Goal: Task Accomplishment & Management: Use online tool/utility

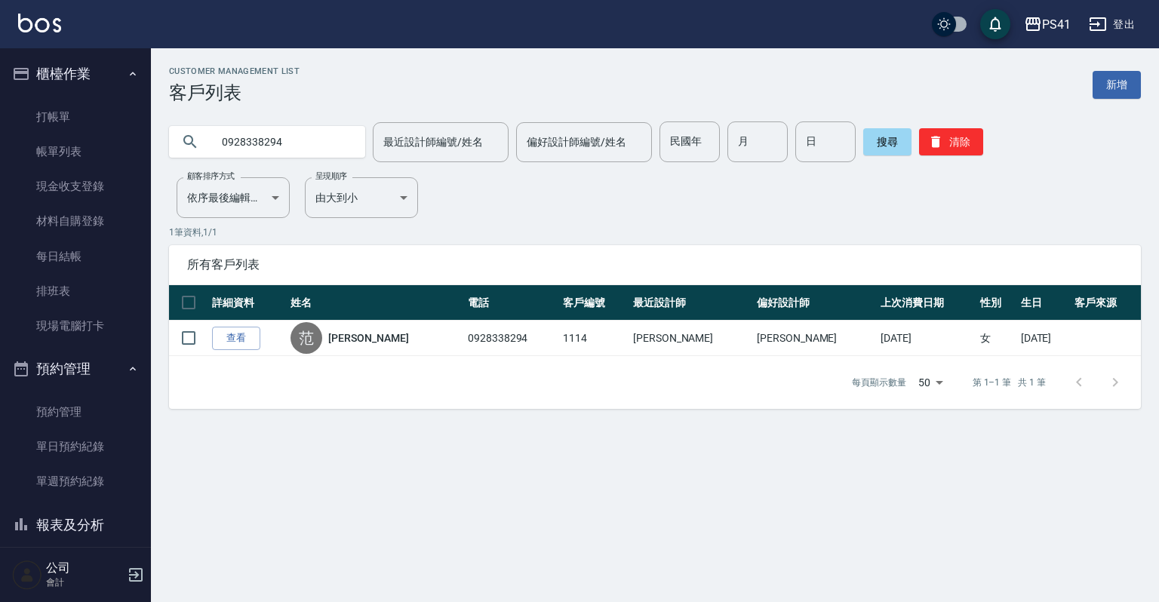
scroll to position [181, 0]
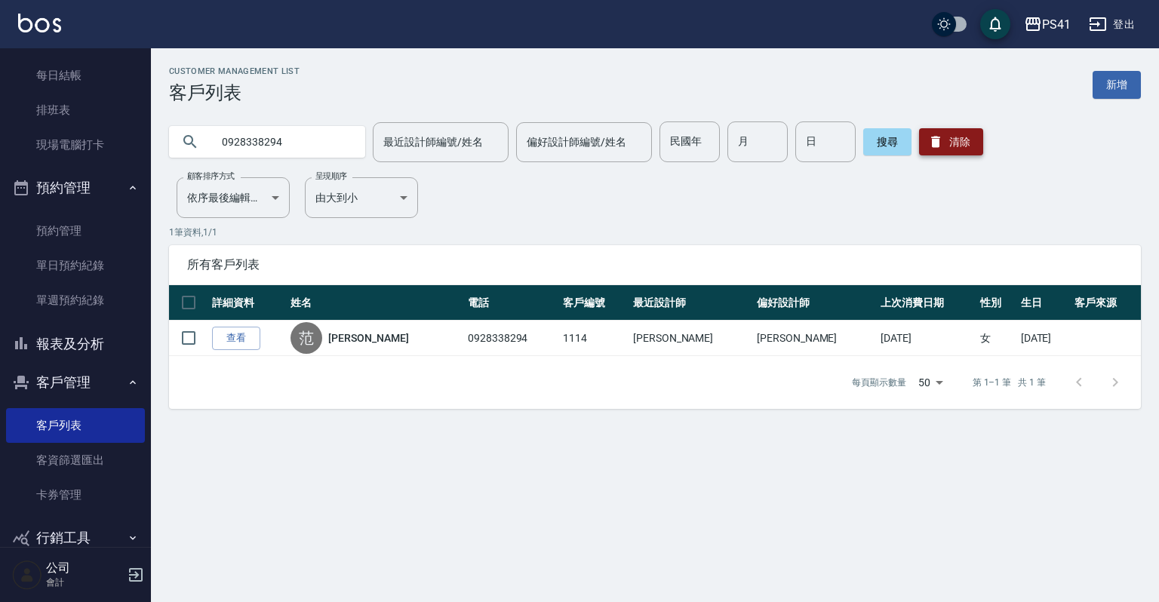
click at [963, 142] on button "清除" at bounding box center [951, 141] width 64 height 27
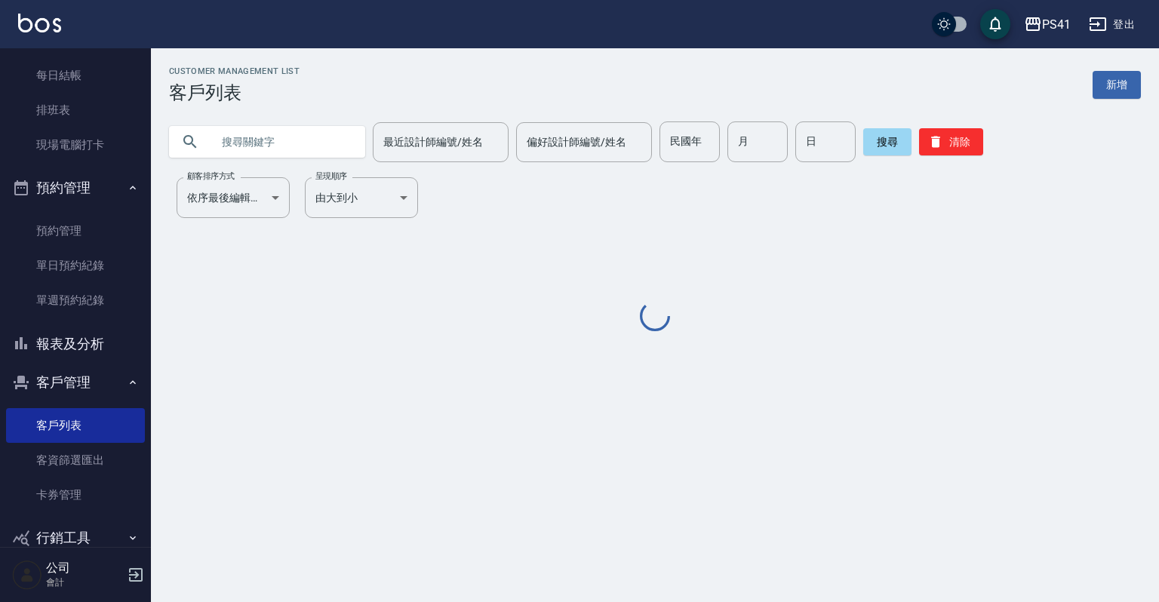
click at [296, 134] on input "text" at bounding box center [282, 141] width 142 height 41
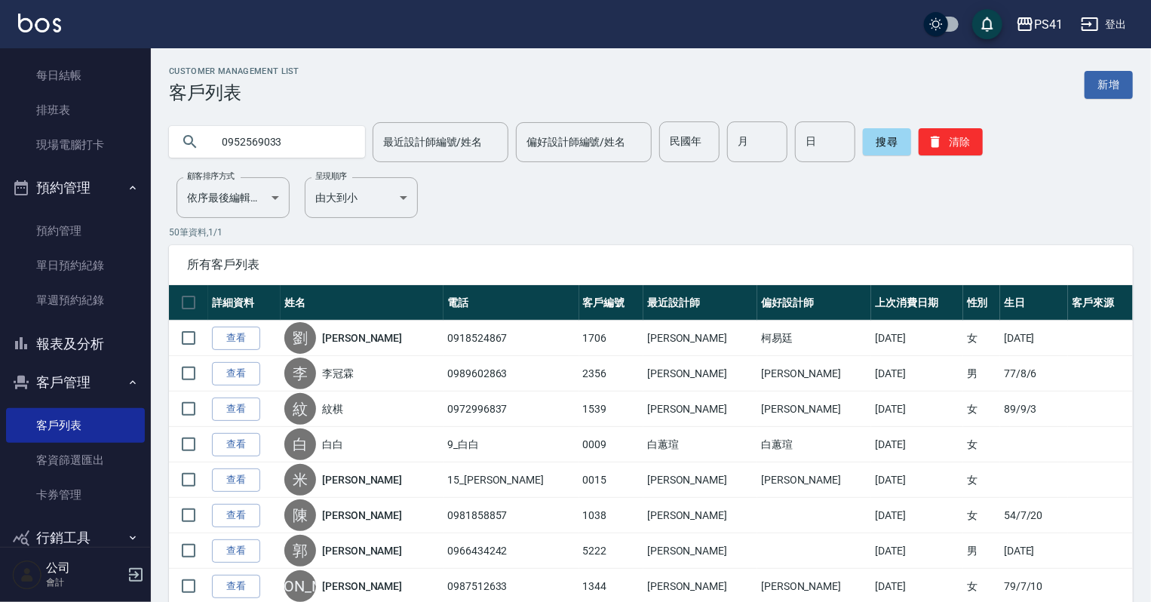
type input "0952569033"
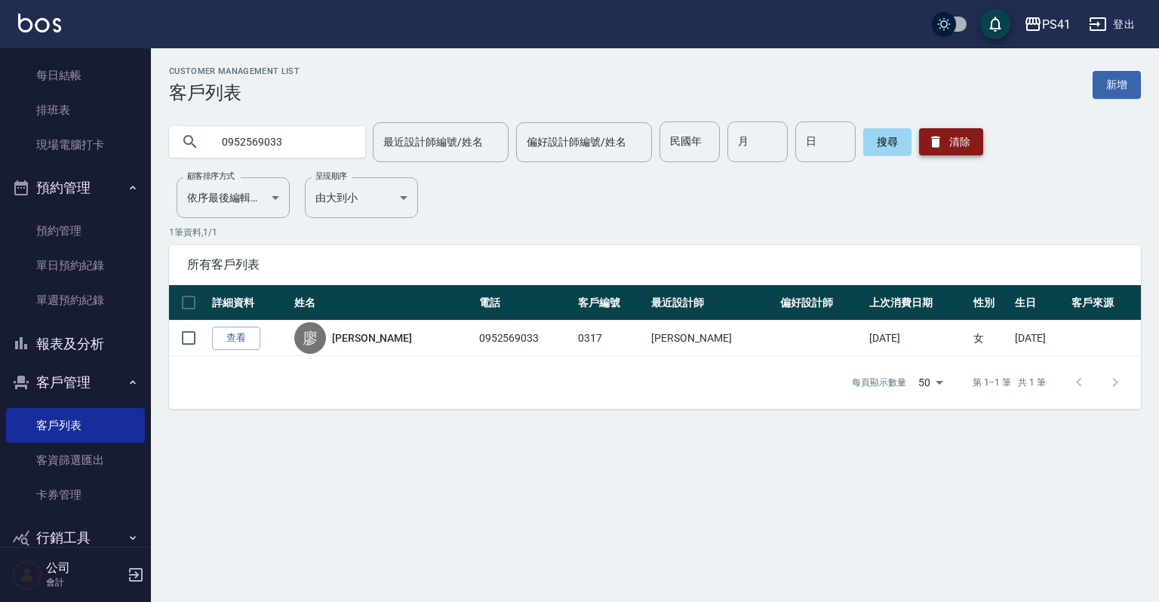
click at [964, 131] on button "清除" at bounding box center [951, 141] width 64 height 27
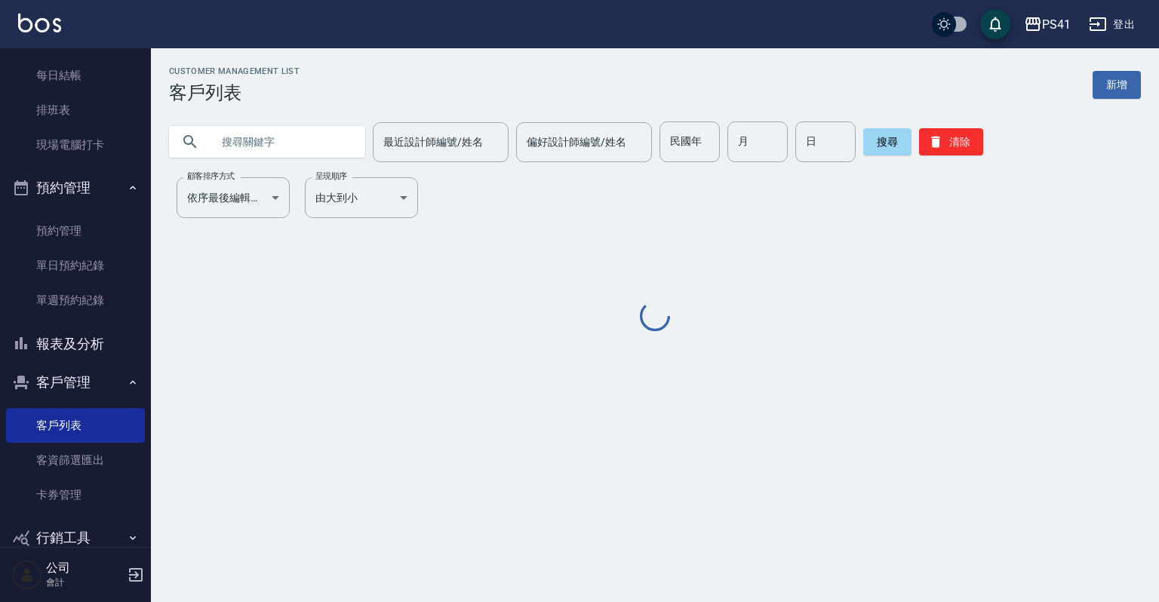
click at [293, 145] on input "text" at bounding box center [282, 141] width 142 height 41
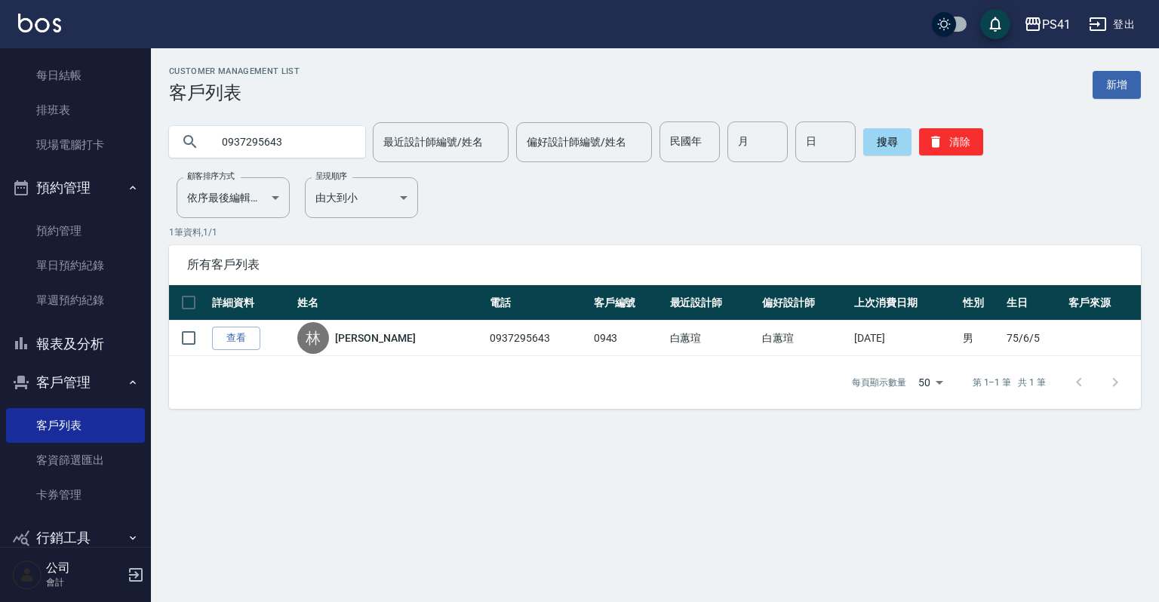
drag, startPoint x: 318, startPoint y: 137, endPoint x: 0, endPoint y: 143, distance: 317.6
click at [0, 143] on div "PS41 登出 櫃檯作業 打帳單 帳單列表 現金收支登錄 材料自購登錄 每日結帳 排班表 現場電腦打卡 預約管理 預約管理 單日預約紀錄 單週預約紀錄 報表及…" at bounding box center [579, 301] width 1159 height 602
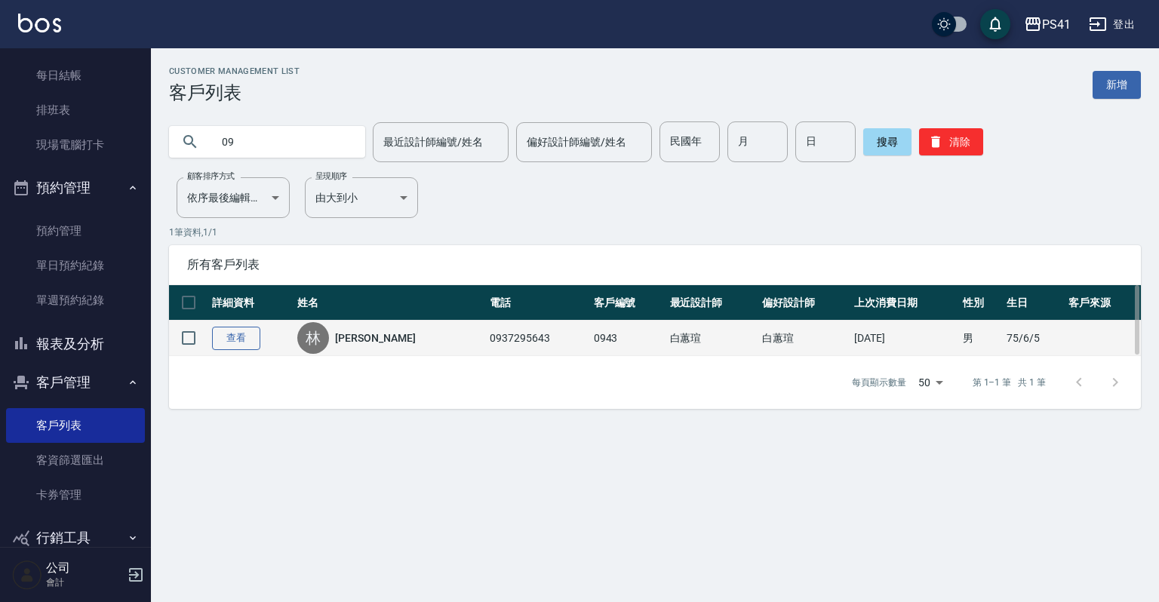
type input "09"
click at [253, 343] on link "查看" at bounding box center [236, 338] width 48 height 23
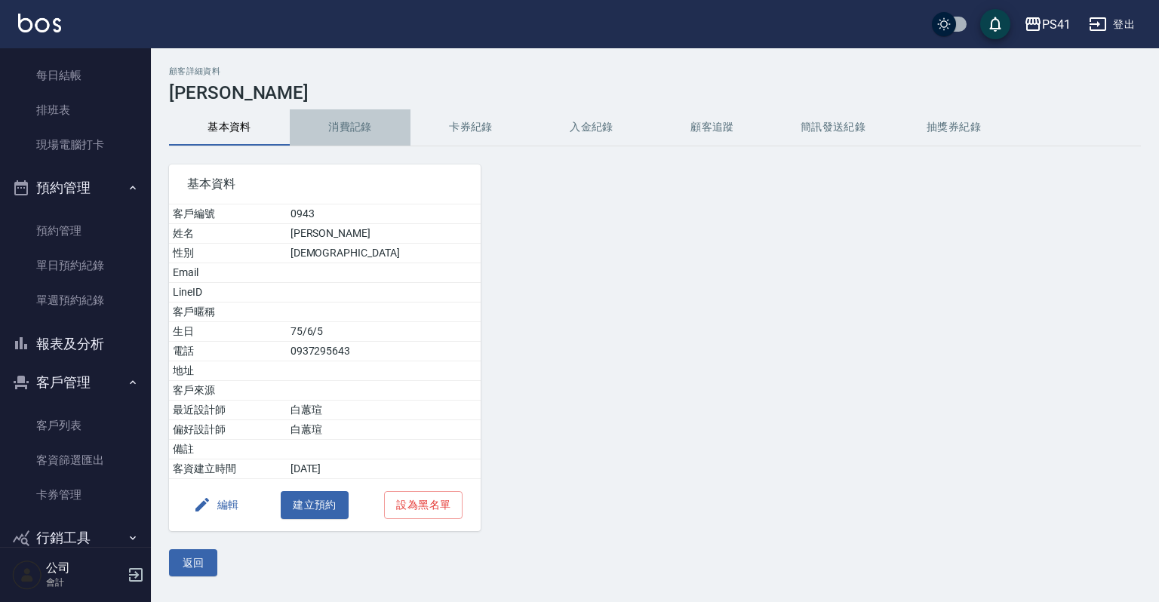
click at [373, 135] on button "消費記錄" at bounding box center [350, 127] width 121 height 36
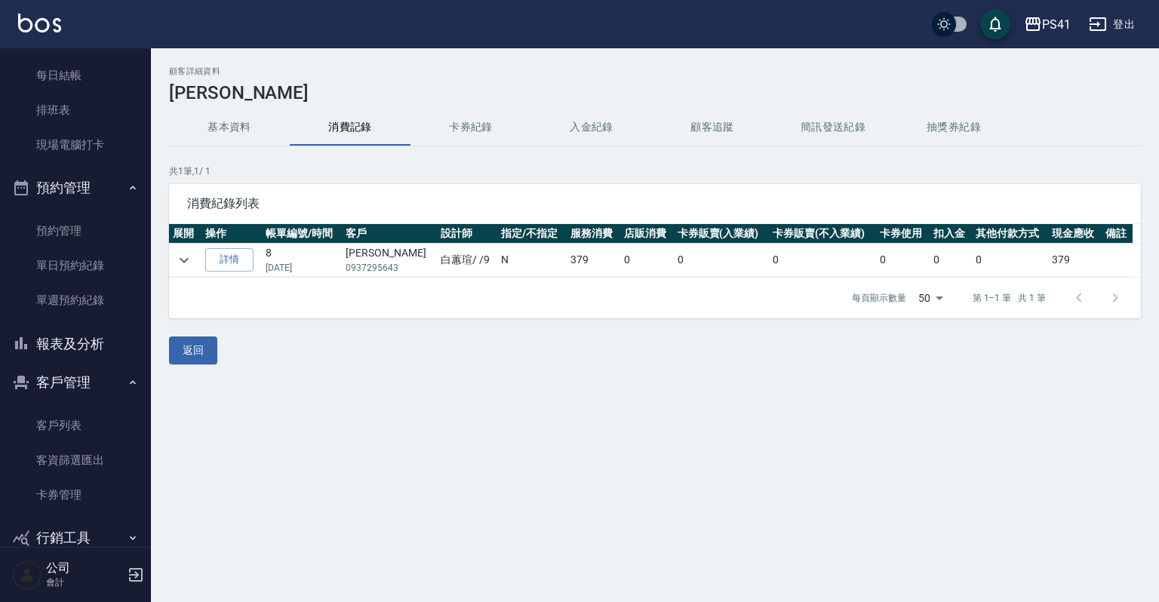
click at [196, 118] on button "基本資料" at bounding box center [229, 127] width 121 height 36
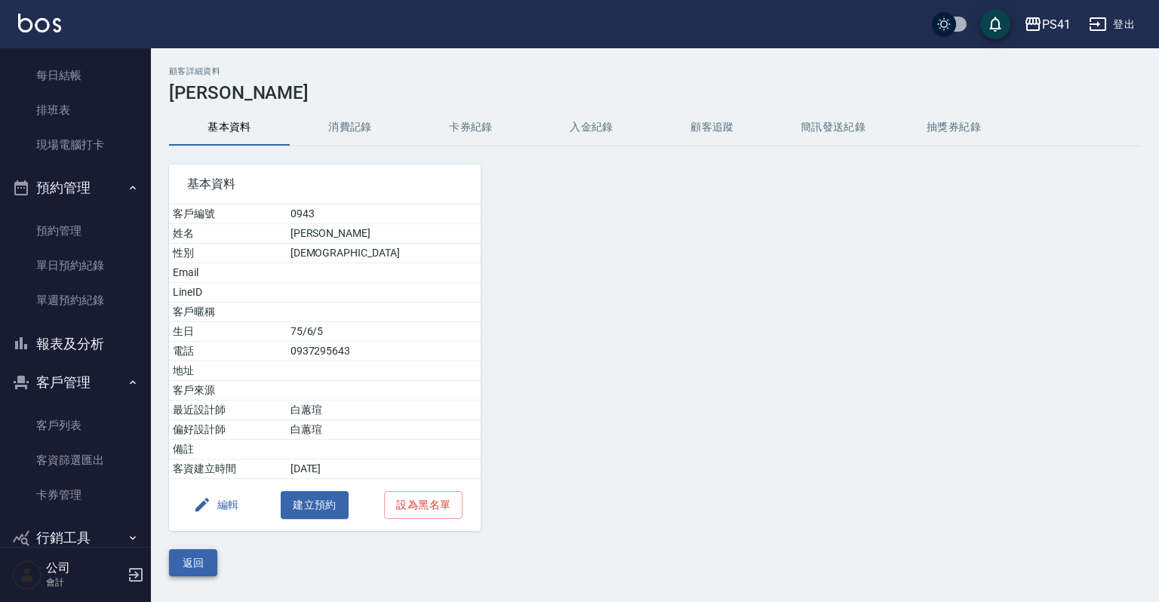
click at [206, 563] on button "返回" at bounding box center [193, 563] width 48 height 28
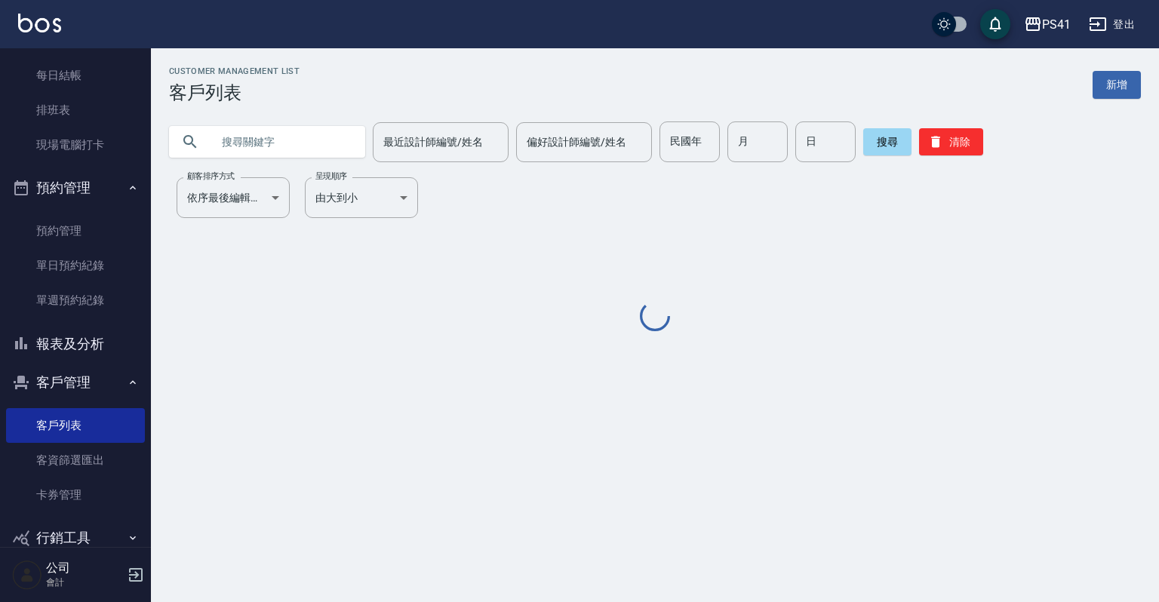
drag, startPoint x: 301, startPoint y: 138, endPoint x: 290, endPoint y: 155, distance: 20.7
click at [301, 138] on input "text" at bounding box center [282, 141] width 142 height 41
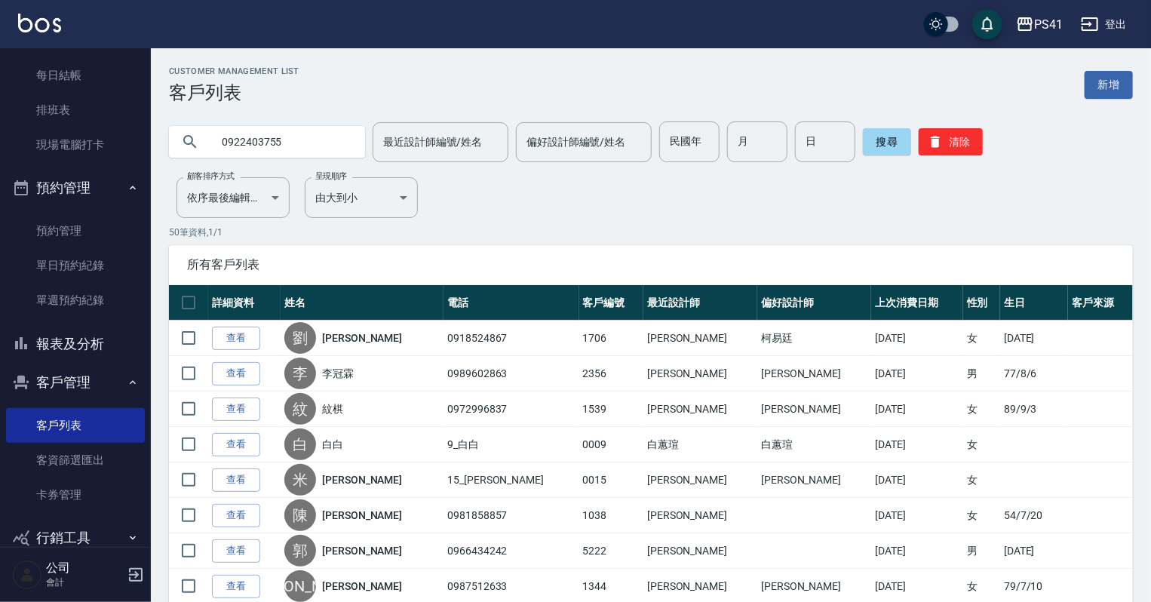
type input "0922403755"
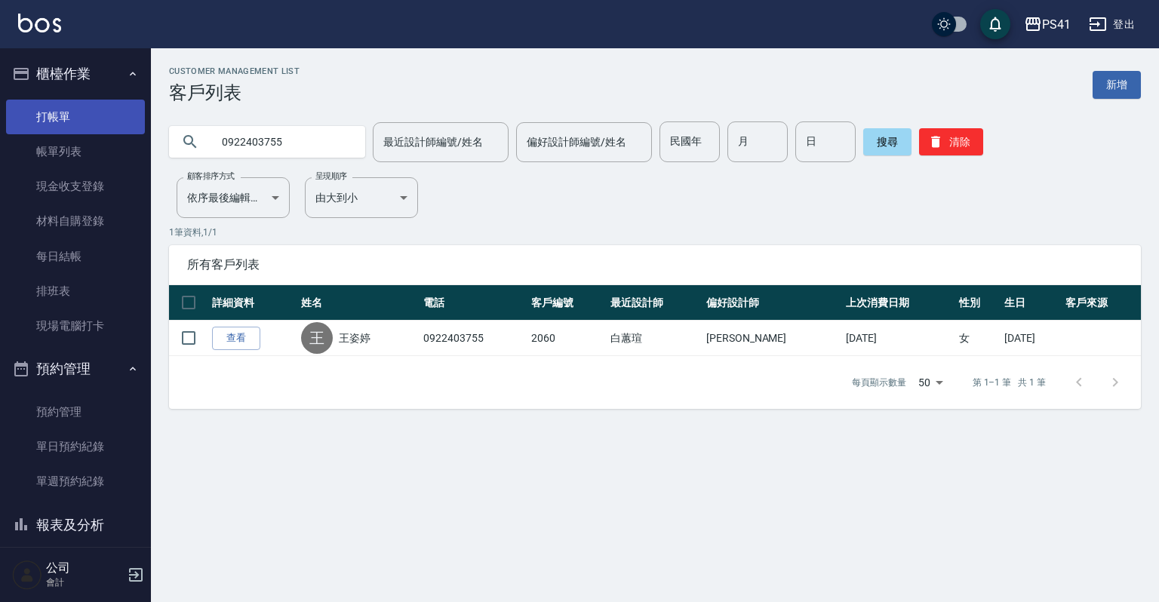
drag, startPoint x: 77, startPoint y: 115, endPoint x: 77, endPoint y: 106, distance: 9.1
click at [77, 115] on link "打帳單" at bounding box center [75, 117] width 139 height 35
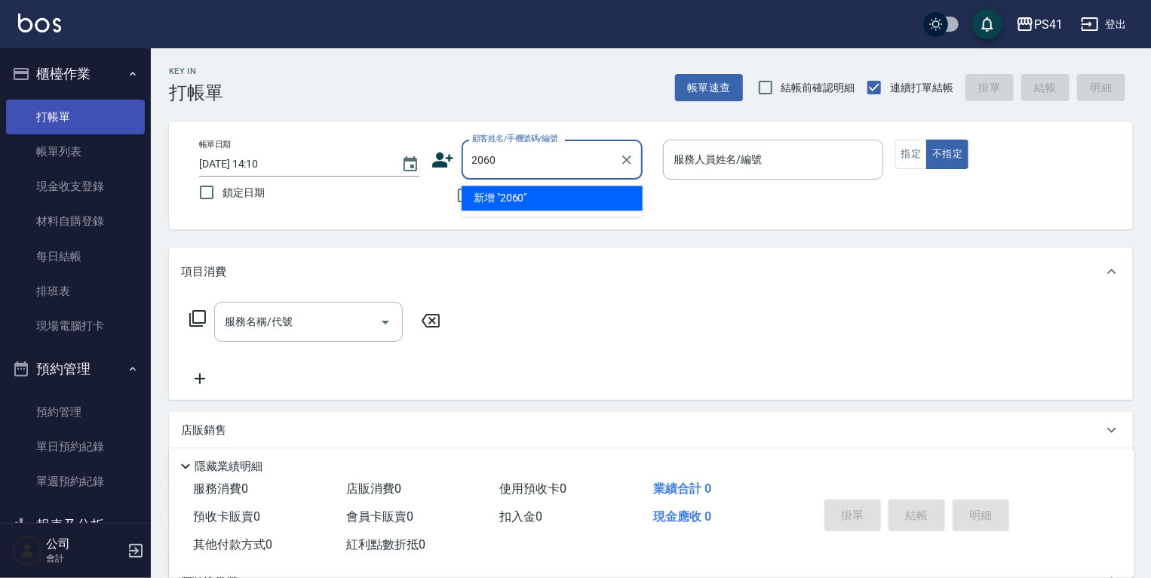
type input "2060"
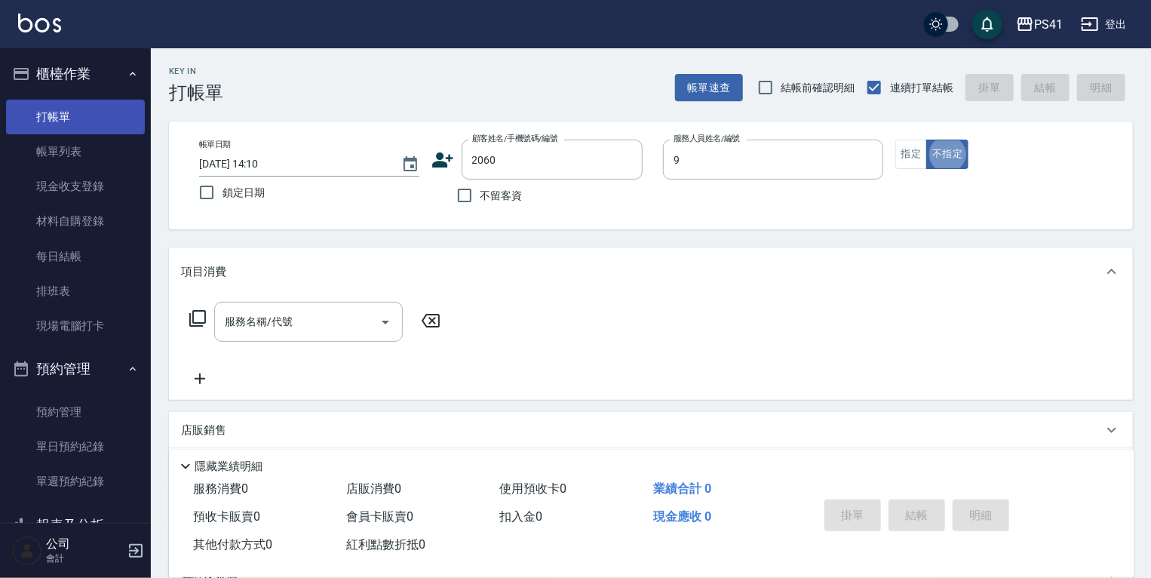
type input "白蕙瑄-9"
type button "false"
type input "[PERSON_NAME]/0922403755/2060"
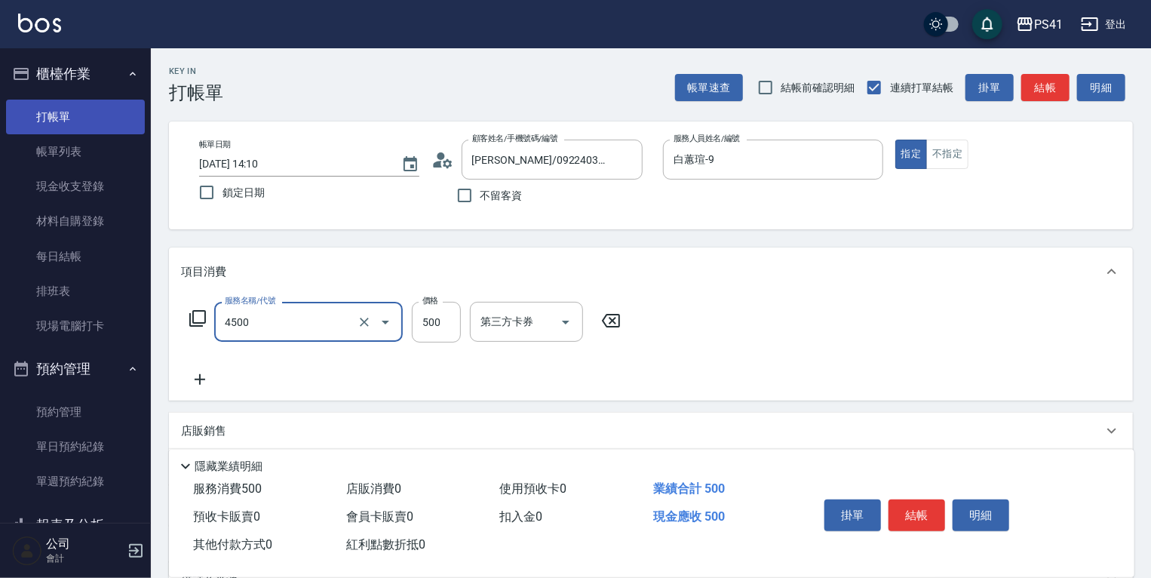
type input "補染(4500)"
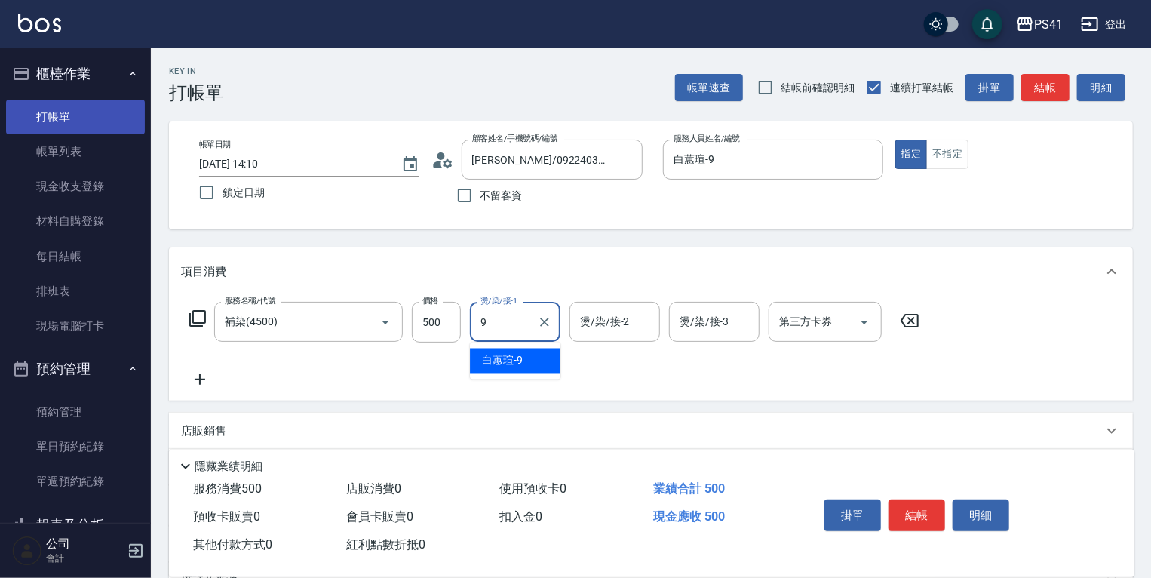
type input "白蕙瑄-9"
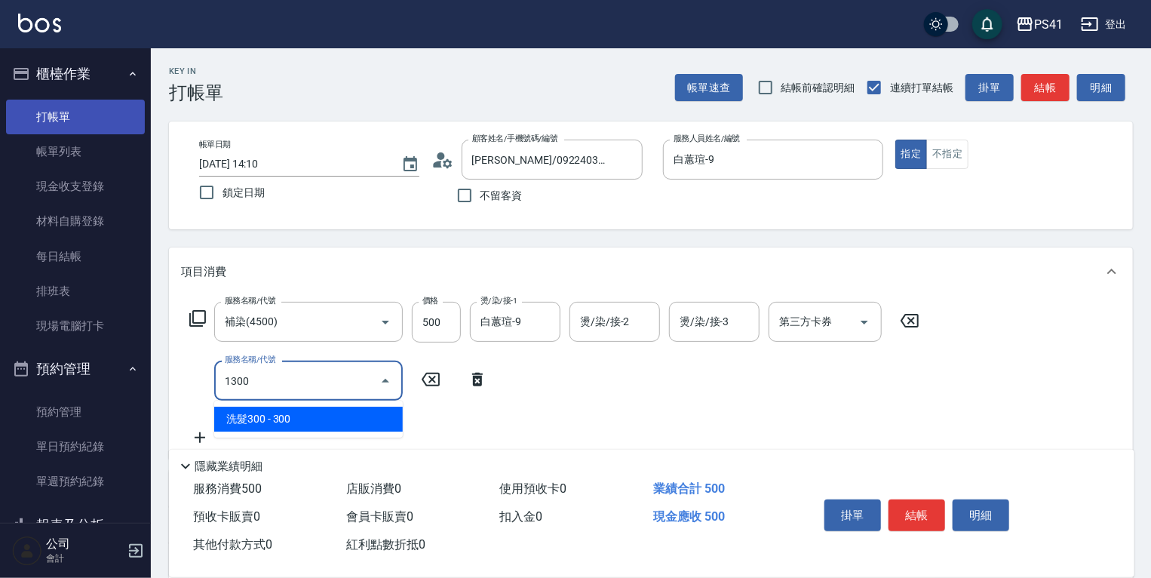
type input "洗髮300(1300)"
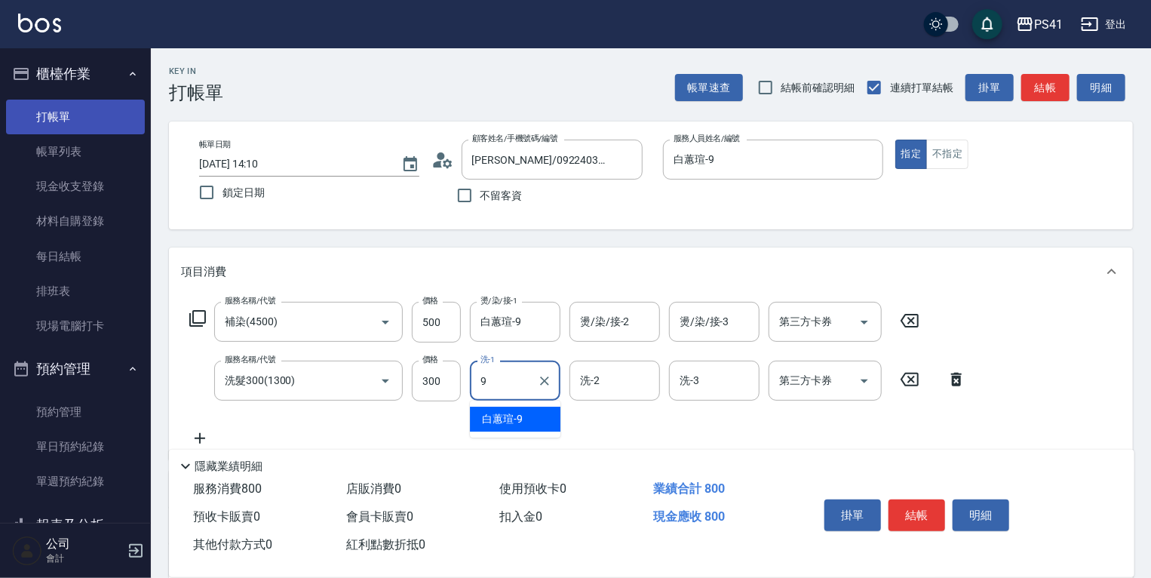
type input "白蕙瑄-9"
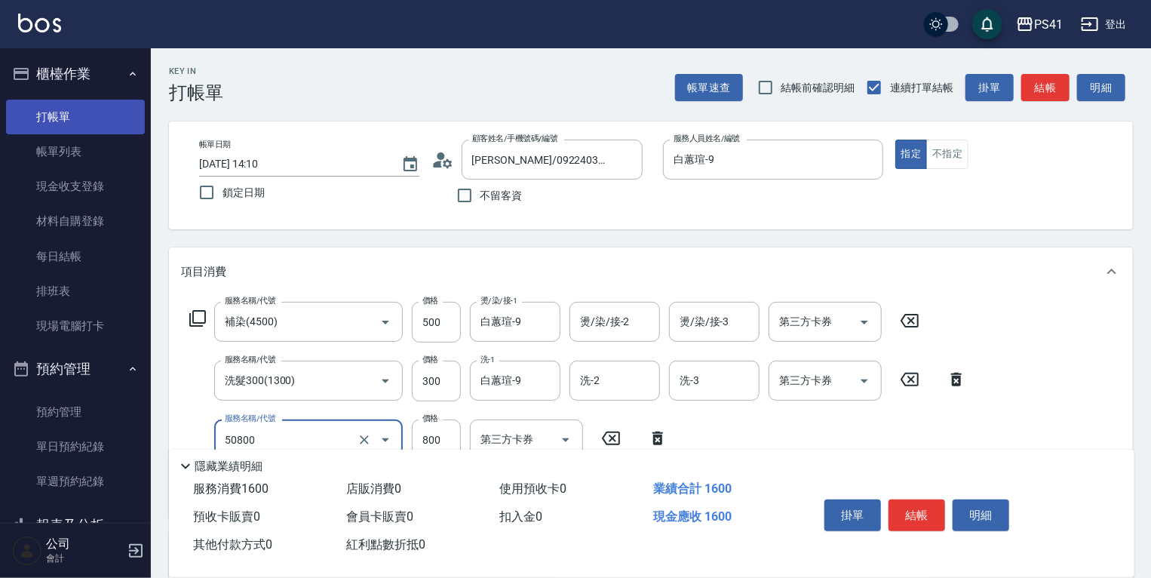
type input "原價401~800護髮(50800)"
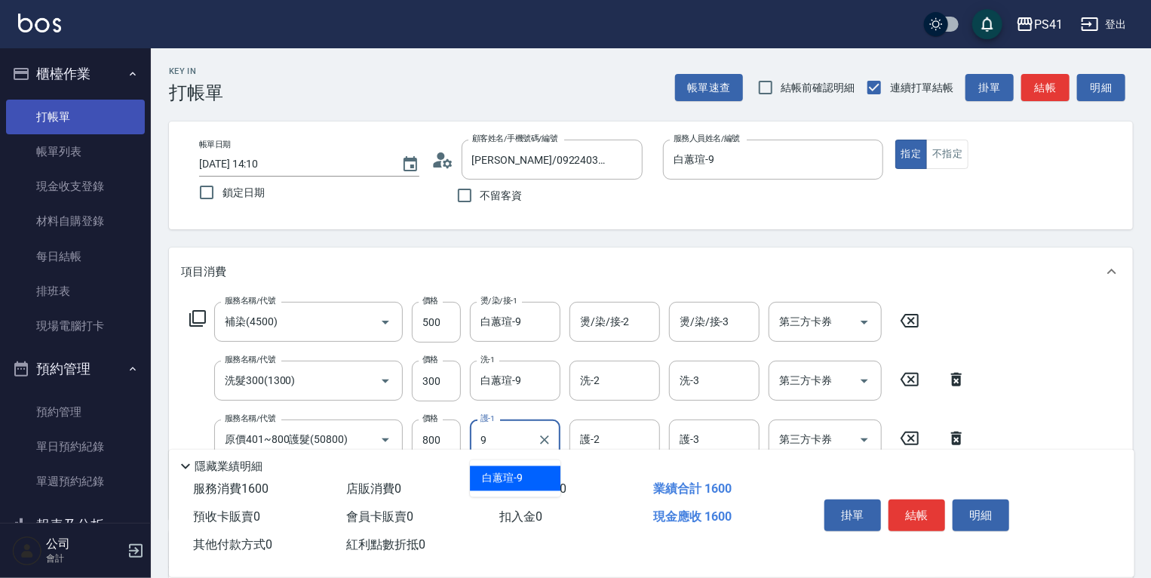
type input "白蕙瑄-9"
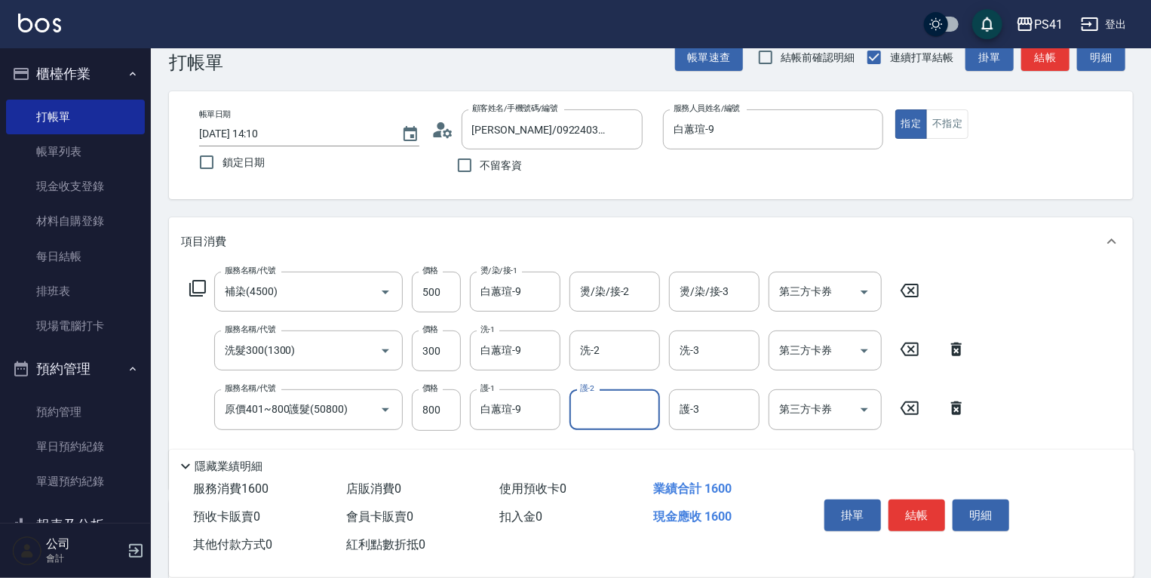
scroll to position [281, 0]
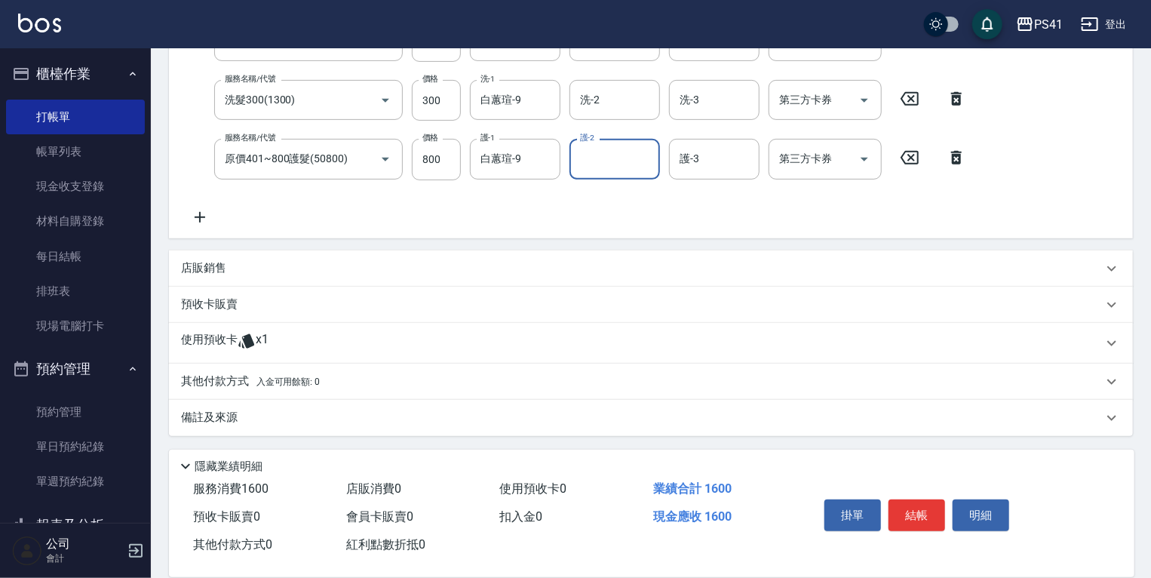
drag, startPoint x: 326, startPoint y: 339, endPoint x: 322, endPoint y: 332, distance: 8.4
click at [327, 338] on div "使用預收卡 x1" at bounding box center [642, 343] width 922 height 23
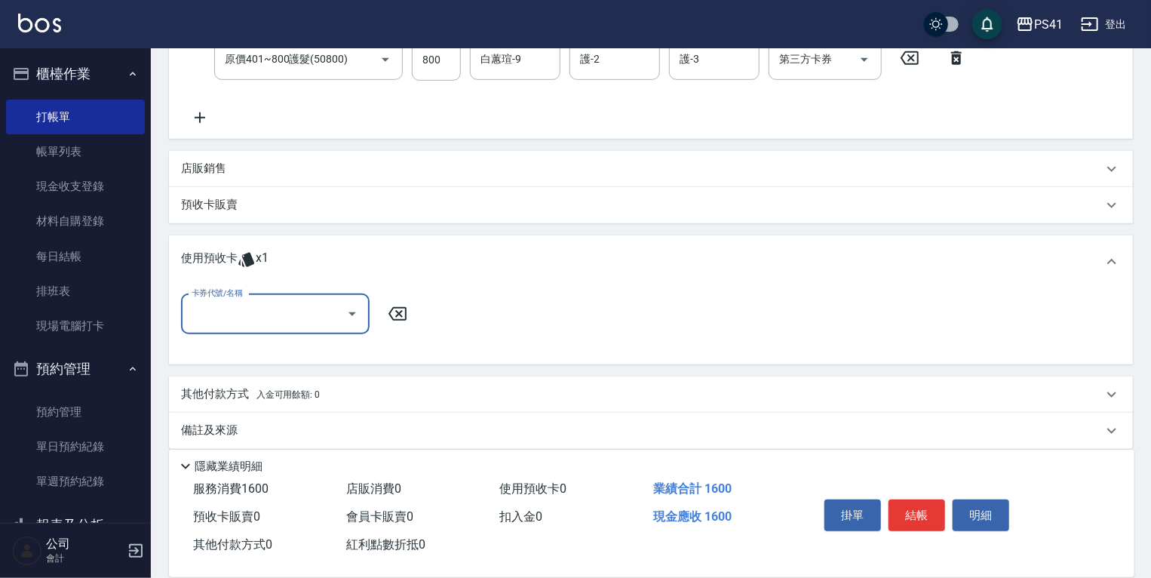
scroll to position [391, 0]
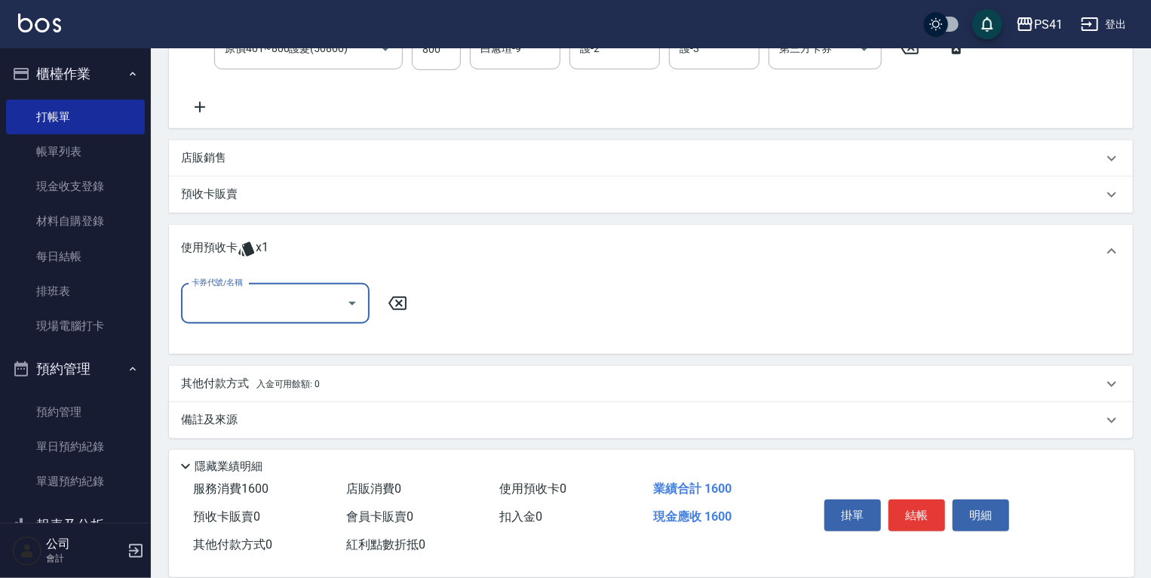
click at [290, 318] on div "卡券代號/名稱" at bounding box center [275, 304] width 189 height 40
click at [419, 259] on div "使用預收卡 x1" at bounding box center [642, 251] width 922 height 23
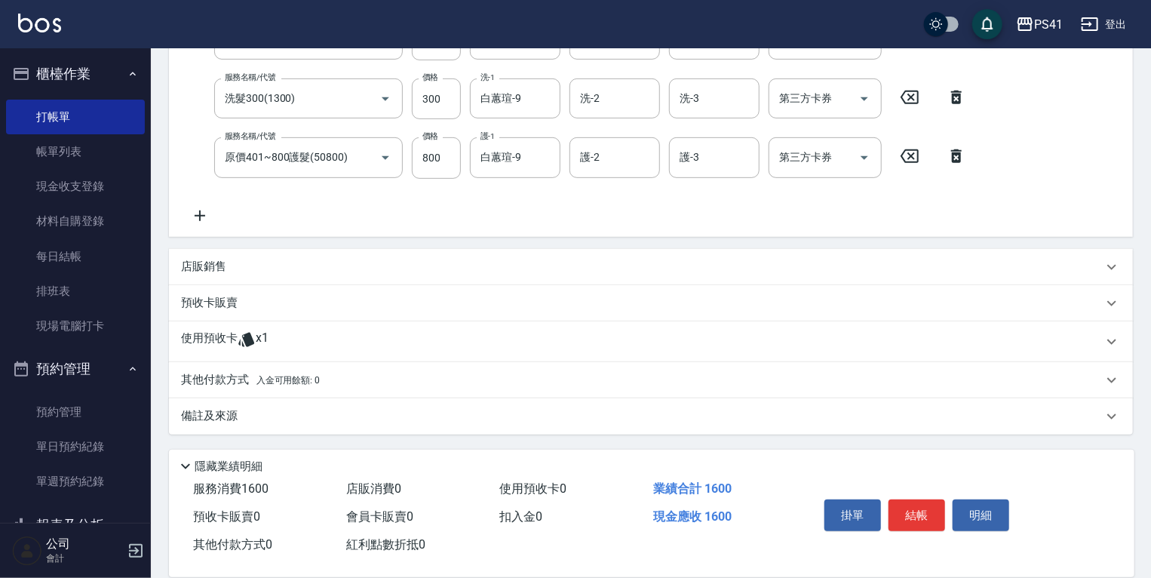
scroll to position [281, 0]
click at [919, 514] on button "結帳" at bounding box center [917, 515] width 57 height 32
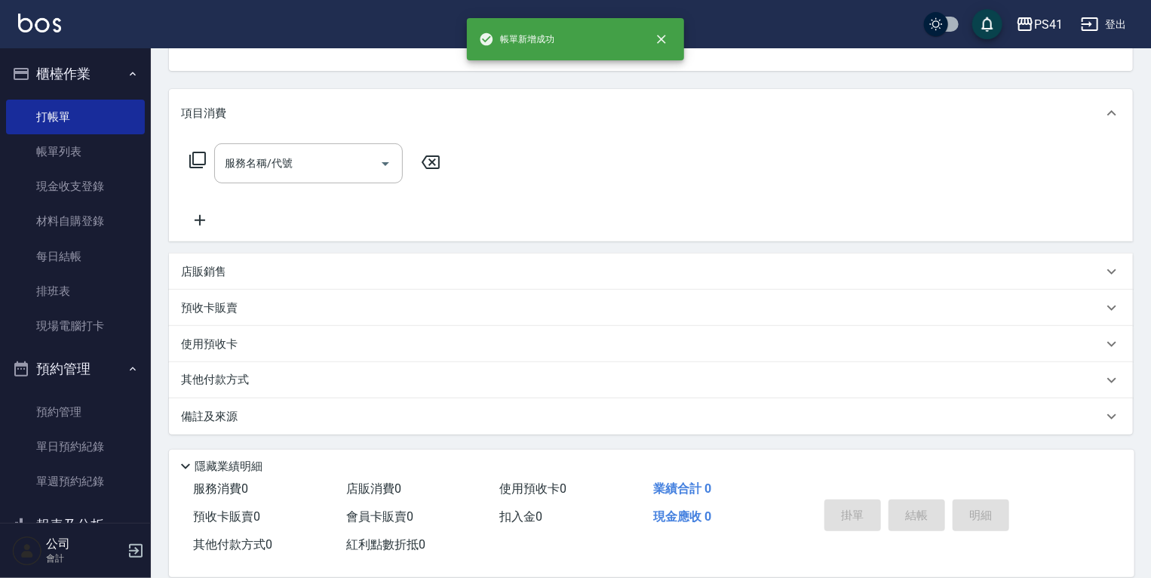
scroll to position [0, 0]
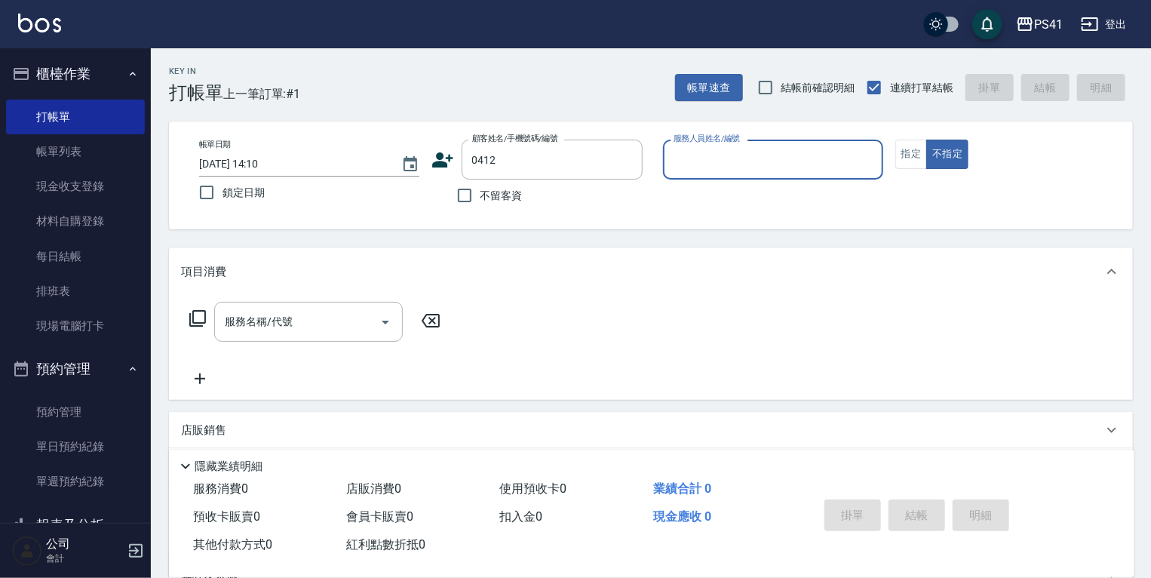
type input "[PERSON_NAME]/0906125123/0412"
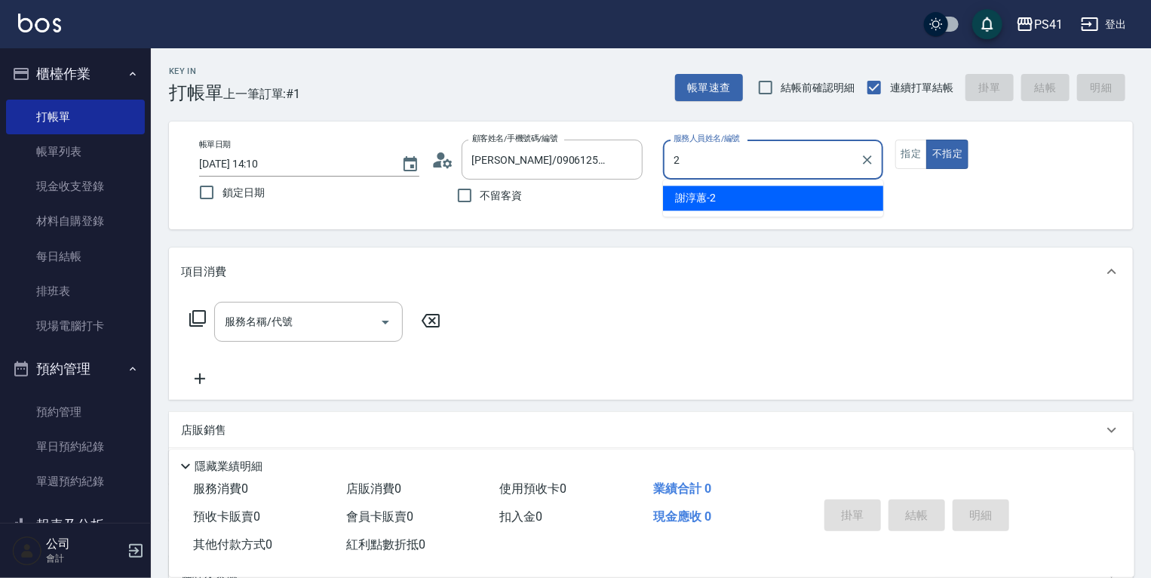
type input "[PERSON_NAME]-2"
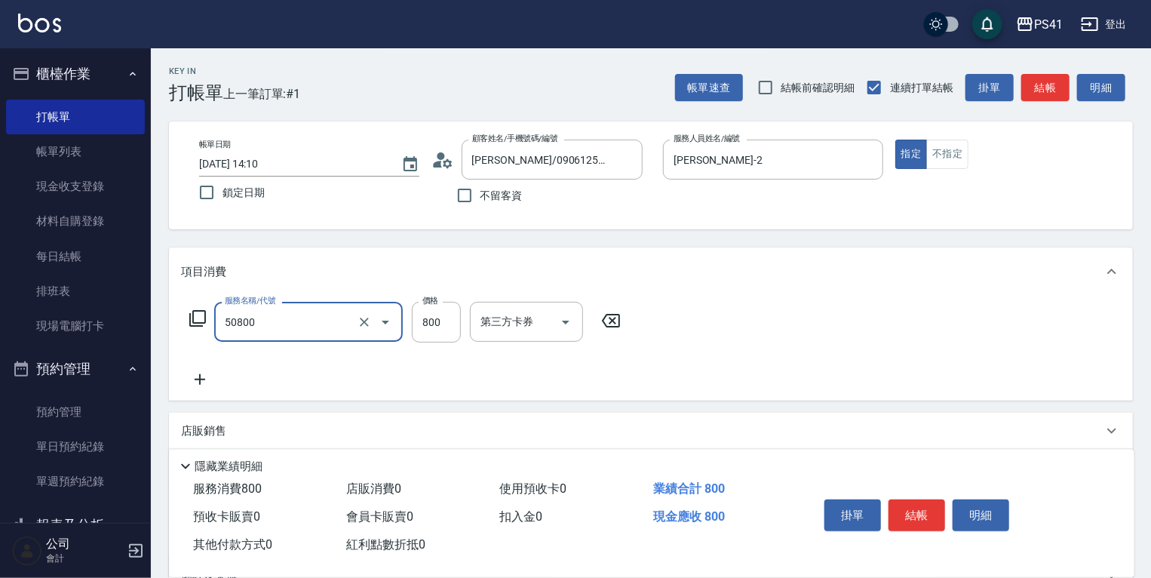
type input "原價401~800護髮(50800)"
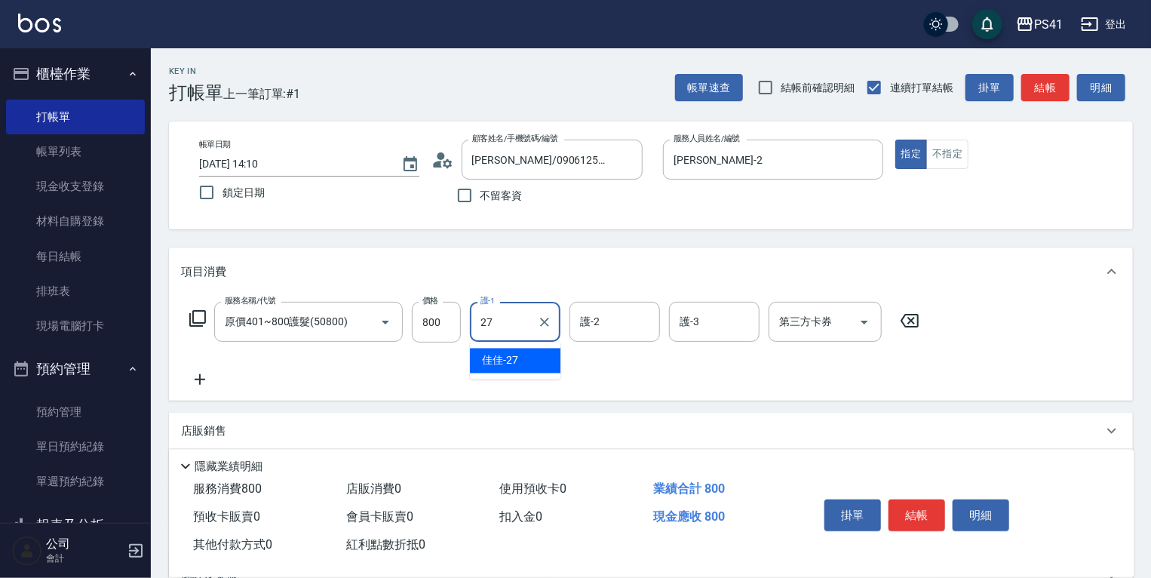
type input "佳佳-27"
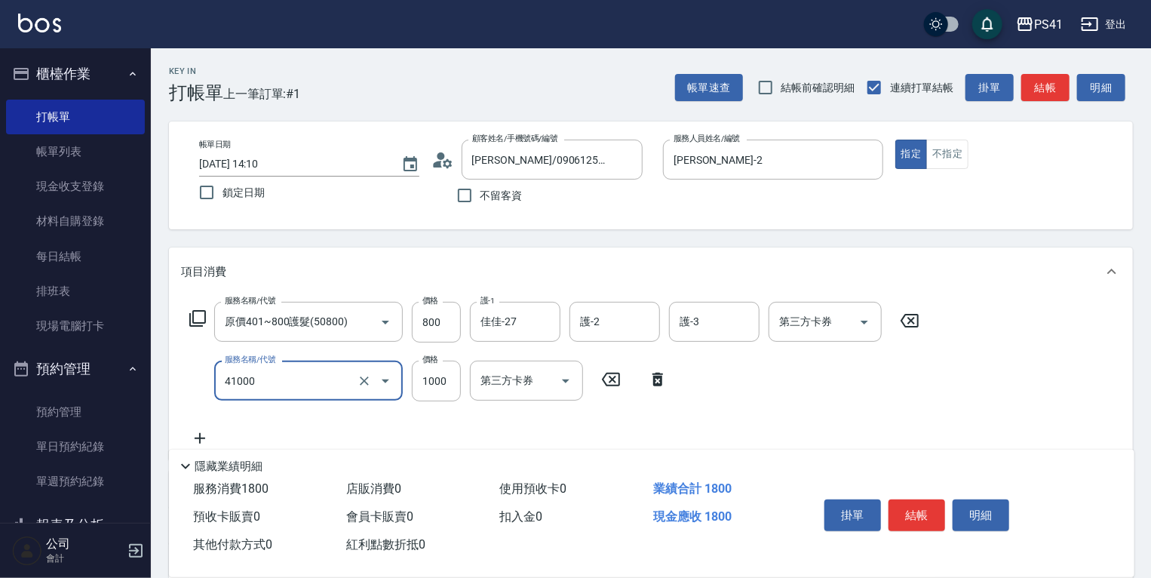
type input "漂髮(41000)"
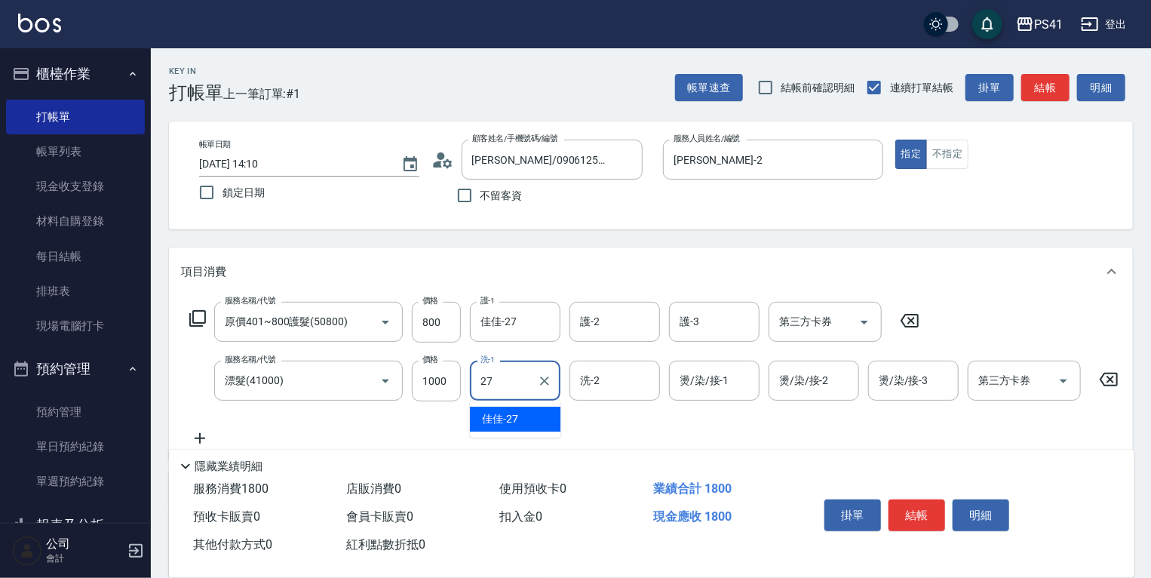
type input "佳佳-27"
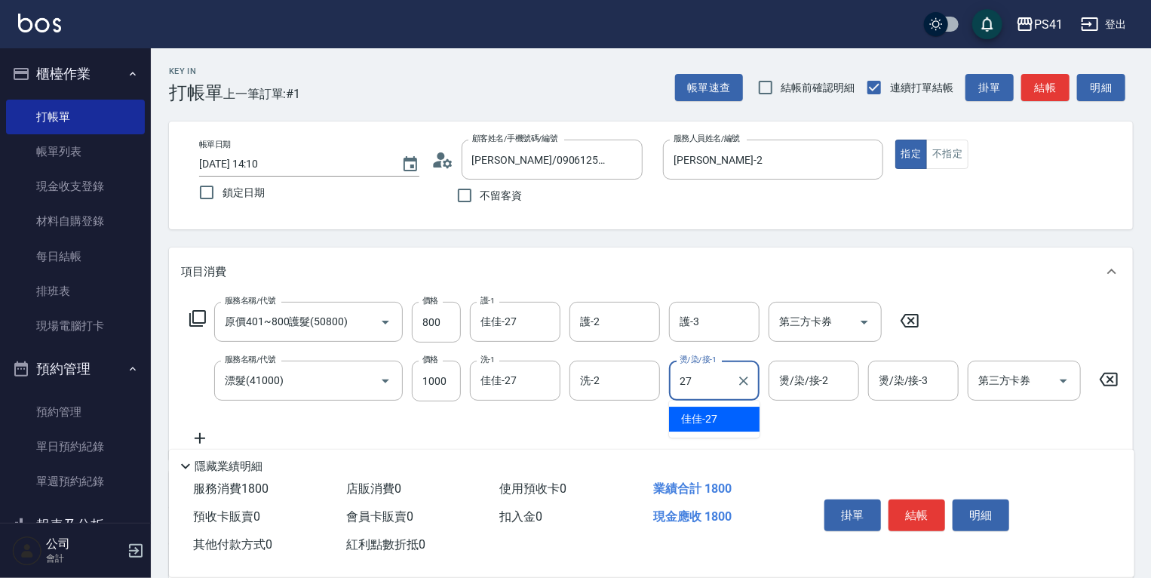
type input "佳佳-27"
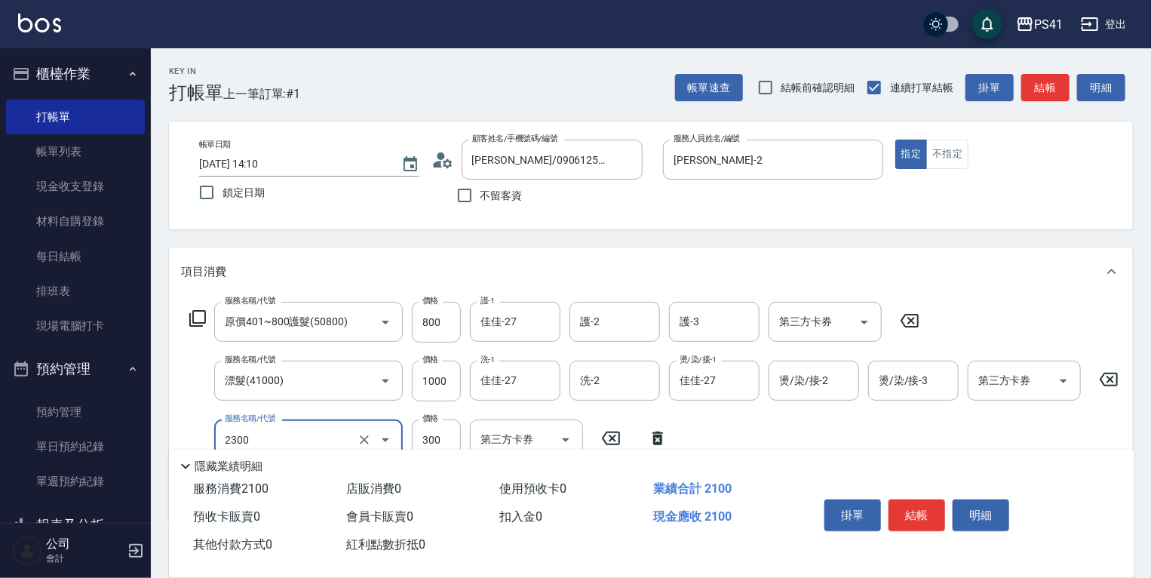
type input "剪髮(2300)"
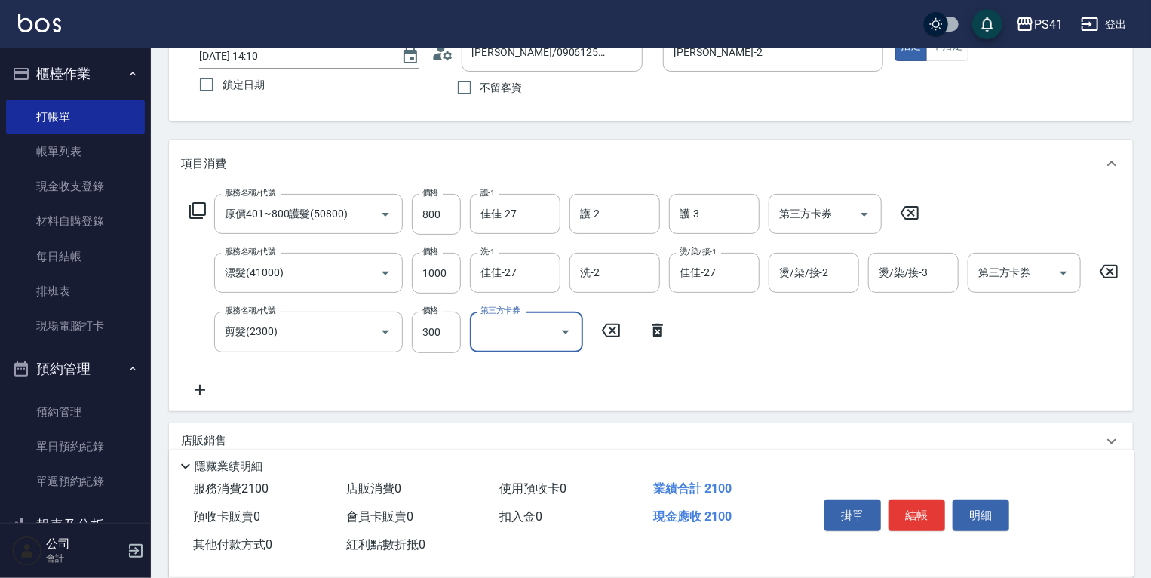
scroll to position [241, 0]
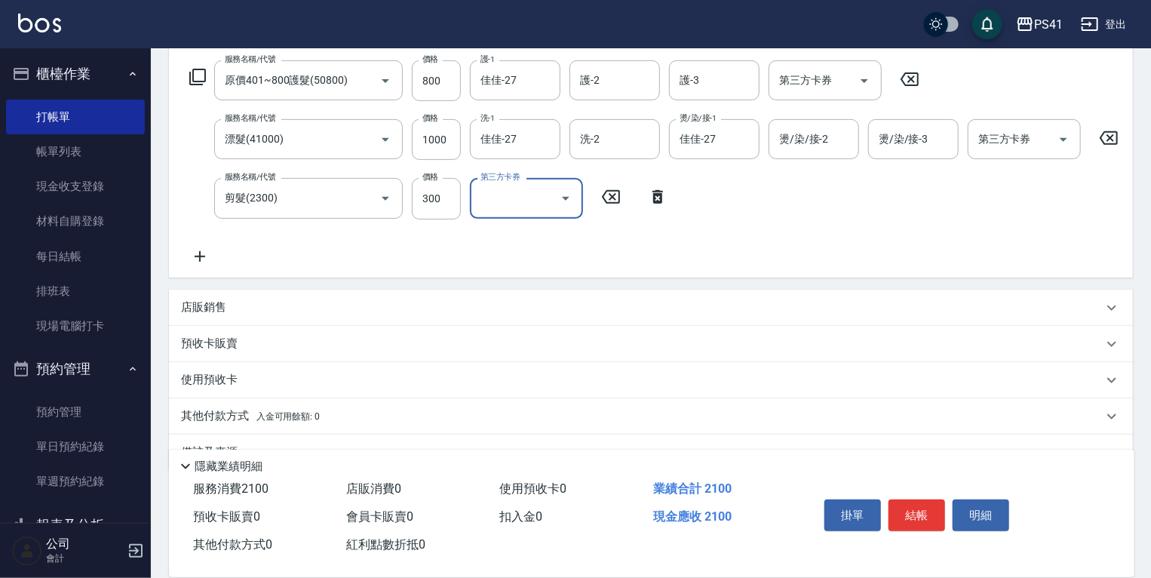
click at [361, 384] on div "使用預收卡" at bounding box center [642, 380] width 922 height 16
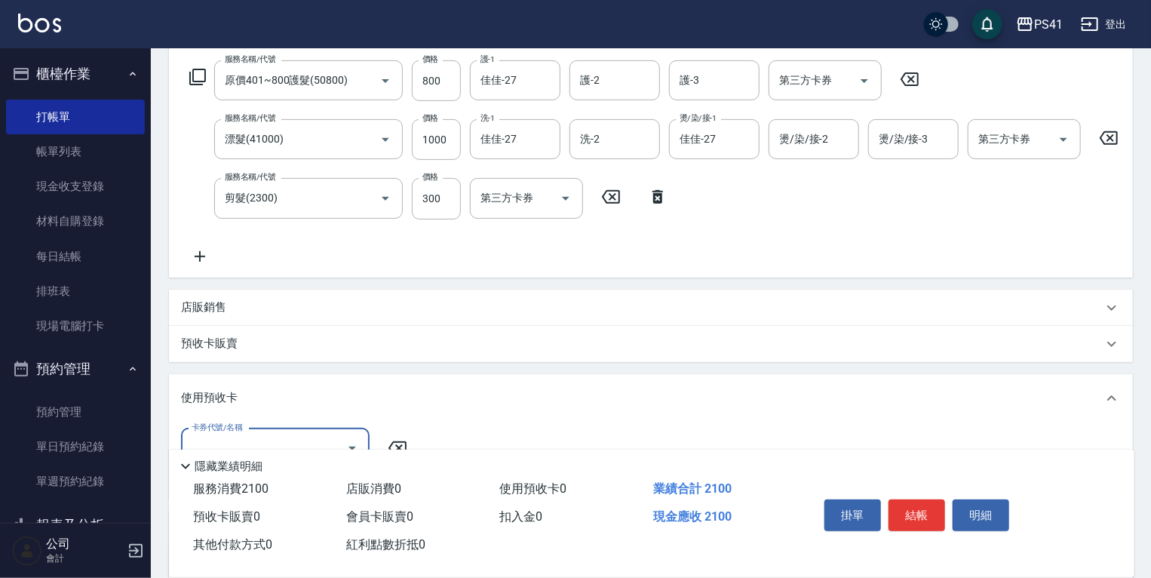
scroll to position [0, 0]
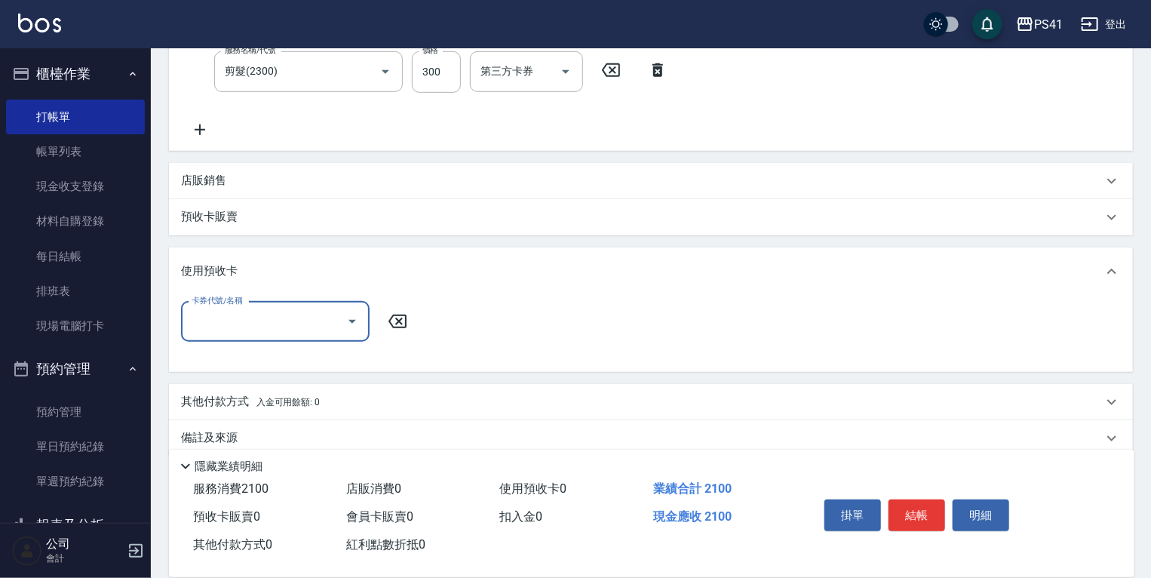
click at [312, 401] on p "其他付款方式 入金可用餘額: 0" at bounding box center [250, 402] width 139 height 17
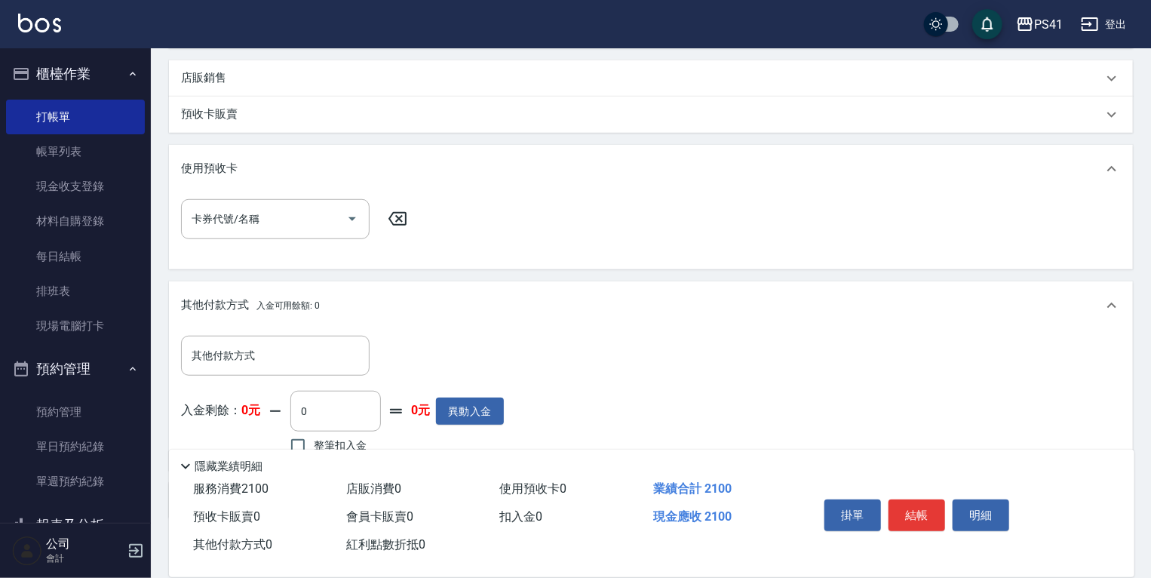
drag, startPoint x: 287, startPoint y: 342, endPoint x: 290, endPoint y: 393, distance: 51.3
click at [287, 344] on div "其他付款方式 其他付款方式 入金剩餘： 0元 0 ​ 整筆扣入金 0元 異動入金" at bounding box center [651, 400] width 964 height 141
click at [290, 393] on div "其他付款方式 其他付款方式 入金剩餘： 0元 0 ​ 整筆扣入金 0元 異動入金" at bounding box center [342, 397] width 323 height 123
click at [291, 369] on input "其他付款方式" at bounding box center [275, 355] width 175 height 26
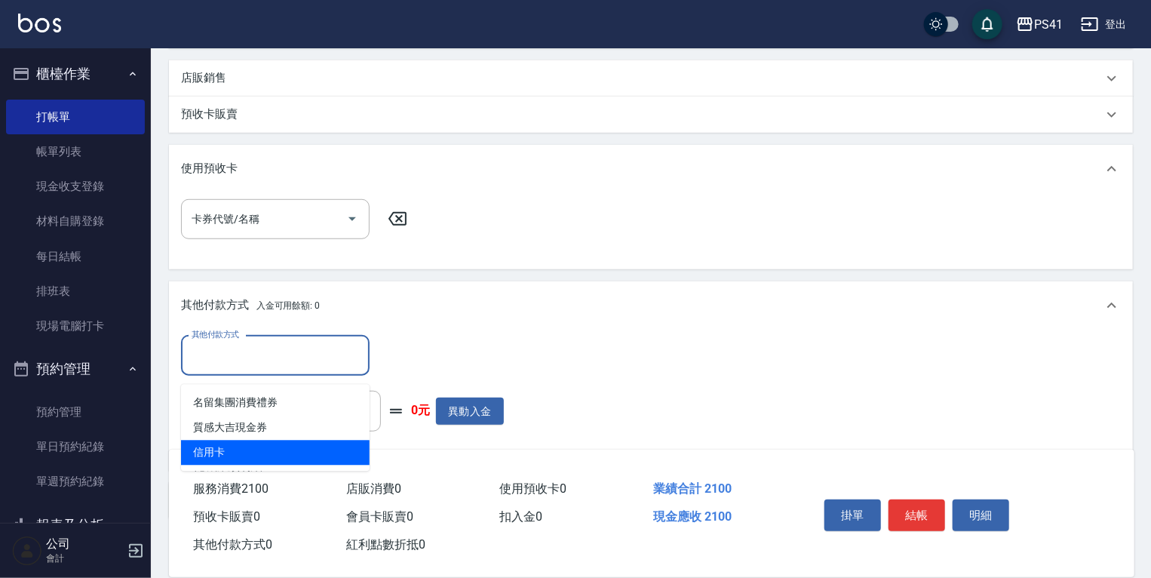
click at [279, 442] on span "信用卡" at bounding box center [275, 453] width 189 height 25
type input "信用卡"
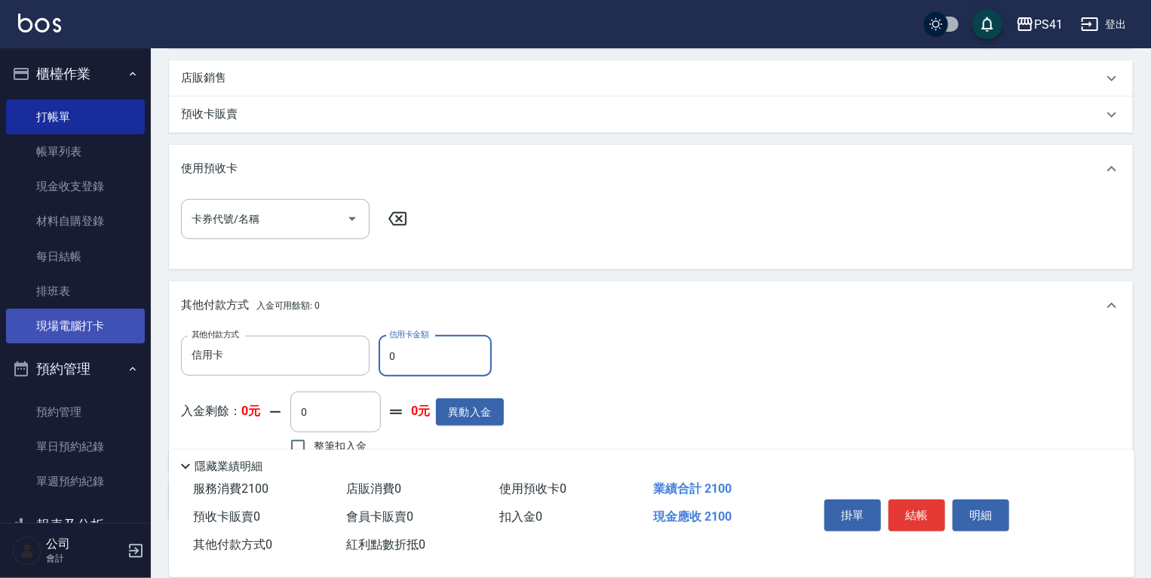
drag, startPoint x: 445, startPoint y: 361, endPoint x: 119, endPoint y: 318, distance: 328.7
click at [296, 362] on div "其他付款方式 信用卡 其他付款方式 信用卡金額 0 信用卡金額" at bounding box center [342, 356] width 323 height 41
type input "2100"
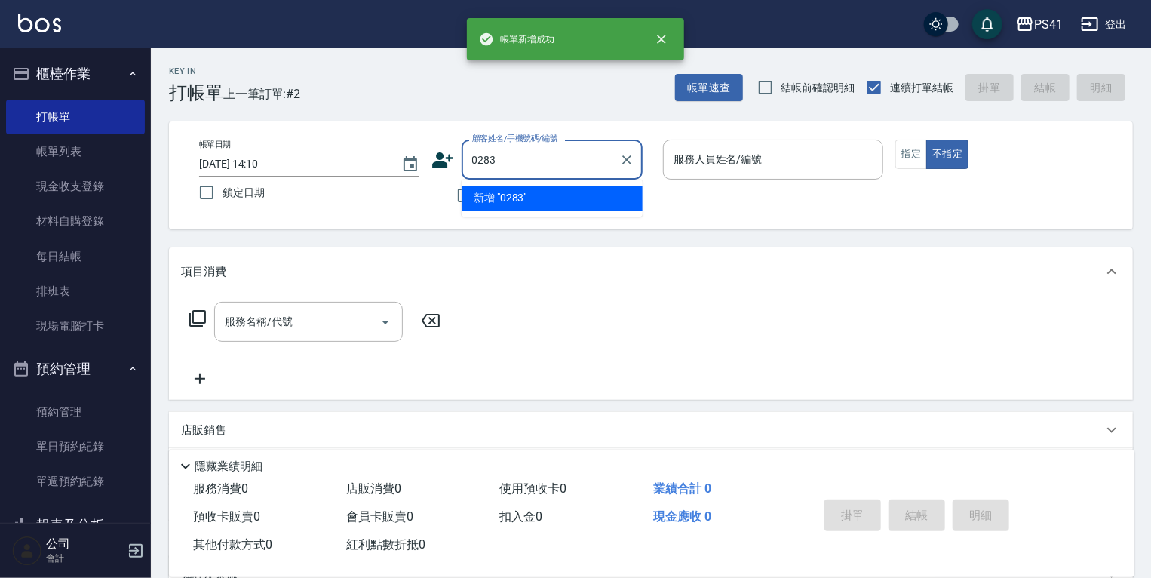
type input "0283"
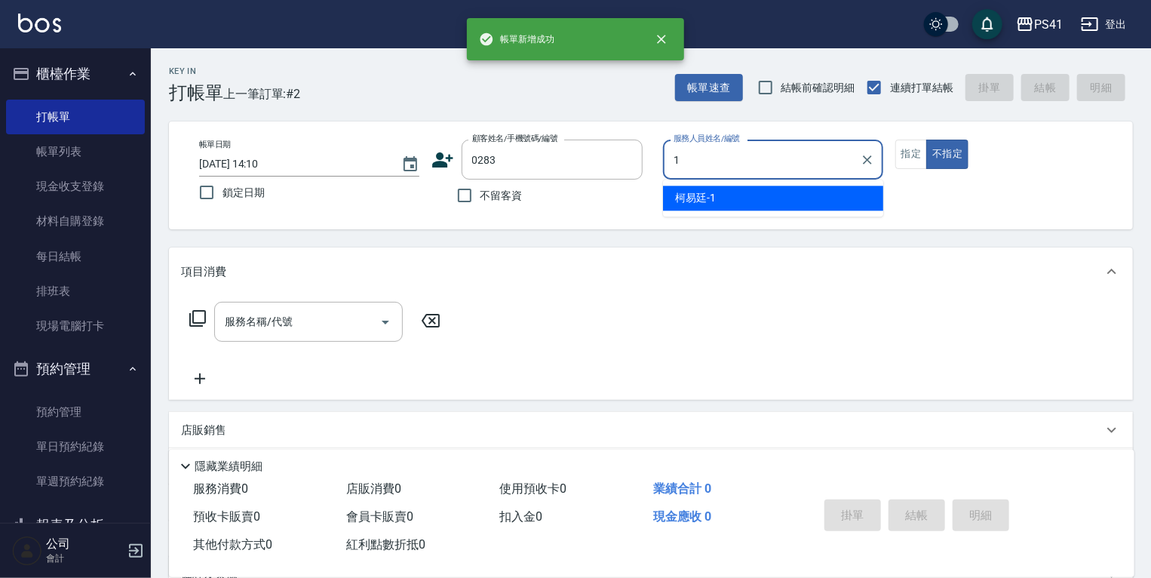
type input "[PERSON_NAME]-1"
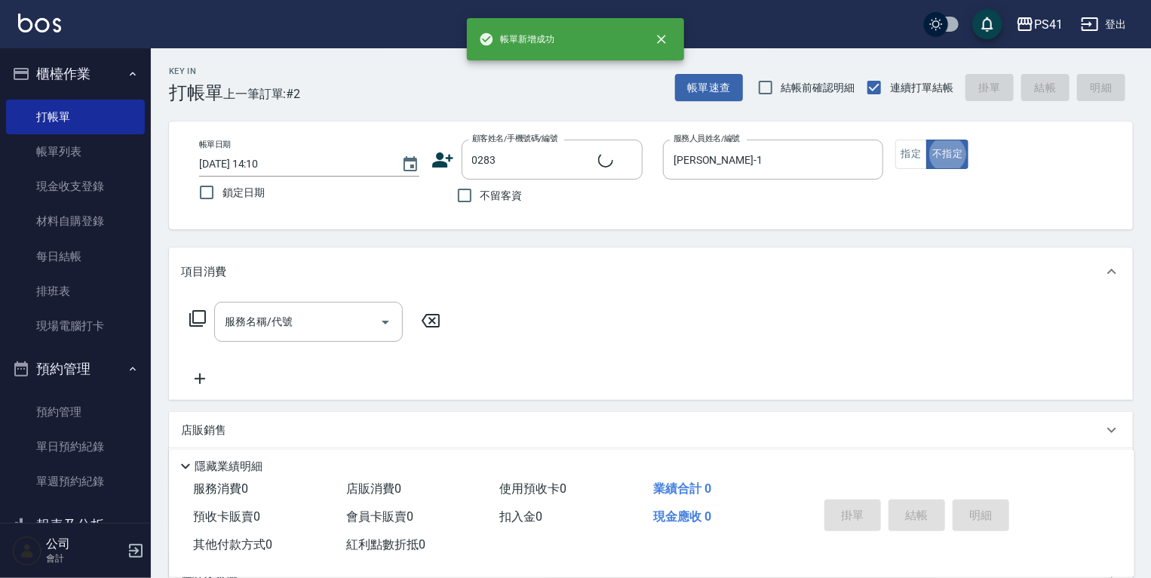
type input "丁金葉/0918275003/0283"
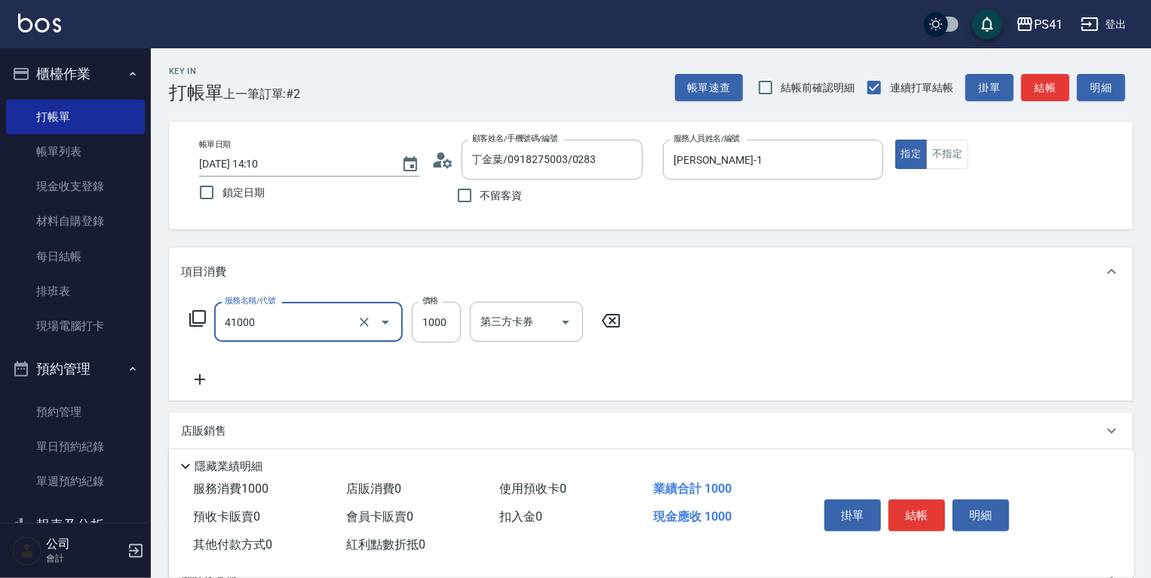
type input "漂髮(41000)"
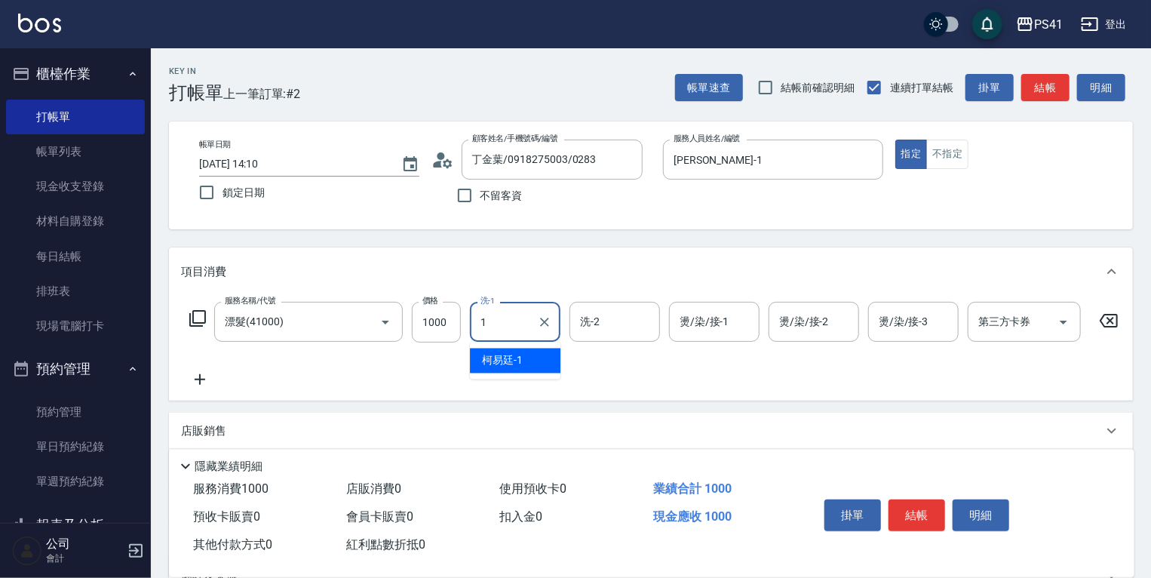
type input "[PERSON_NAME]-1"
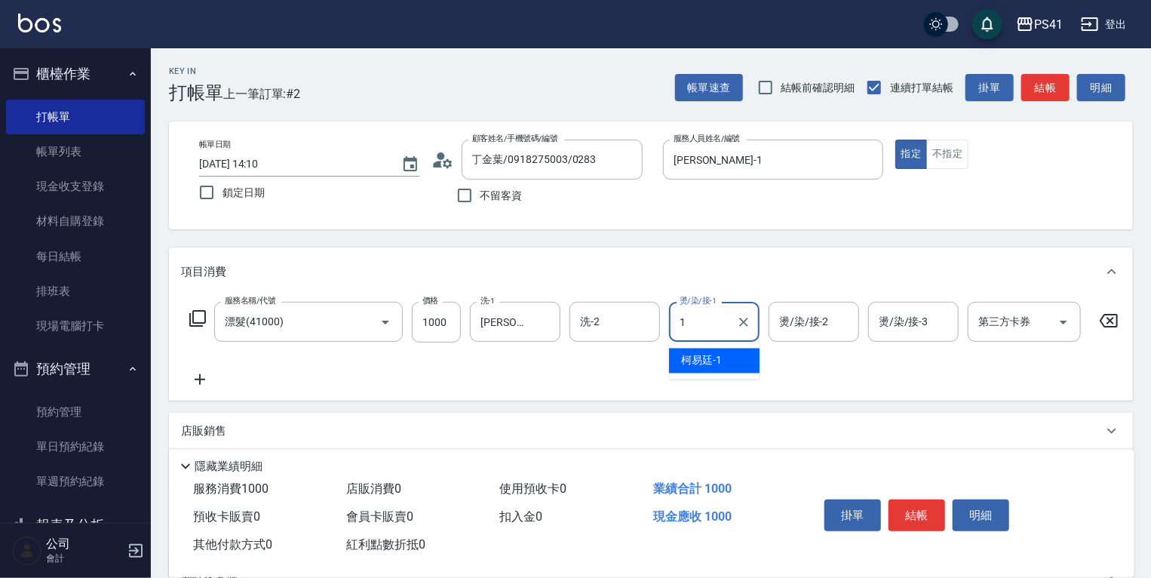
type input "[PERSON_NAME]-1"
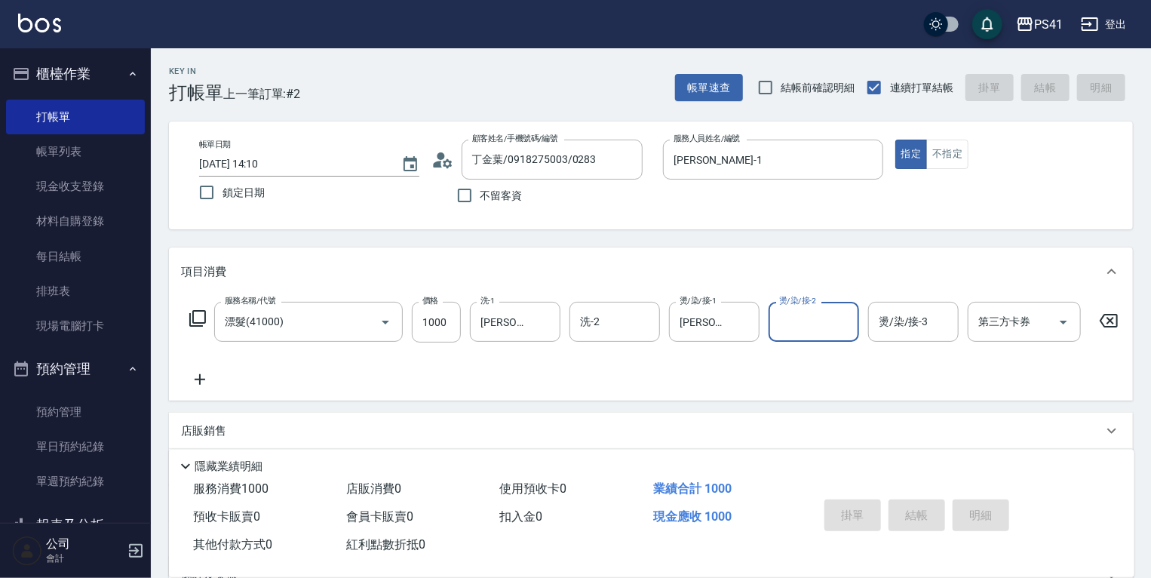
type input "[DATE] 14:11"
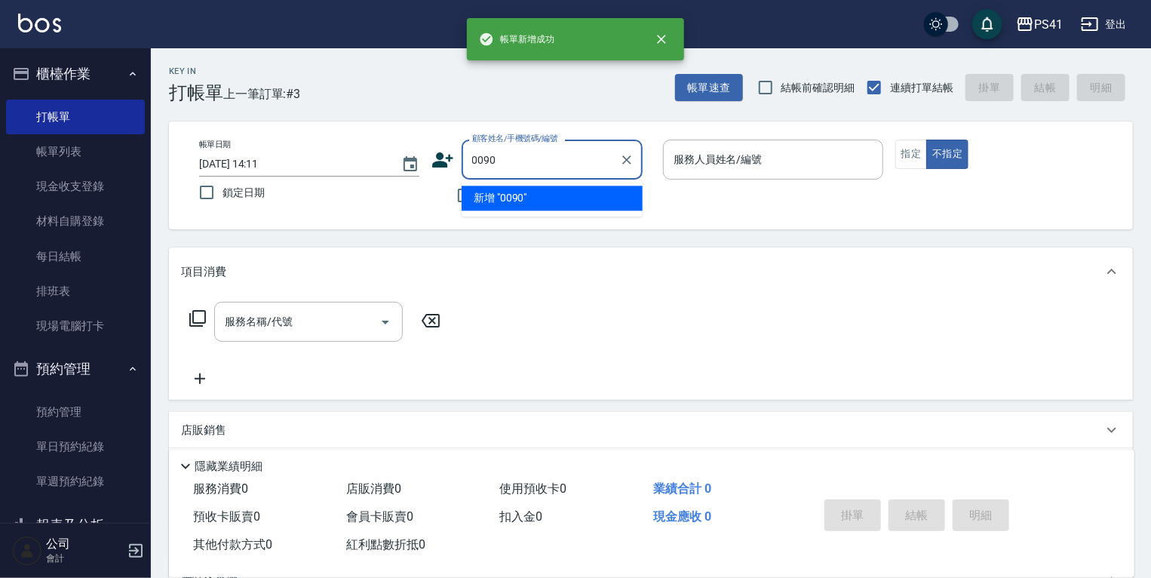
type input "0090"
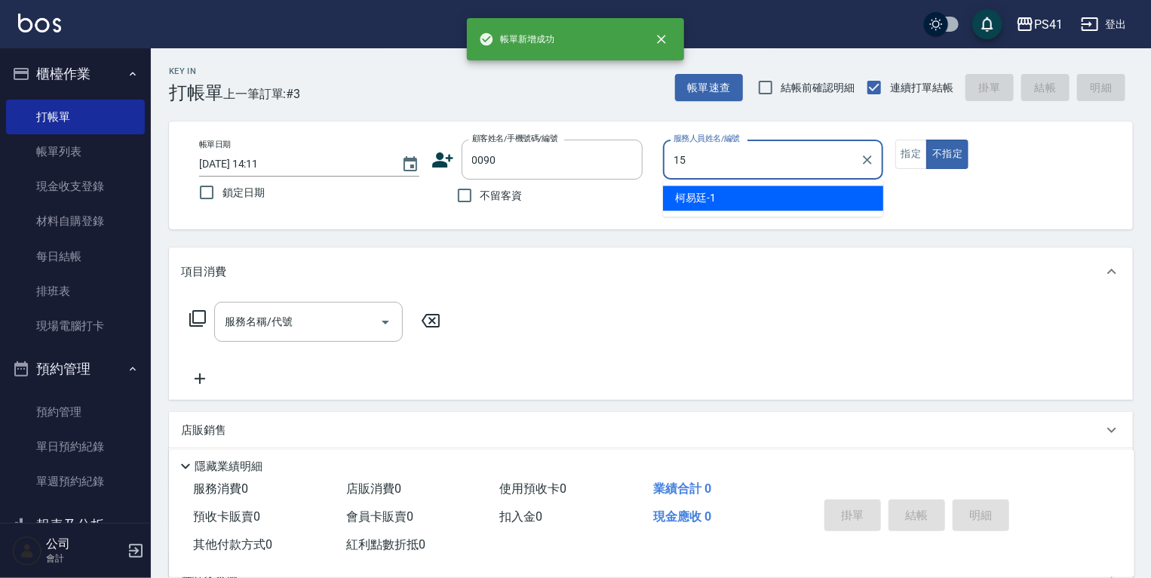
type input "[PERSON_NAME]15"
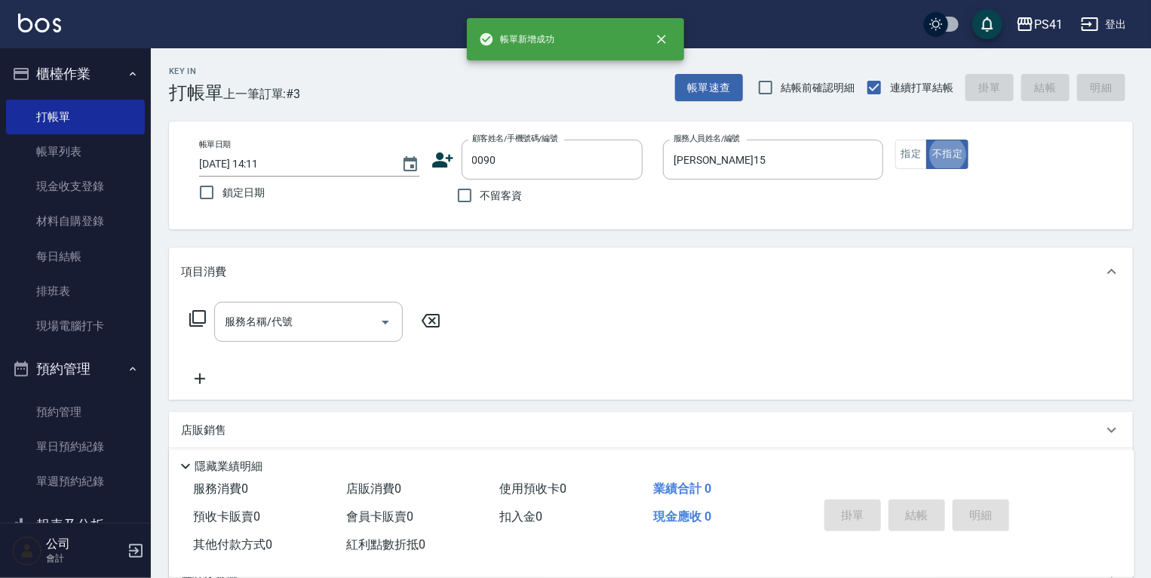
type input "[PERSON_NAME]/0983358198/0090"
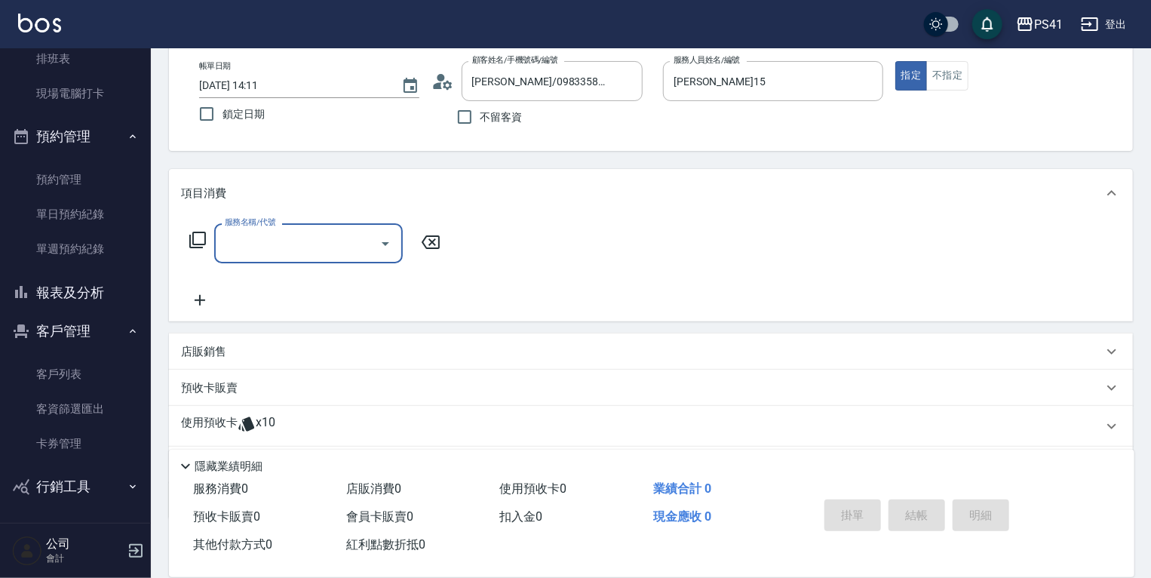
scroll to position [163, 0]
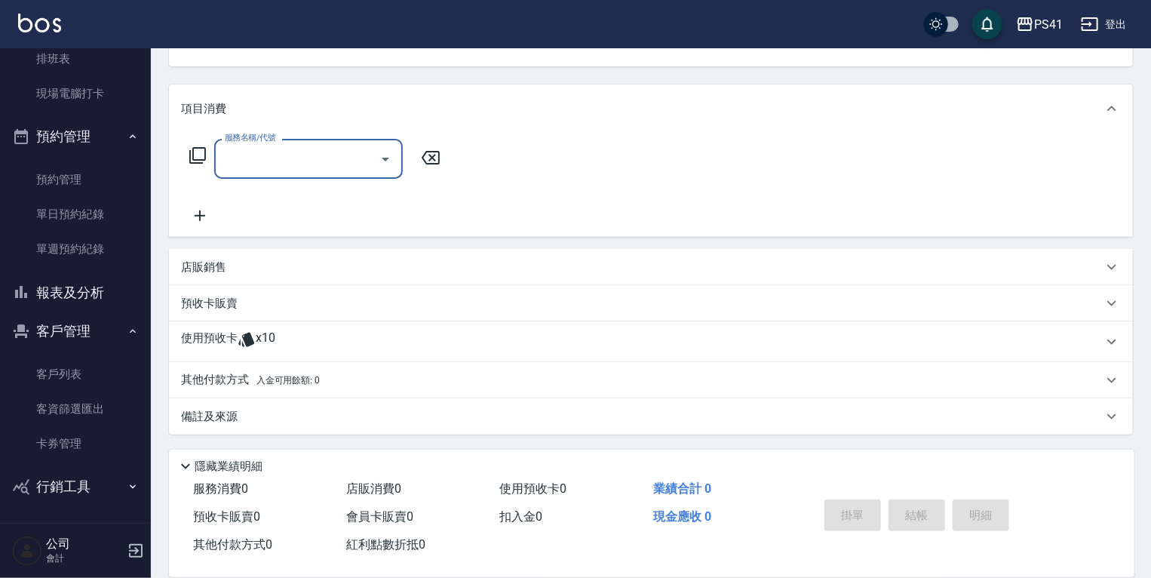
click at [290, 334] on div "使用預收卡 x10" at bounding box center [642, 341] width 922 height 23
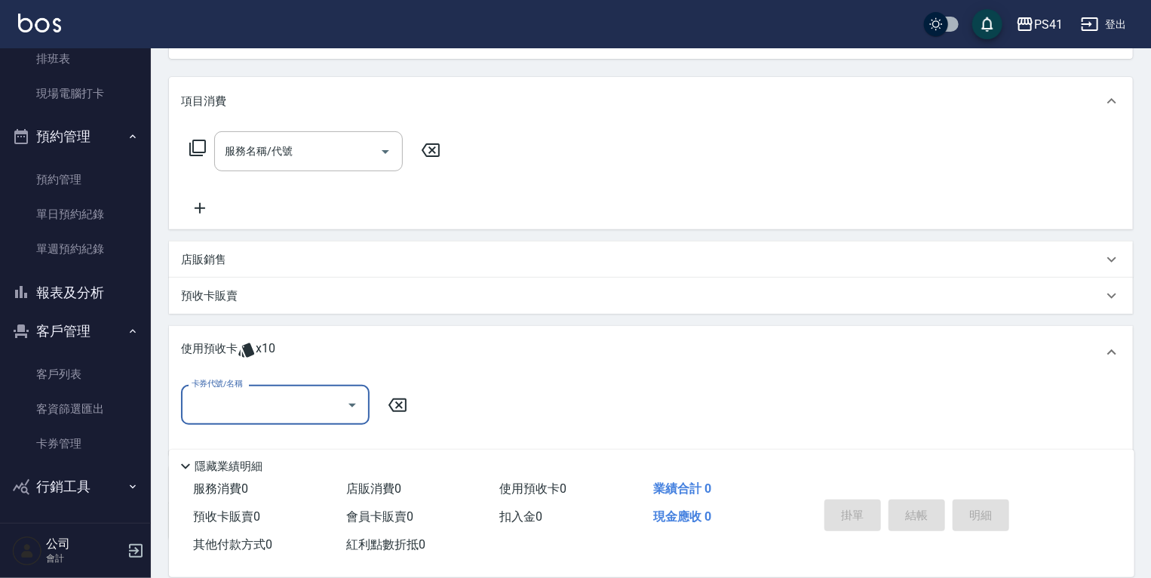
scroll to position [0, 0]
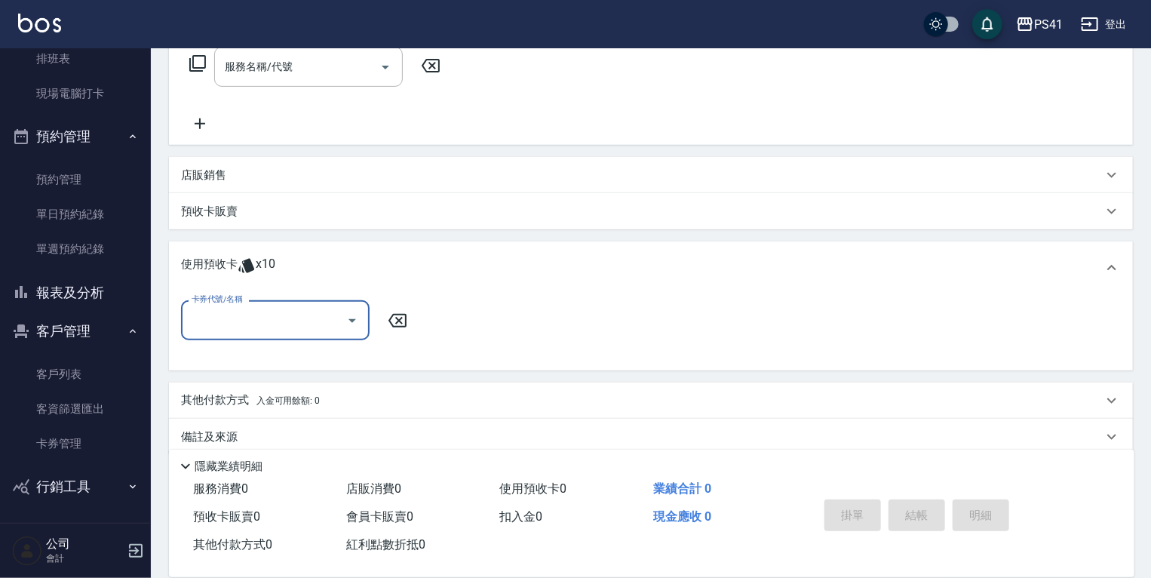
click at [286, 323] on input "卡券代號/名稱" at bounding box center [264, 320] width 152 height 26
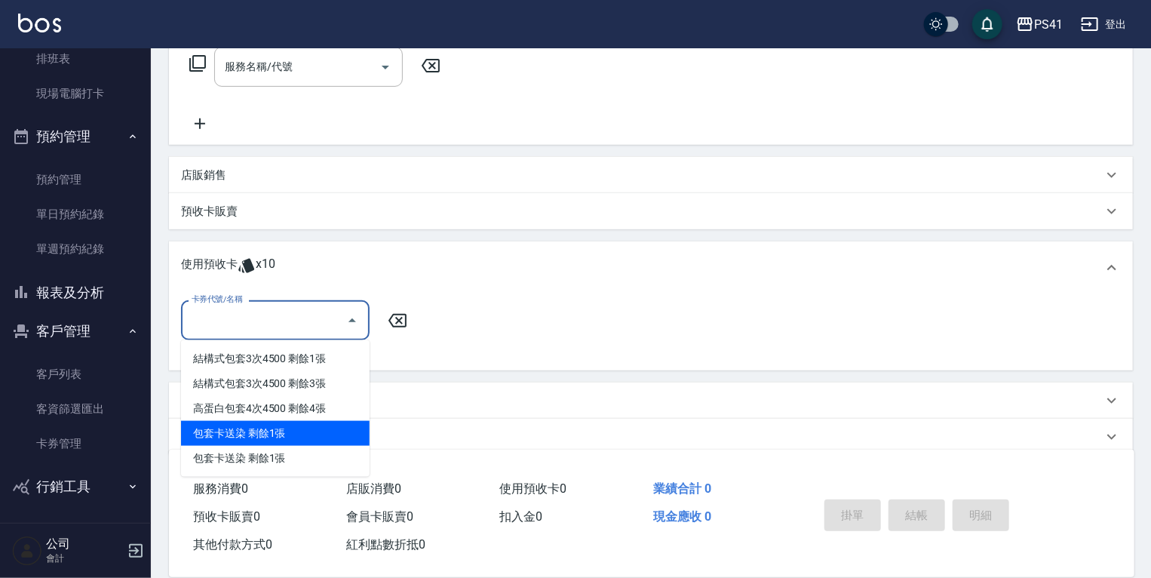
click at [299, 427] on div "包套卡送染 剩餘1張" at bounding box center [275, 433] width 189 height 25
type input "包套卡送染"
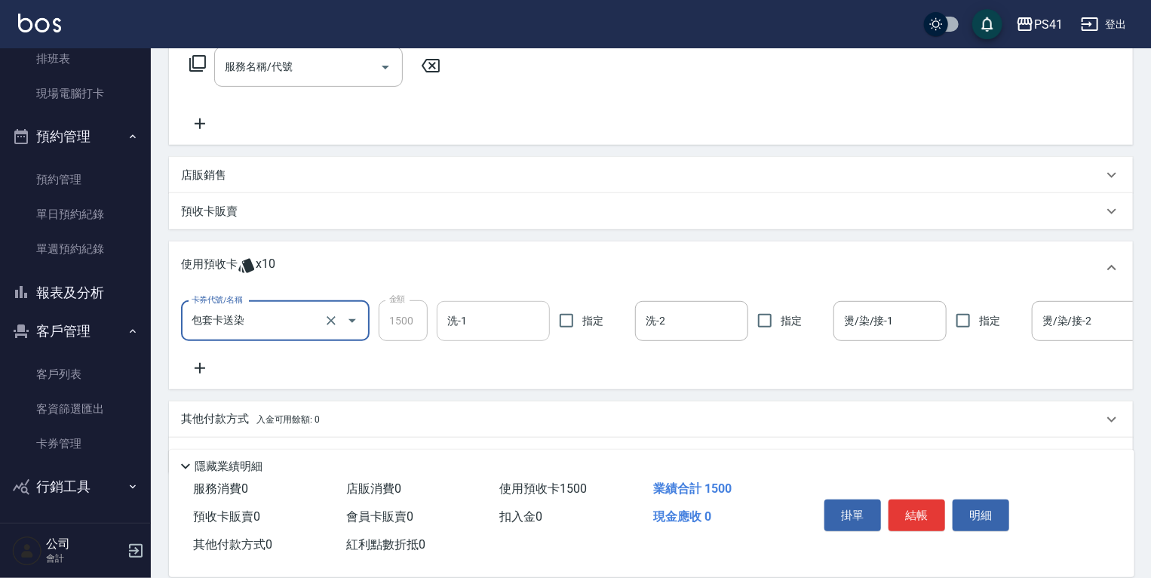
click at [455, 315] on input "洗-1" at bounding box center [494, 321] width 100 height 26
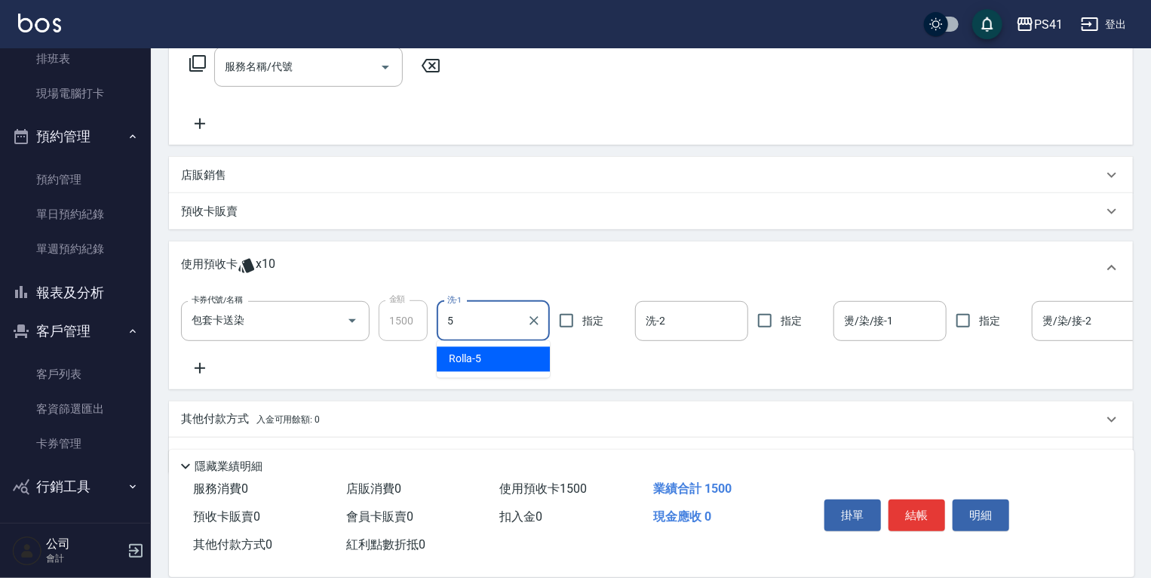
type input "Rolla-5"
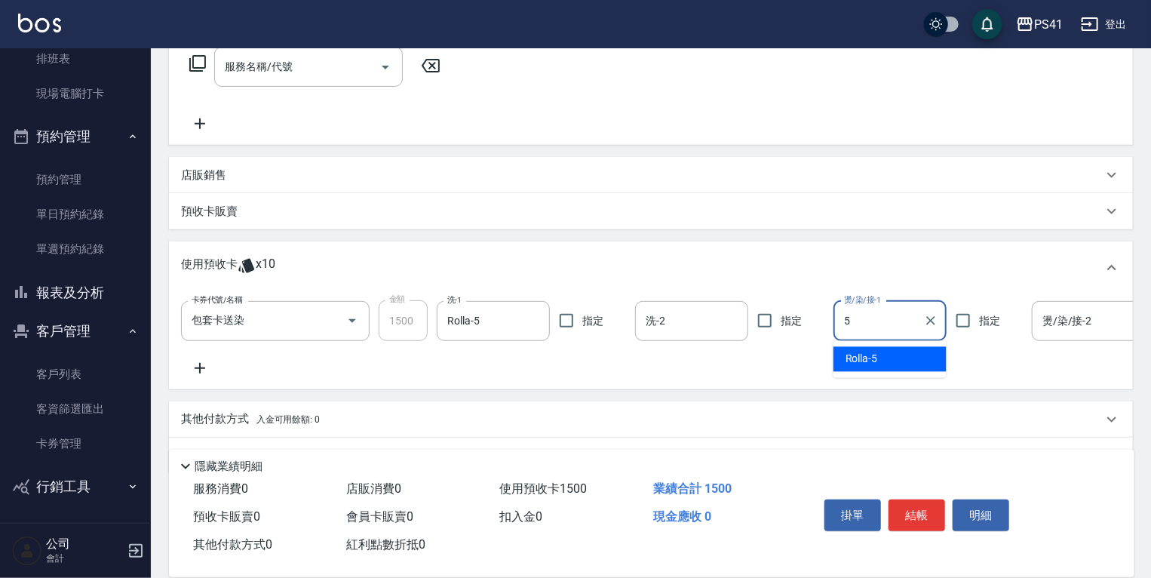
type input "Rolla-5"
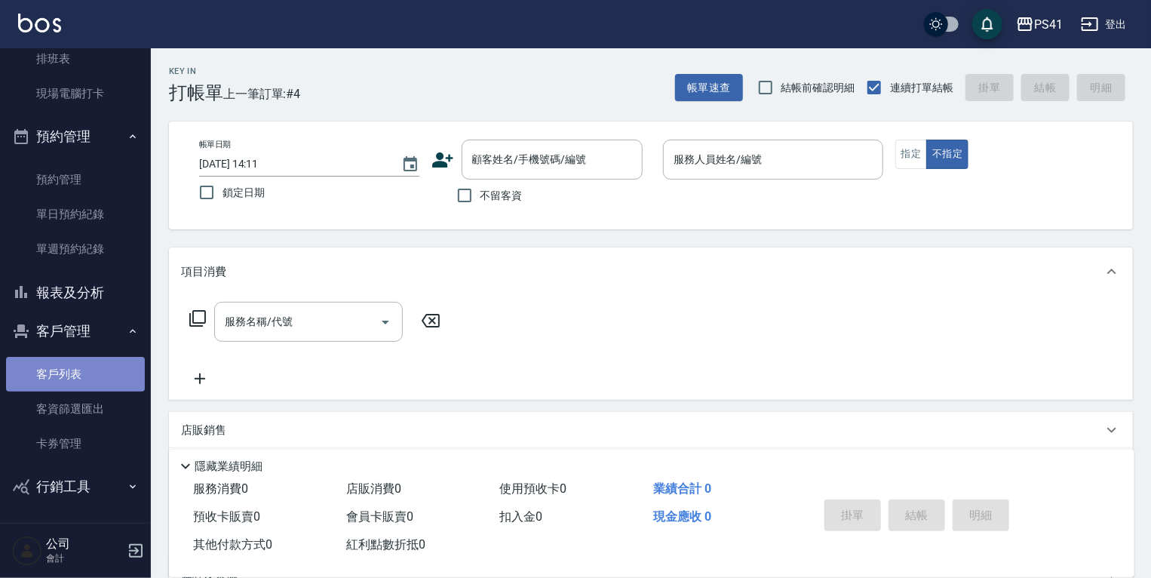
click at [85, 361] on link "客戶列表" at bounding box center [75, 374] width 139 height 35
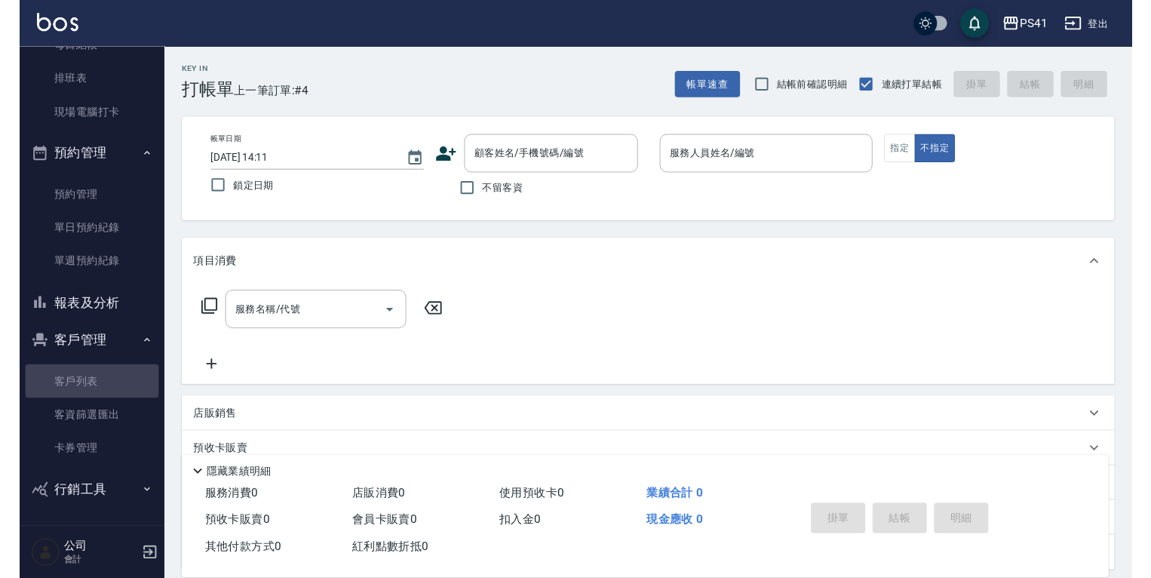
scroll to position [208, 0]
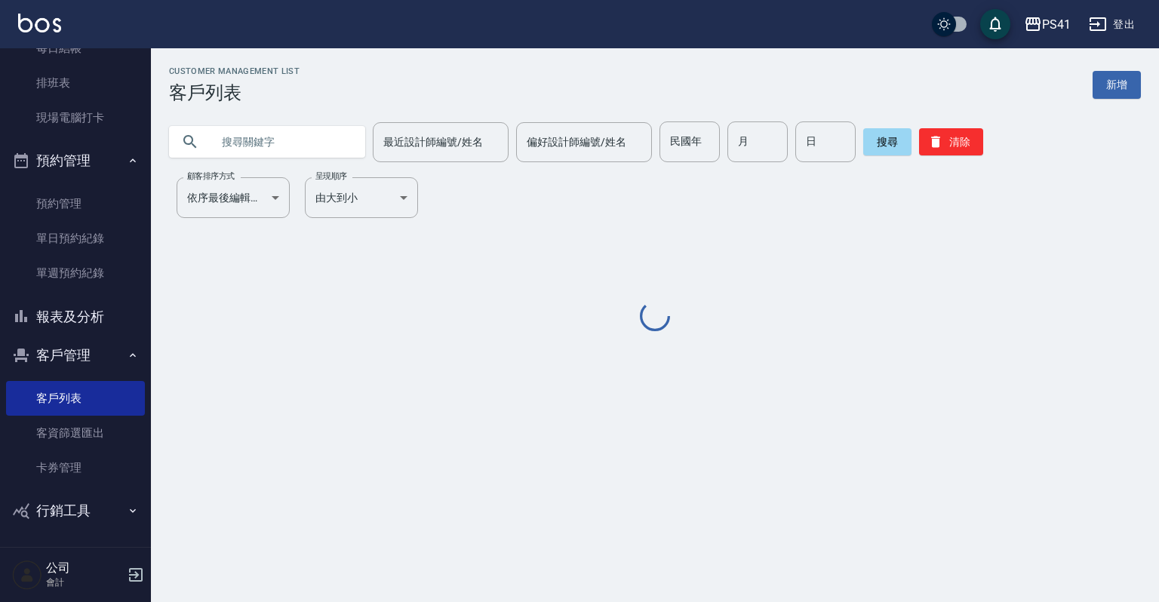
drag, startPoint x: 279, startPoint y: 142, endPoint x: 296, endPoint y: 133, distance: 19.6
click at [281, 142] on input "text" at bounding box center [282, 141] width 142 height 41
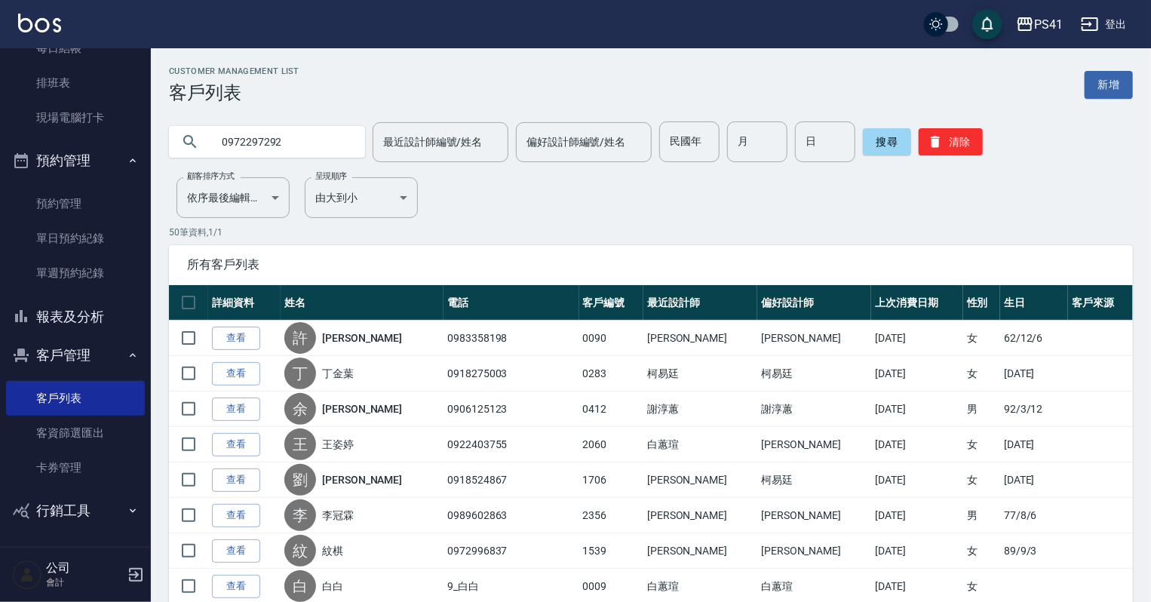
type input "0972297292"
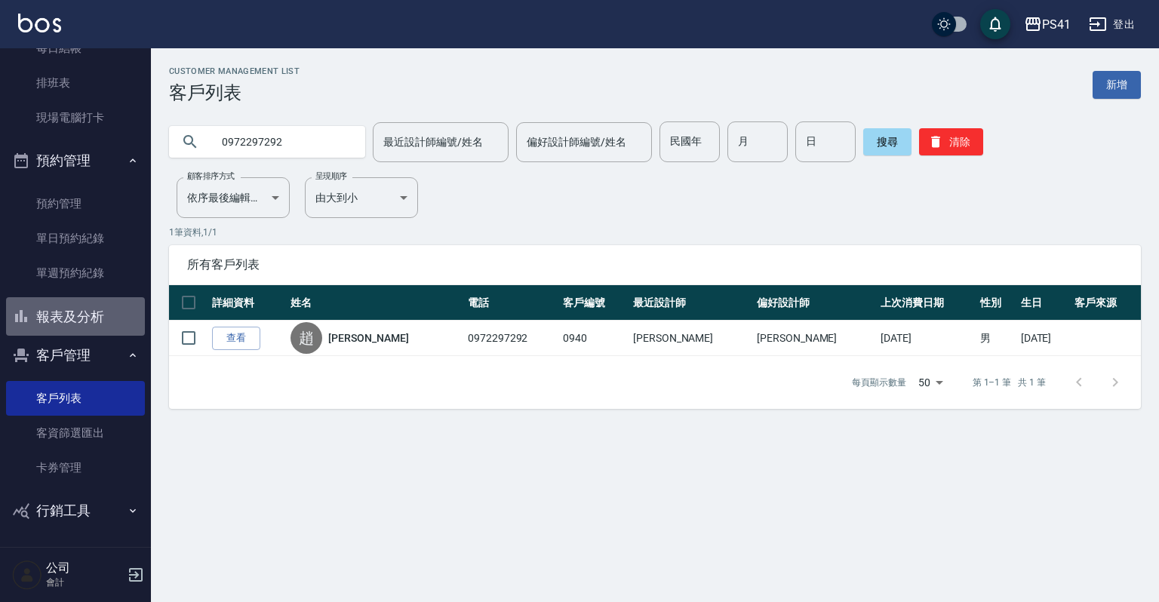
drag, startPoint x: 112, startPoint y: 327, endPoint x: 112, endPoint y: 318, distance: 9.1
click at [112, 327] on button "報表及分析" at bounding box center [75, 316] width 139 height 39
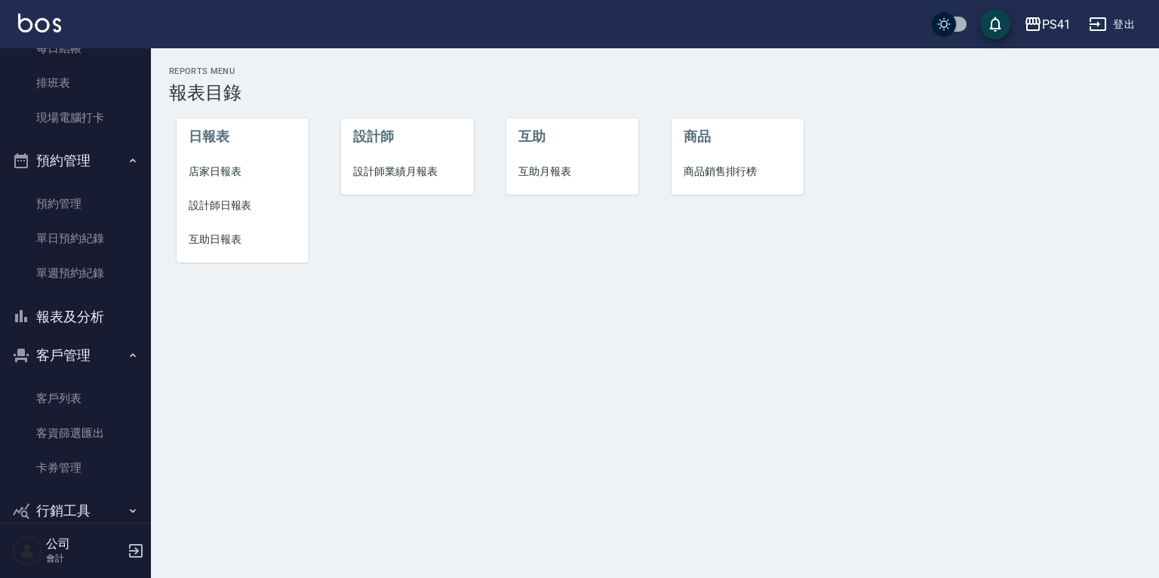
click at [240, 205] on span "設計師日報表" at bounding box center [243, 206] width 108 height 16
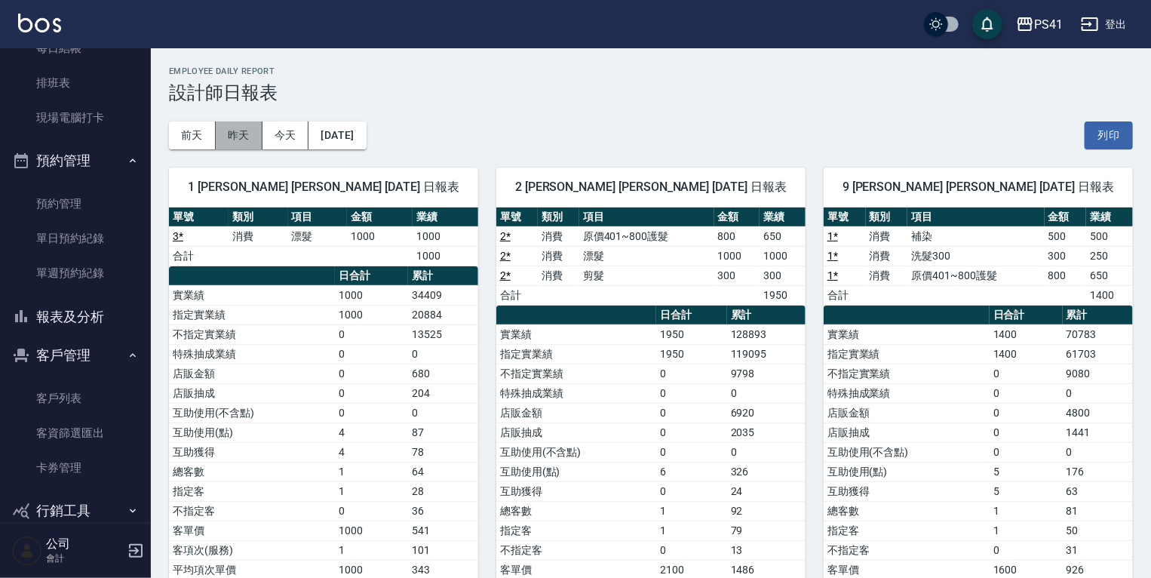
click at [251, 143] on button "昨天" at bounding box center [239, 135] width 47 height 28
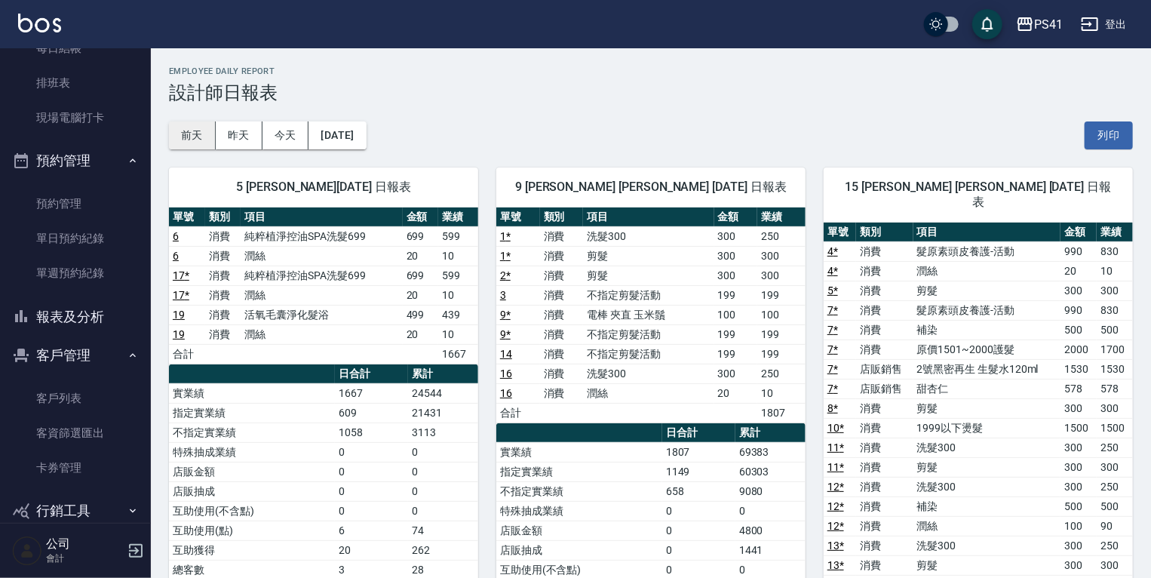
click at [208, 144] on button "前天" at bounding box center [192, 135] width 47 height 28
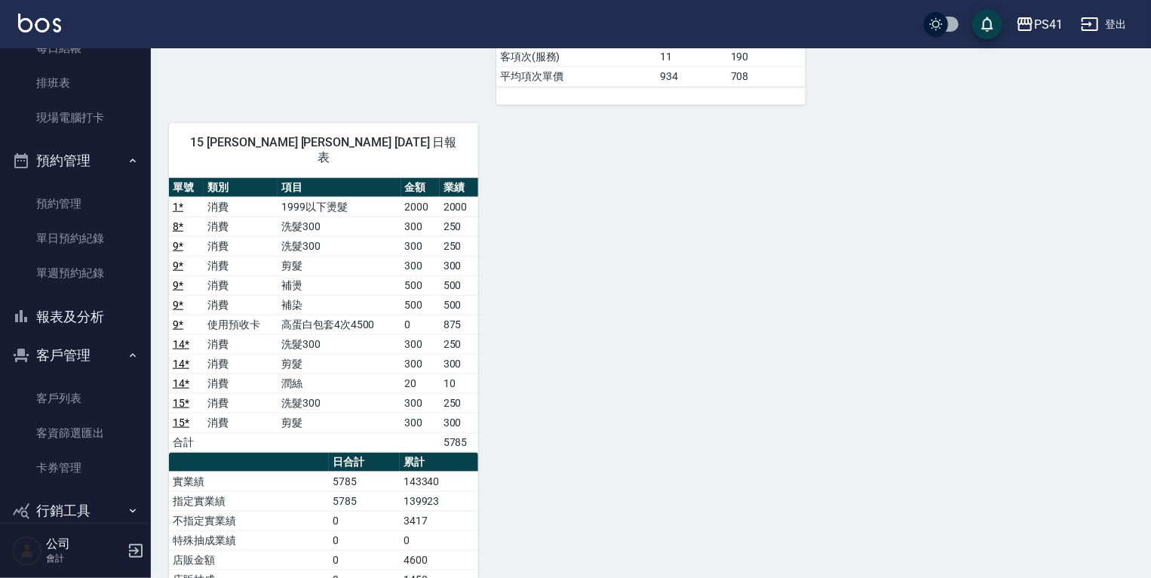
scroll to position [724, 0]
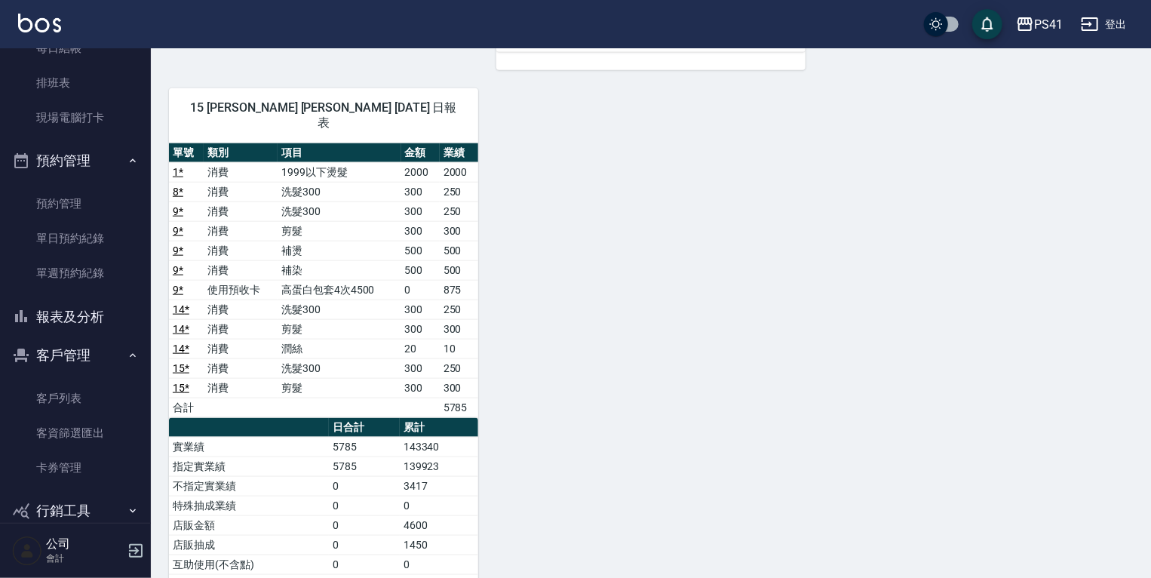
click at [45, 311] on button "報表及分析" at bounding box center [75, 316] width 139 height 39
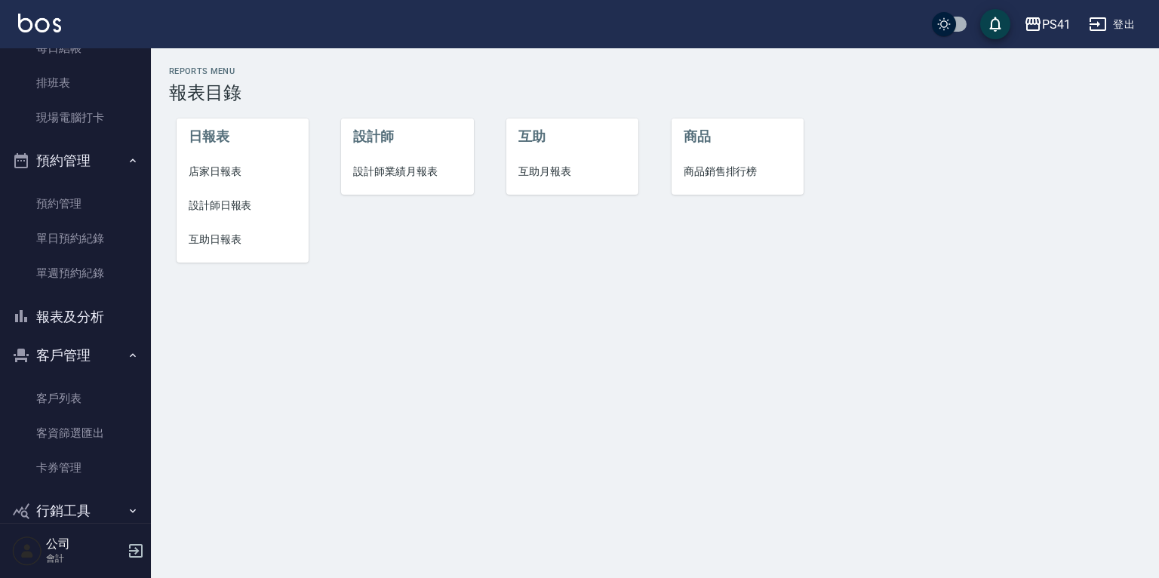
click at [368, 161] on li "設計師業績月報表" at bounding box center [407, 172] width 132 height 34
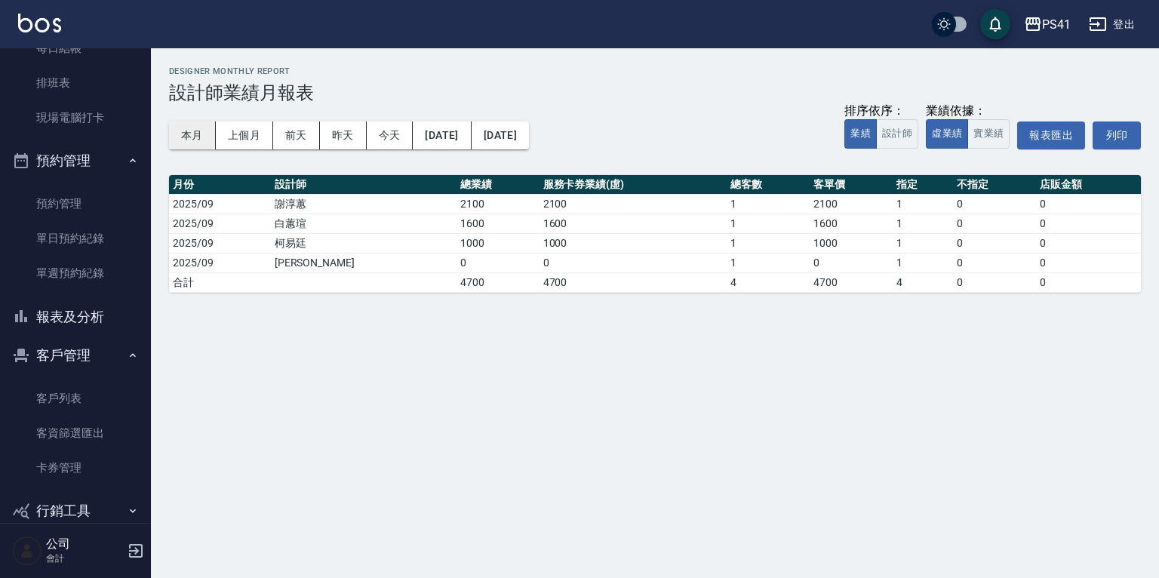
click at [190, 134] on button "本月" at bounding box center [192, 135] width 47 height 28
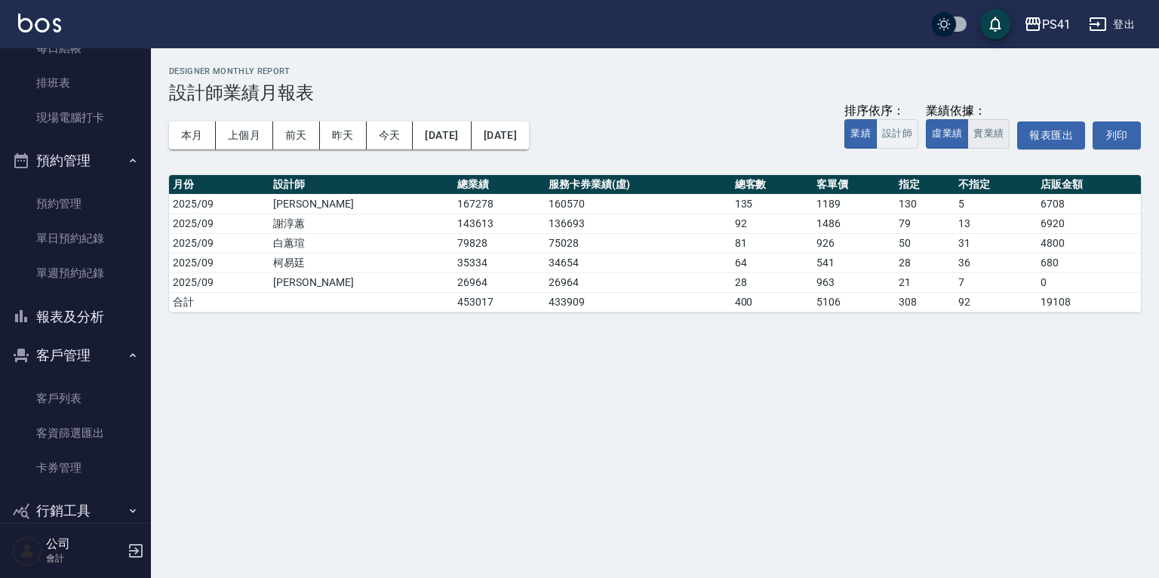
click at [969, 127] on button "實業績" at bounding box center [988, 133] width 42 height 29
click at [457, 138] on button "[DATE]" at bounding box center [442, 135] width 58 height 28
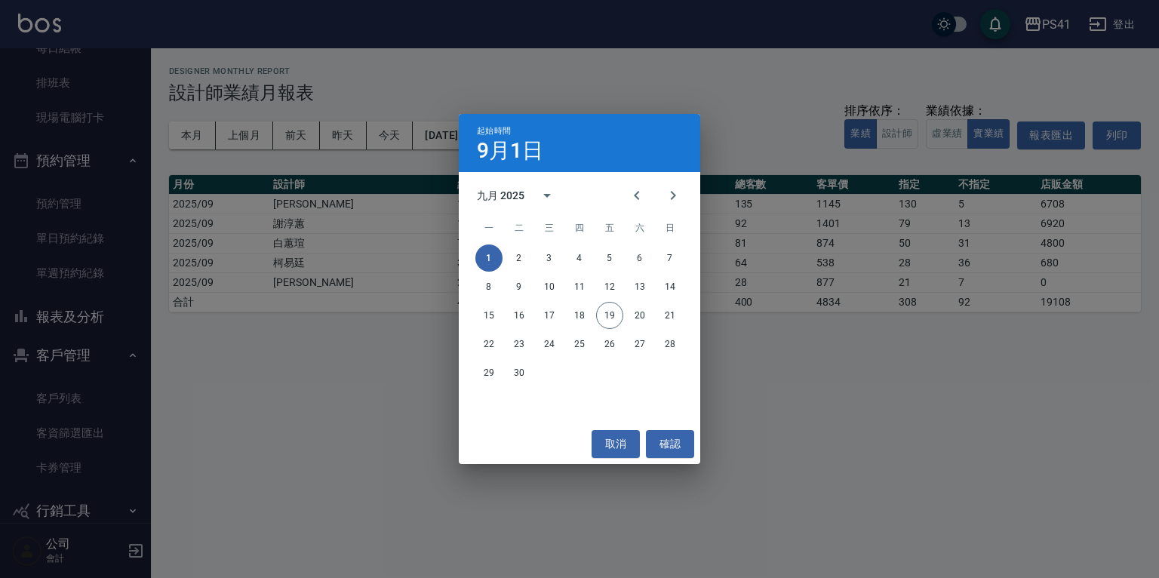
click at [651, 67] on div "起始時間 9月1日 九月 2025 一 二 三 四 五 六 日 1 2 3 4 5 6 7 8 9 10 11 12 13 14 15 16 17 18 19…" at bounding box center [579, 289] width 1159 height 578
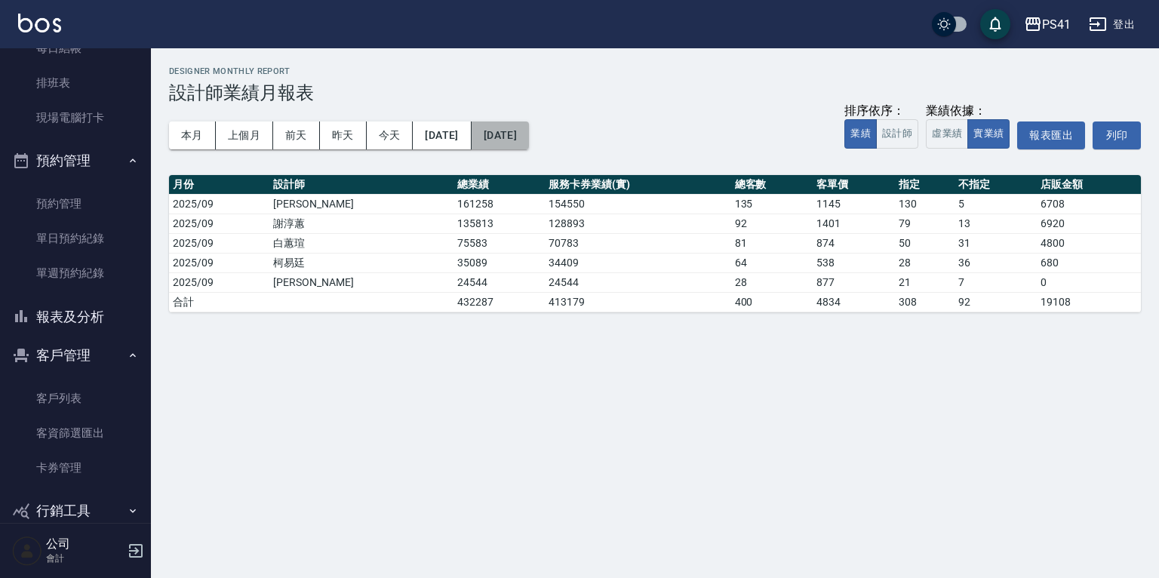
click at [529, 148] on button "[DATE]" at bounding box center [499, 135] width 57 height 28
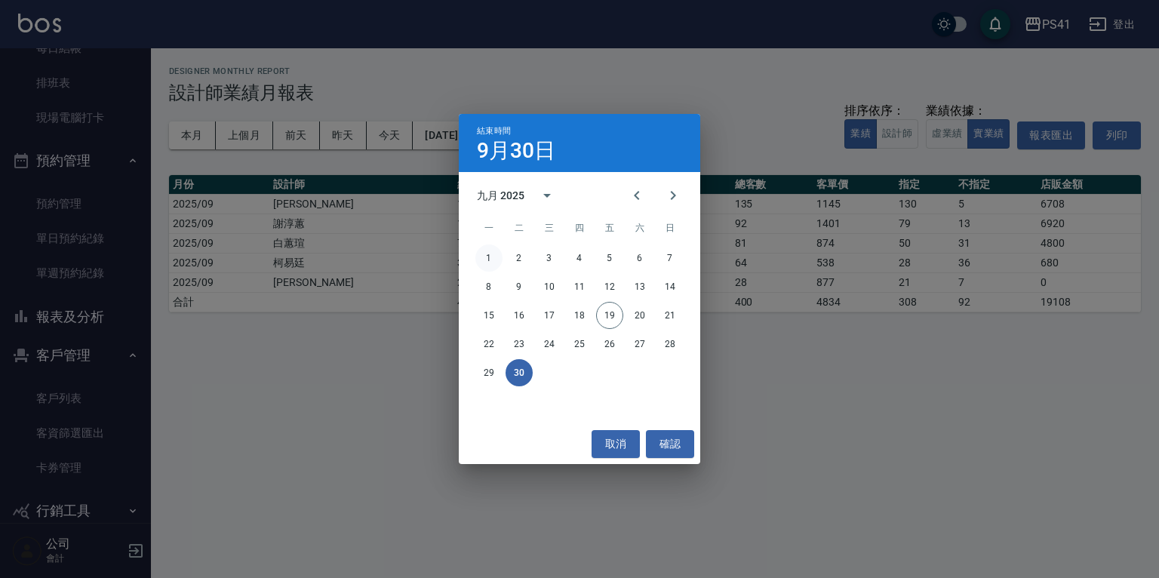
click at [480, 256] on button "1" at bounding box center [488, 257] width 27 height 27
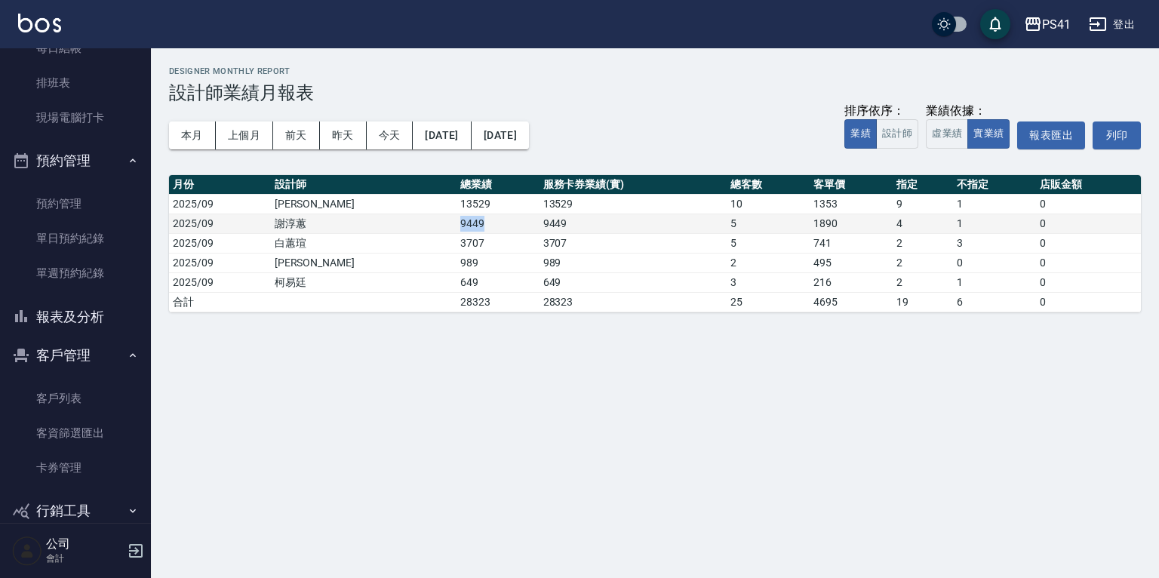
drag, startPoint x: 368, startPoint y: 220, endPoint x: 402, endPoint y: 221, distance: 34.0
click at [402, 221] on tr "2025/09 [PERSON_NAME]9449 9449 5 1890 4 1 0" at bounding box center [655, 223] width 972 height 20
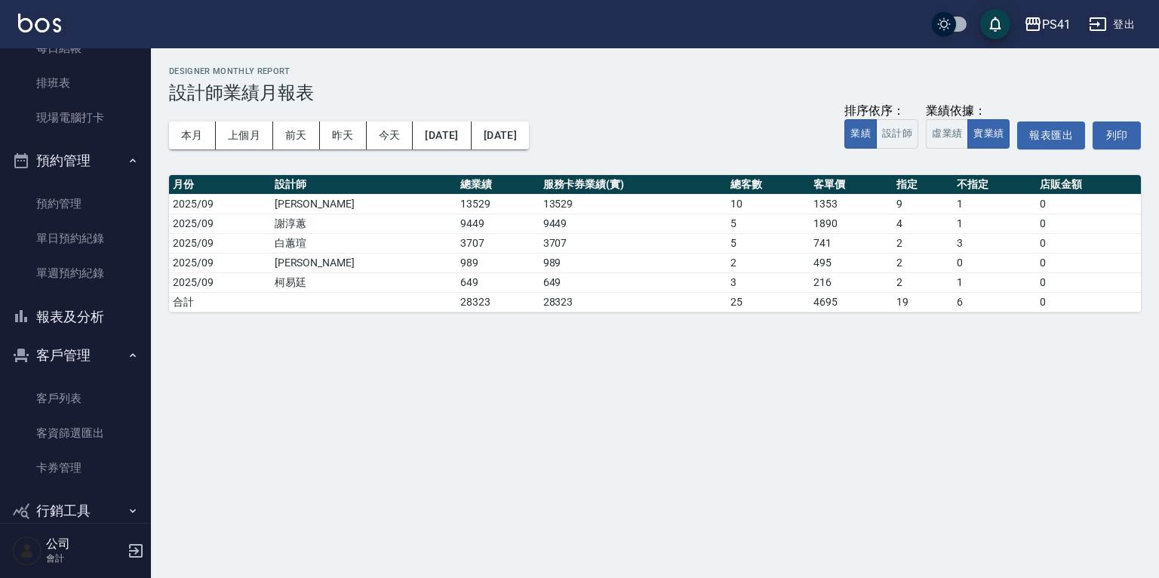
click at [686, 74] on h2 "Designer Monthly Report" at bounding box center [655, 71] width 972 height 10
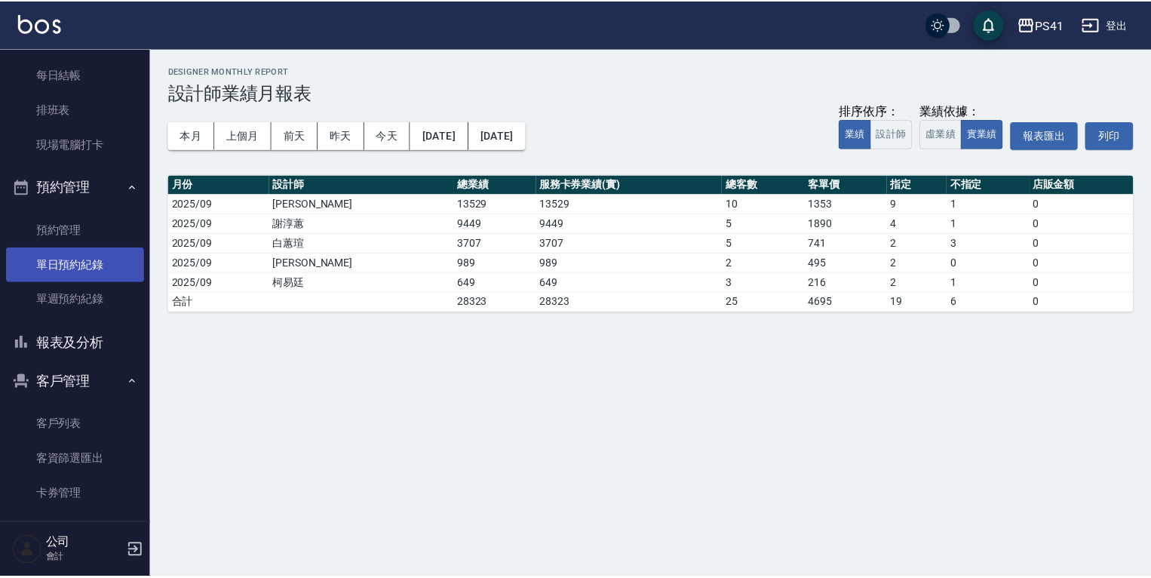
scroll to position [232, 0]
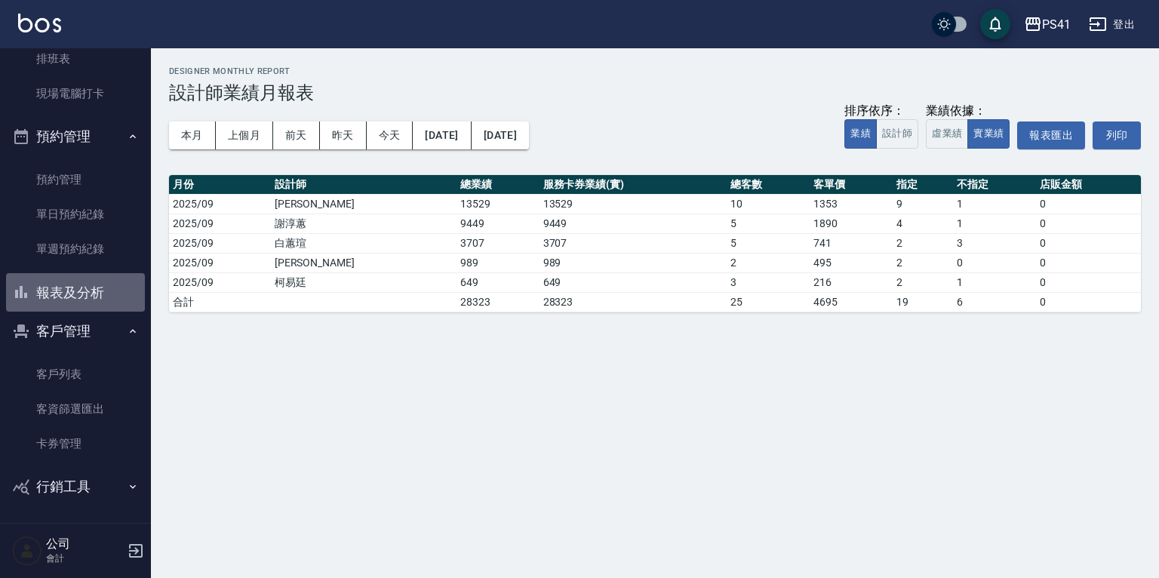
click at [94, 294] on button "報表及分析" at bounding box center [75, 292] width 139 height 39
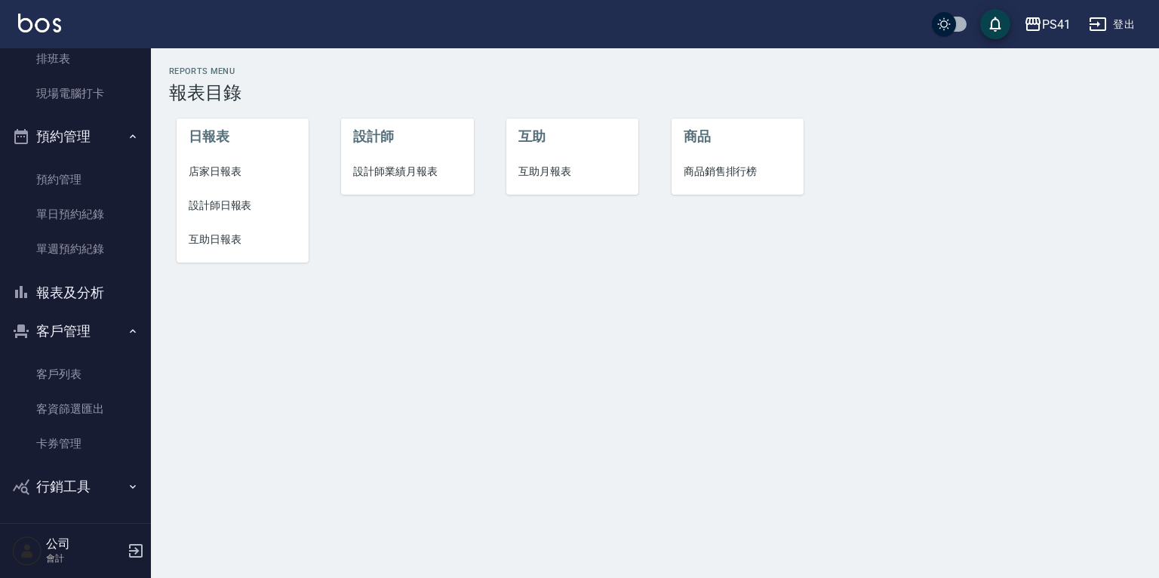
click at [228, 210] on span "設計師日報表" at bounding box center [243, 206] width 108 height 16
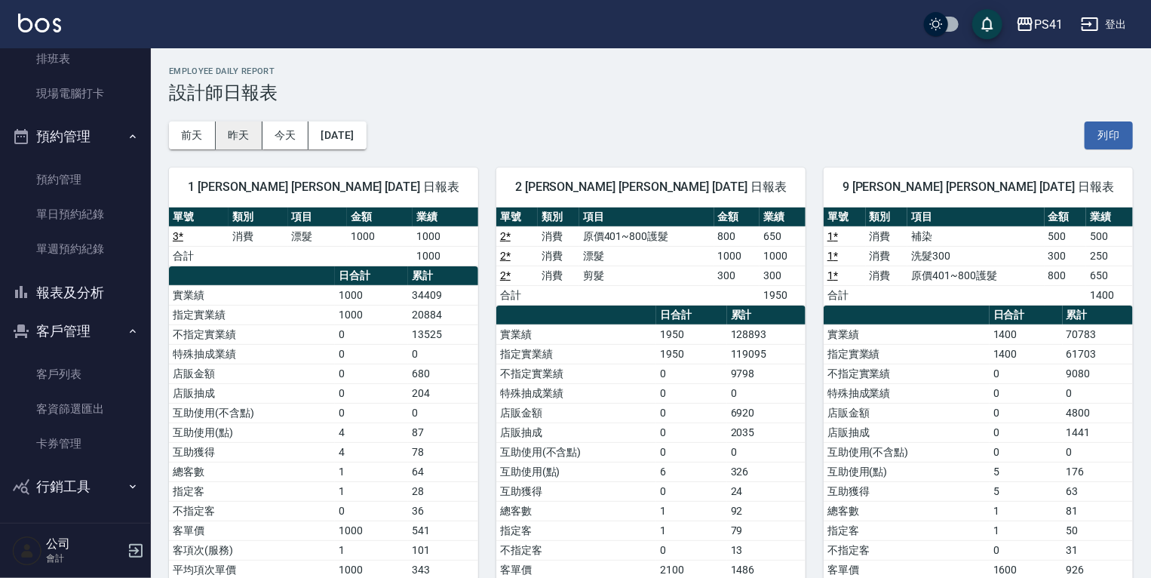
click at [250, 138] on button "昨天" at bounding box center [239, 135] width 47 height 28
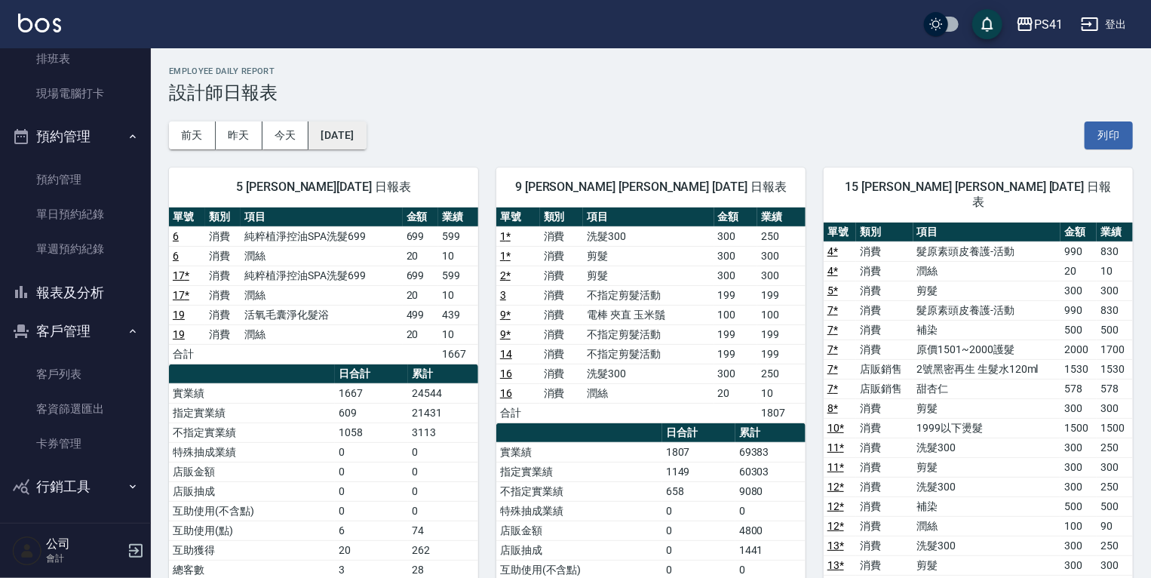
click at [348, 134] on button "[DATE]" at bounding box center [337, 135] width 57 height 28
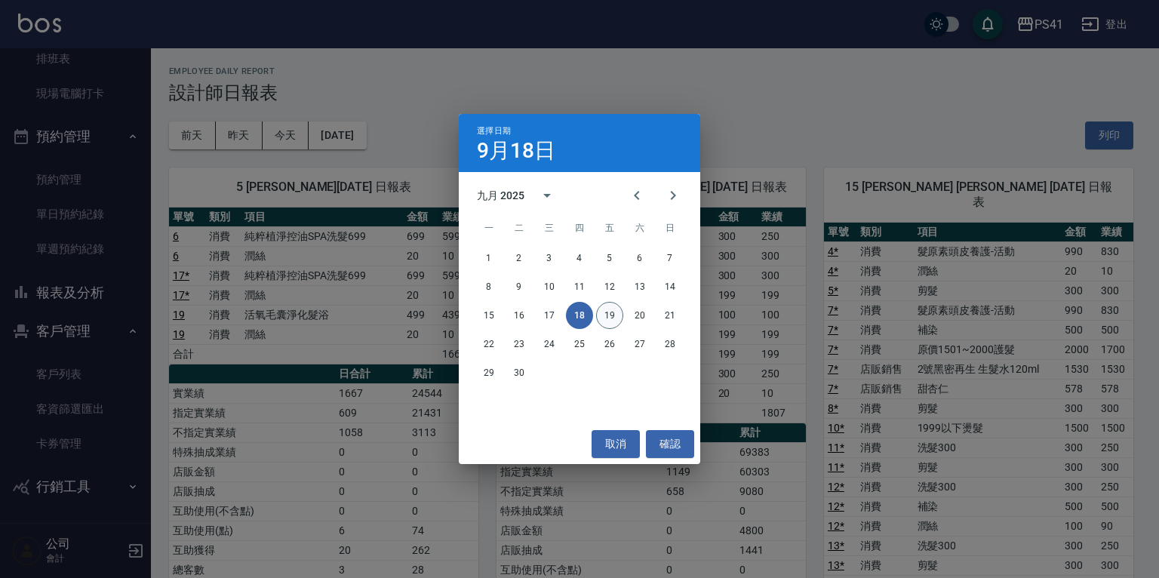
click at [609, 320] on button "19" at bounding box center [609, 315] width 27 height 27
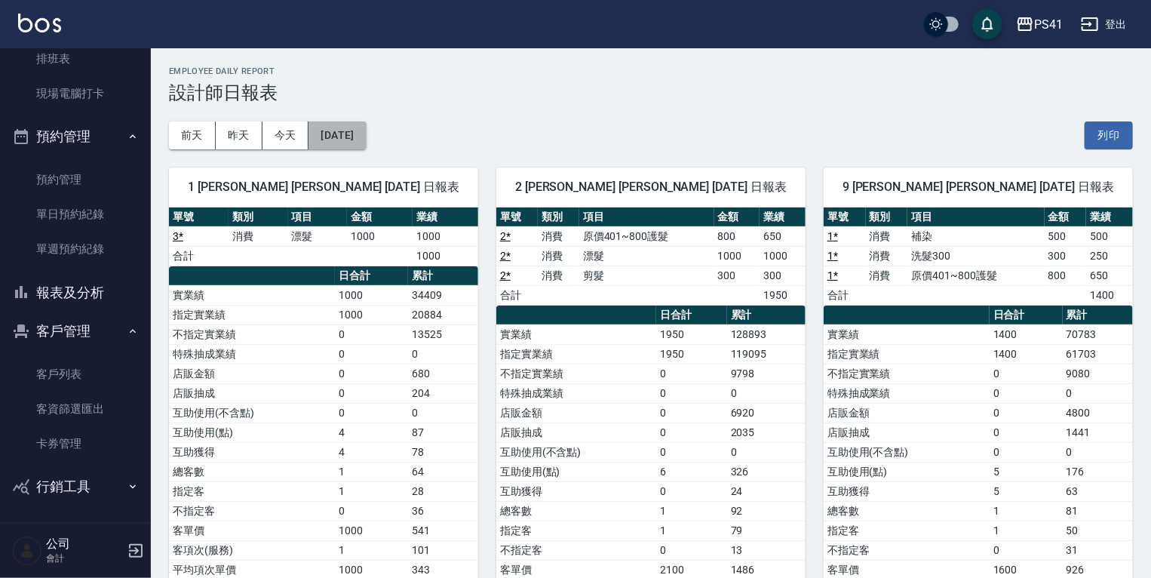
click at [366, 142] on button "[DATE]" at bounding box center [337, 135] width 57 height 28
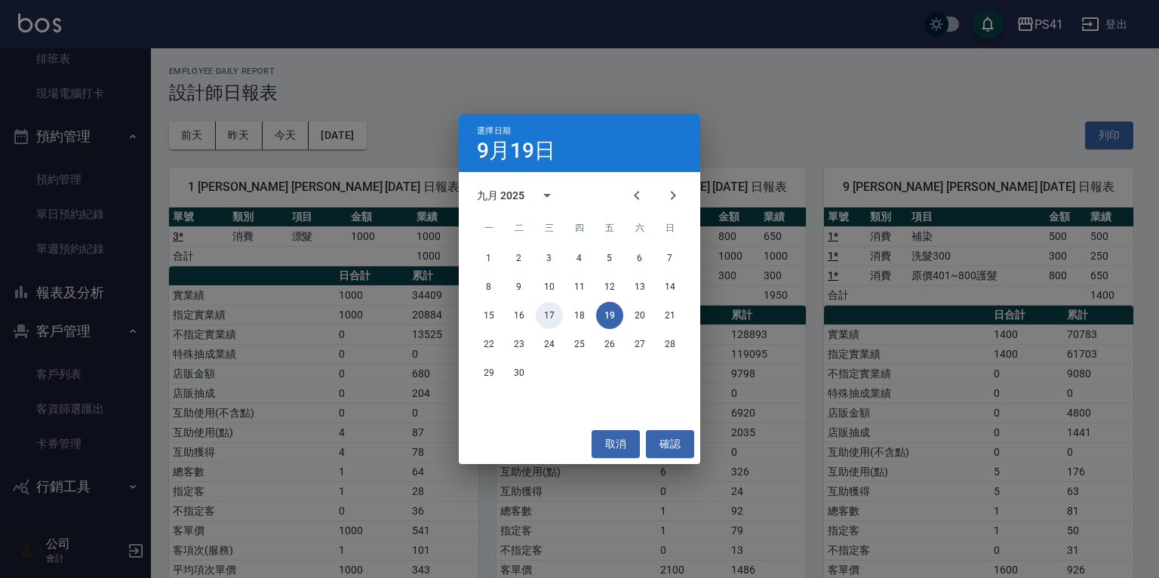
click at [553, 315] on button "17" at bounding box center [549, 315] width 27 height 27
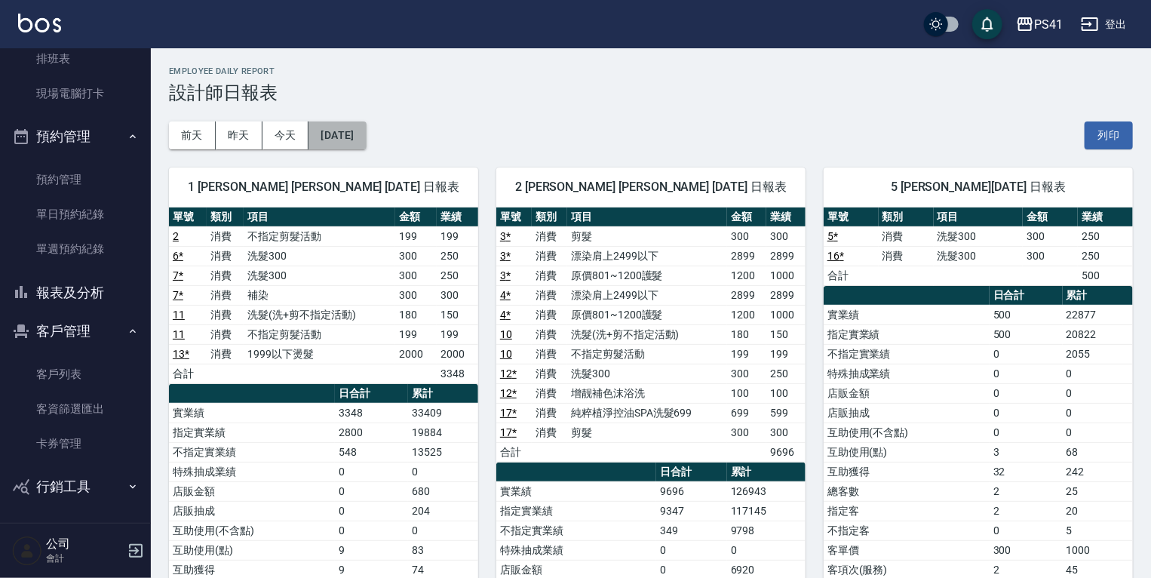
click at [366, 145] on button "[DATE]" at bounding box center [337, 135] width 57 height 28
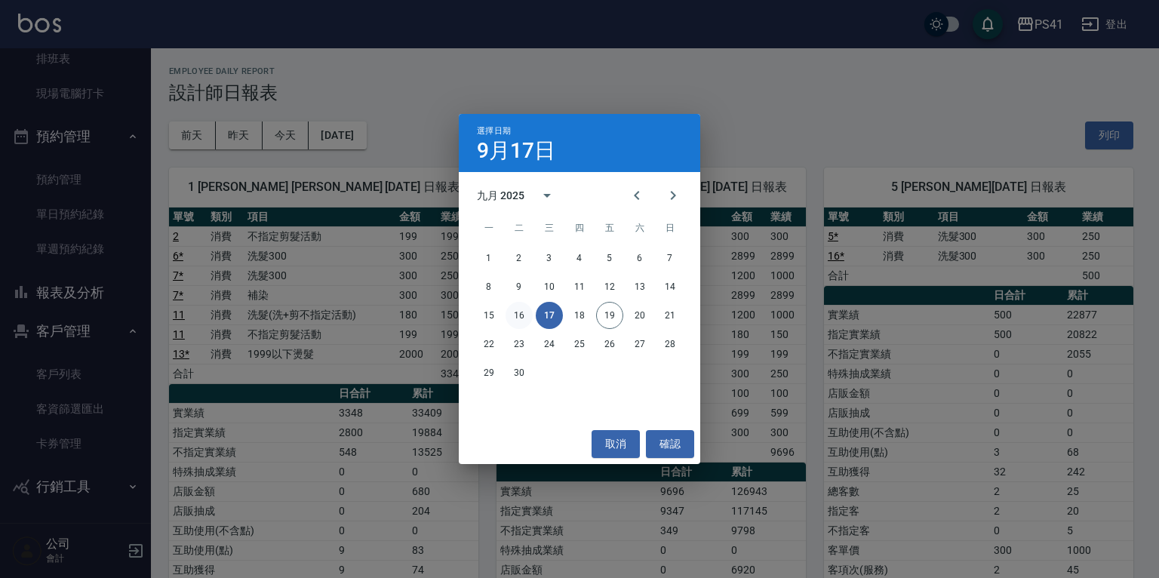
click at [506, 312] on button "16" at bounding box center [518, 315] width 27 height 27
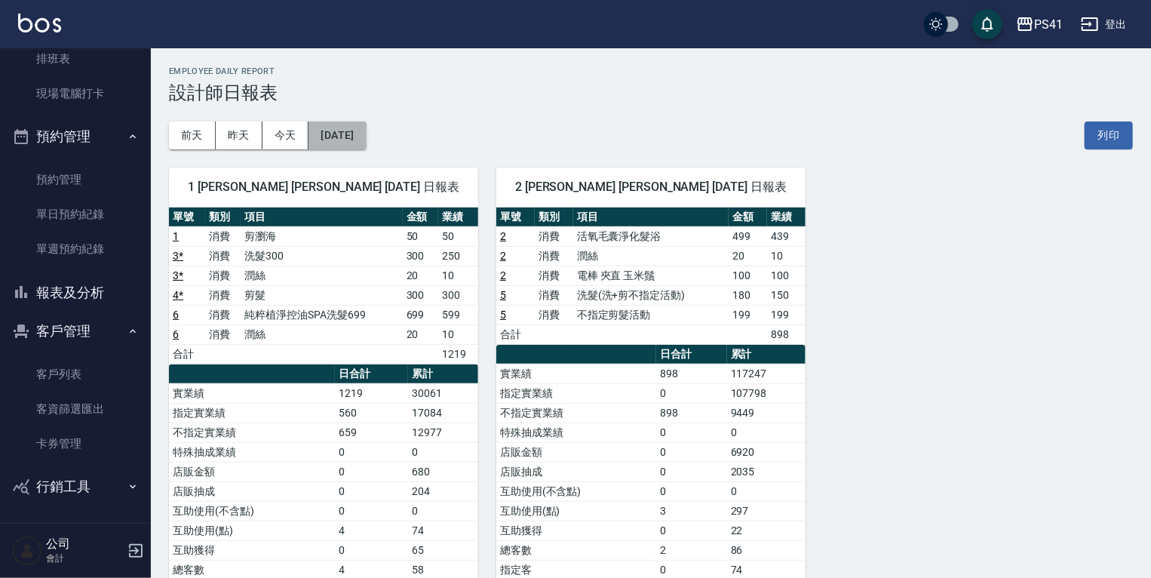
click at [348, 131] on button "[DATE]" at bounding box center [337, 135] width 57 height 28
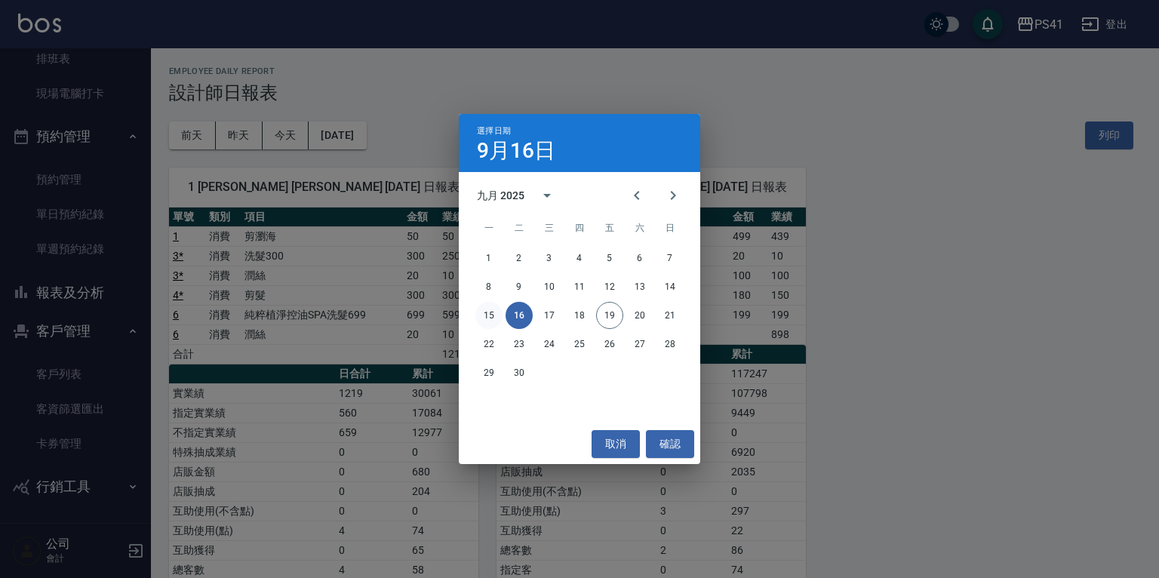
click at [495, 314] on button "15" at bounding box center [488, 315] width 27 height 27
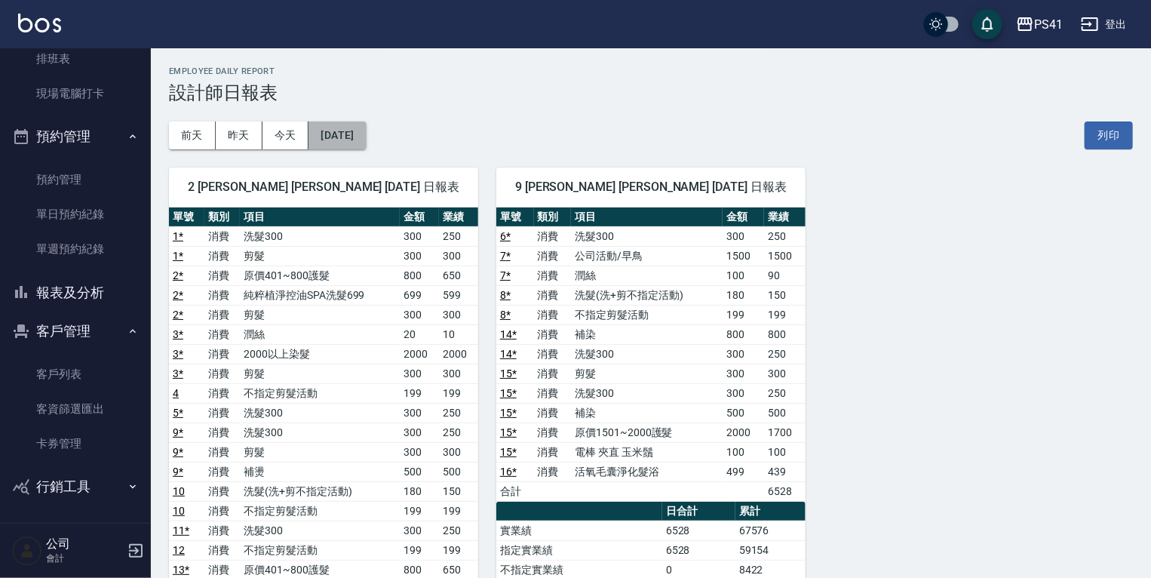
click at [348, 143] on button "[DATE]" at bounding box center [337, 135] width 57 height 28
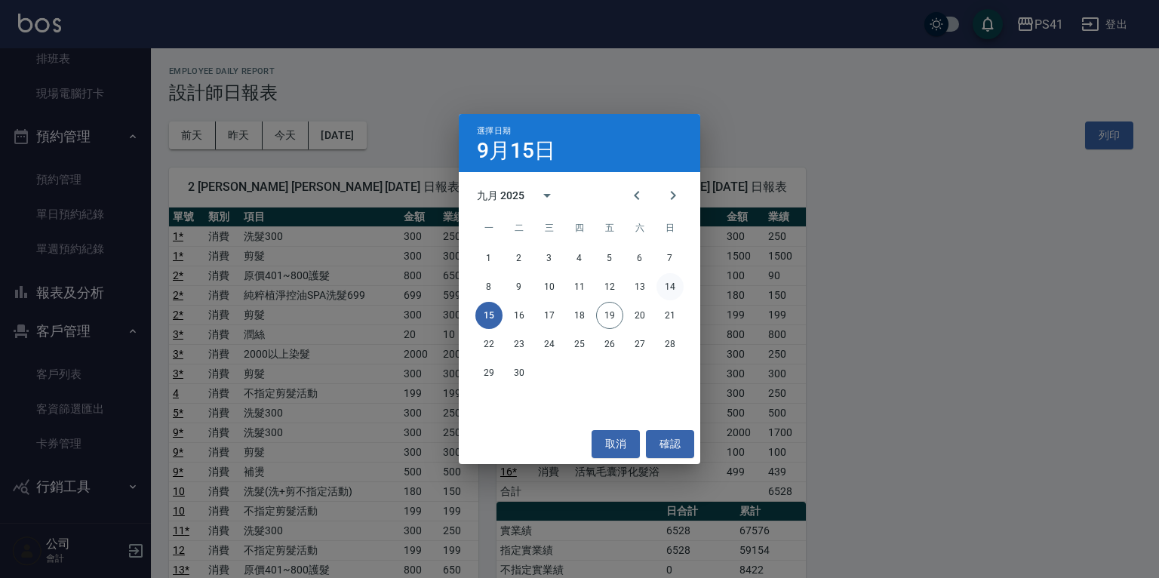
click at [662, 290] on button "14" at bounding box center [669, 286] width 27 height 27
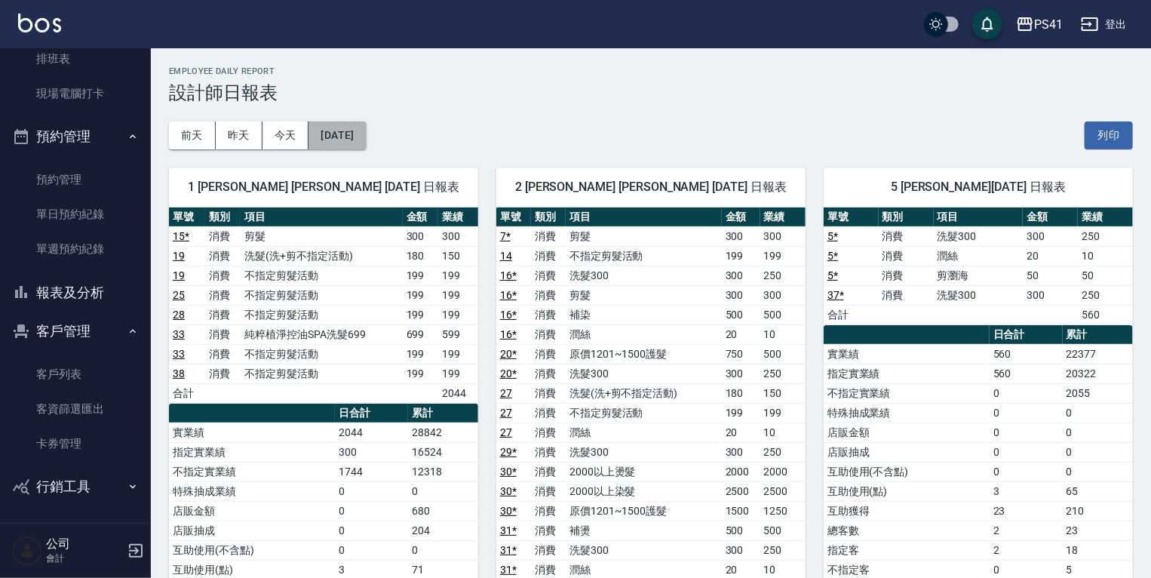
click at [352, 136] on button "[DATE]" at bounding box center [337, 135] width 57 height 28
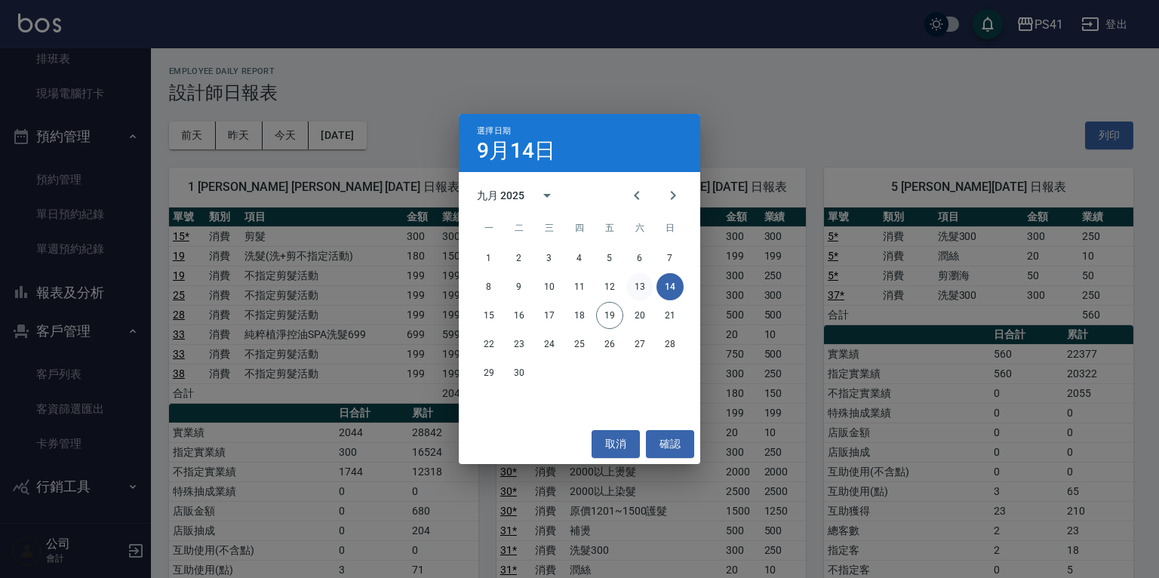
click at [634, 287] on button "13" at bounding box center [639, 286] width 27 height 27
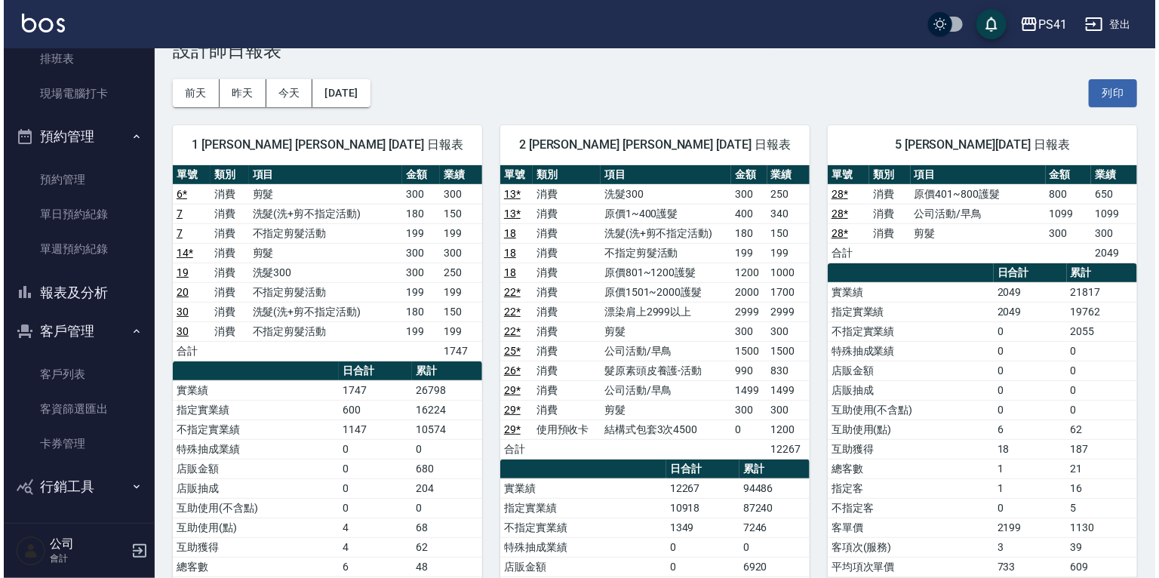
scroll to position [60, 0]
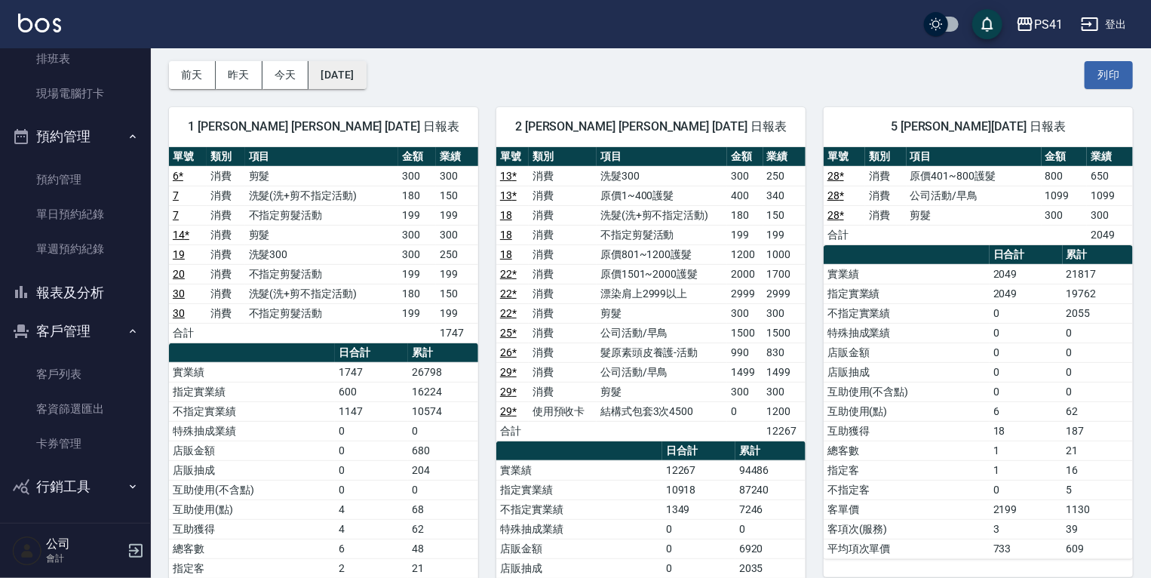
click at [338, 68] on button "[DATE]" at bounding box center [337, 75] width 57 height 28
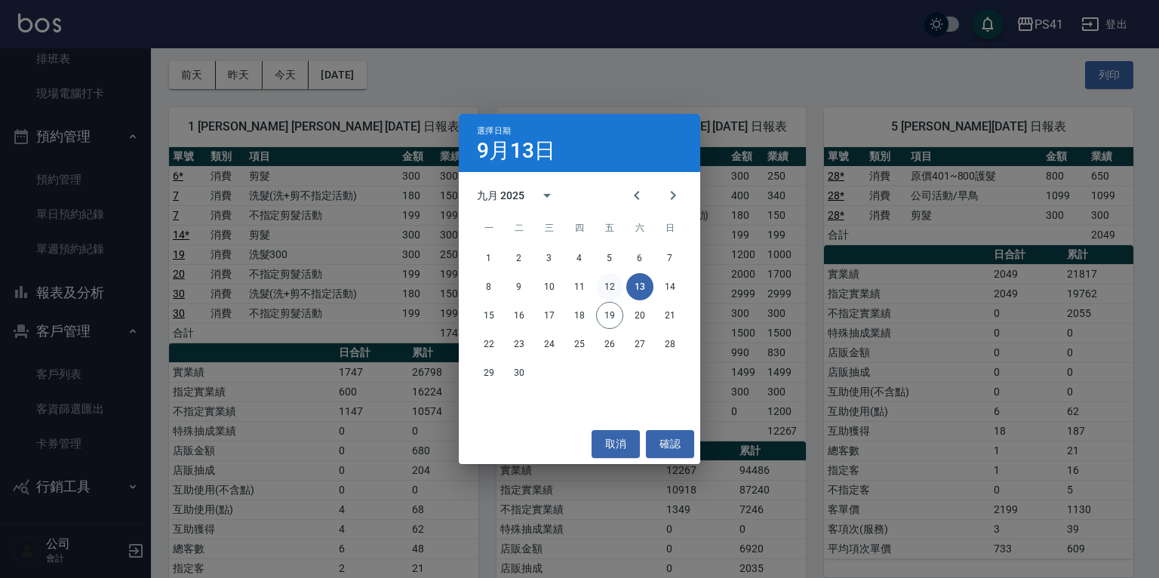
click at [608, 287] on button "12" at bounding box center [609, 286] width 27 height 27
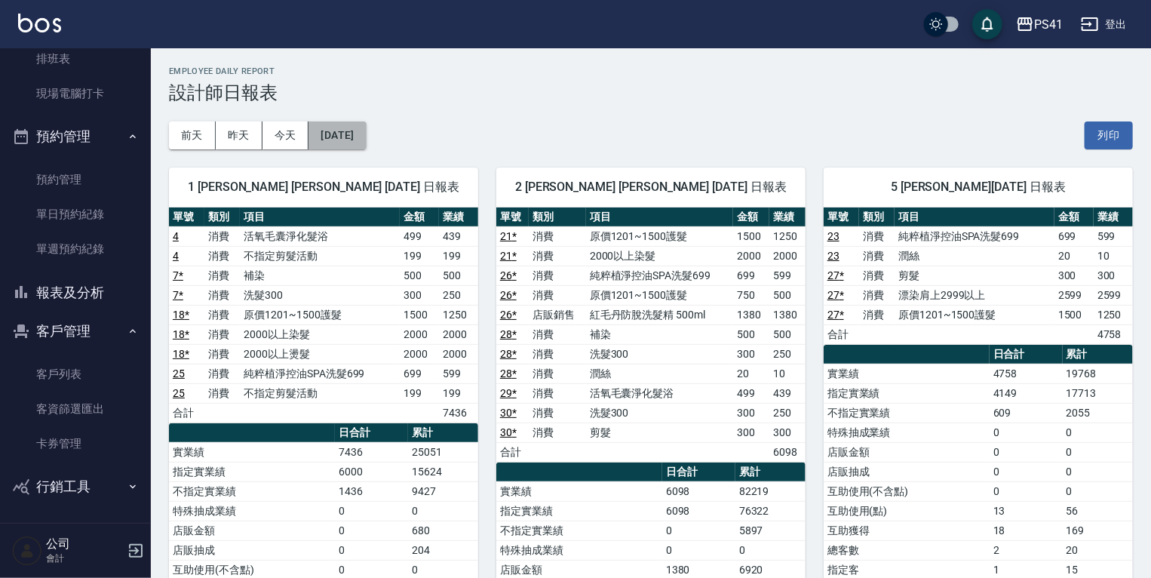
click at [362, 135] on button "[DATE]" at bounding box center [337, 135] width 57 height 28
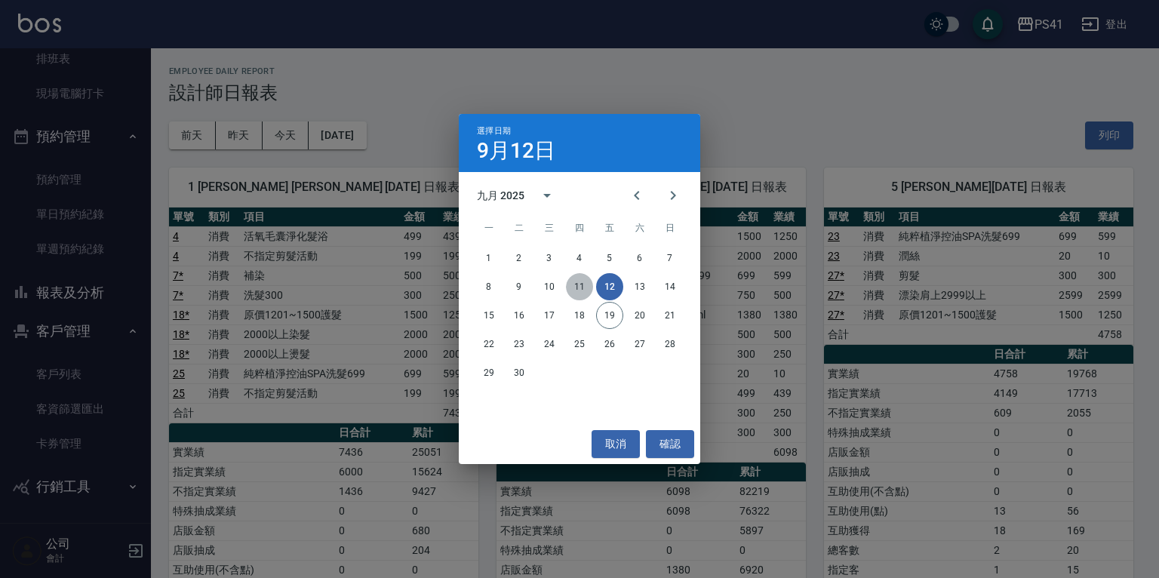
click at [576, 280] on button "11" at bounding box center [579, 286] width 27 height 27
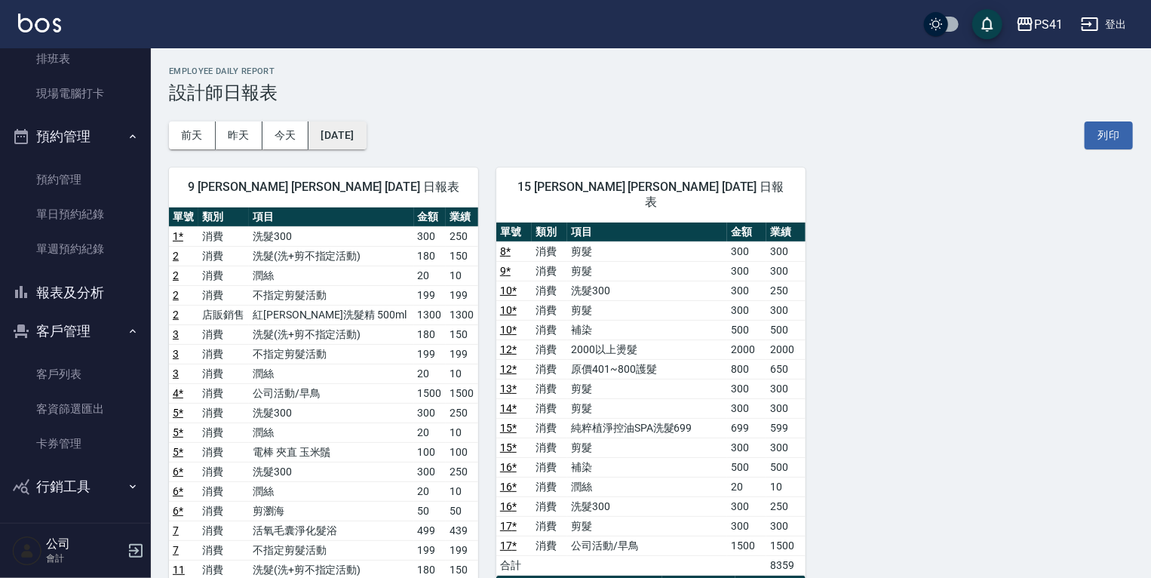
click at [320, 131] on button "[DATE]" at bounding box center [337, 135] width 57 height 28
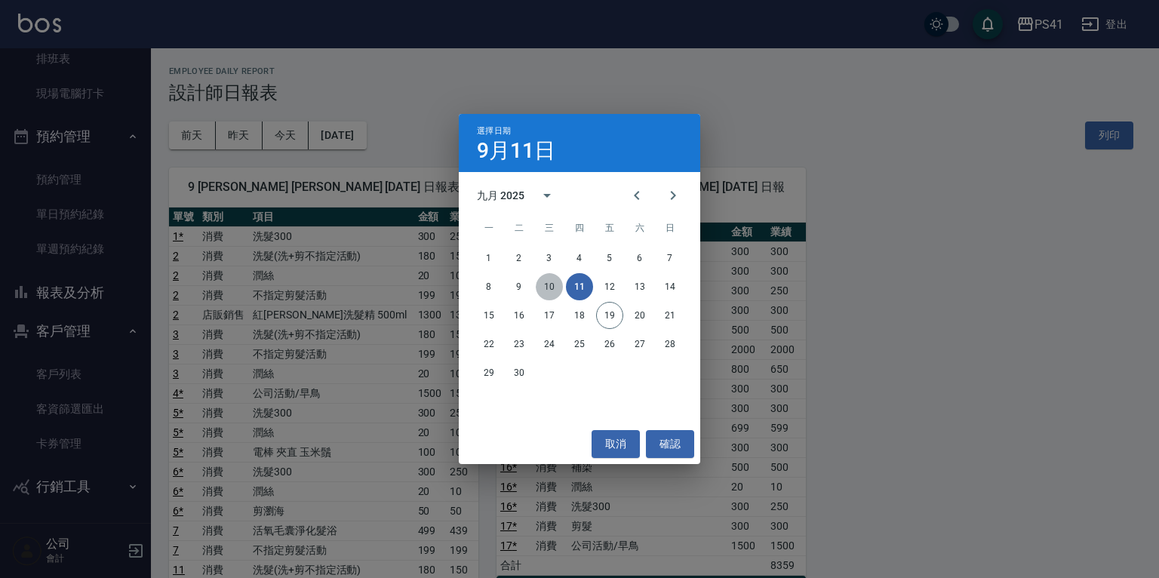
click at [556, 285] on button "10" at bounding box center [549, 286] width 27 height 27
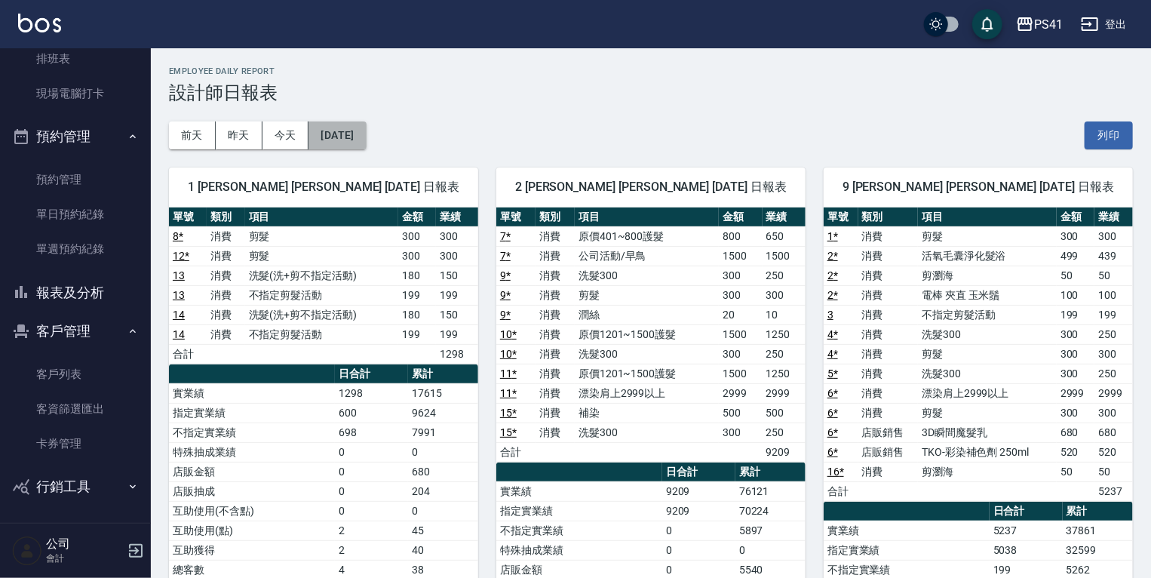
click at [359, 140] on button "[DATE]" at bounding box center [337, 135] width 57 height 28
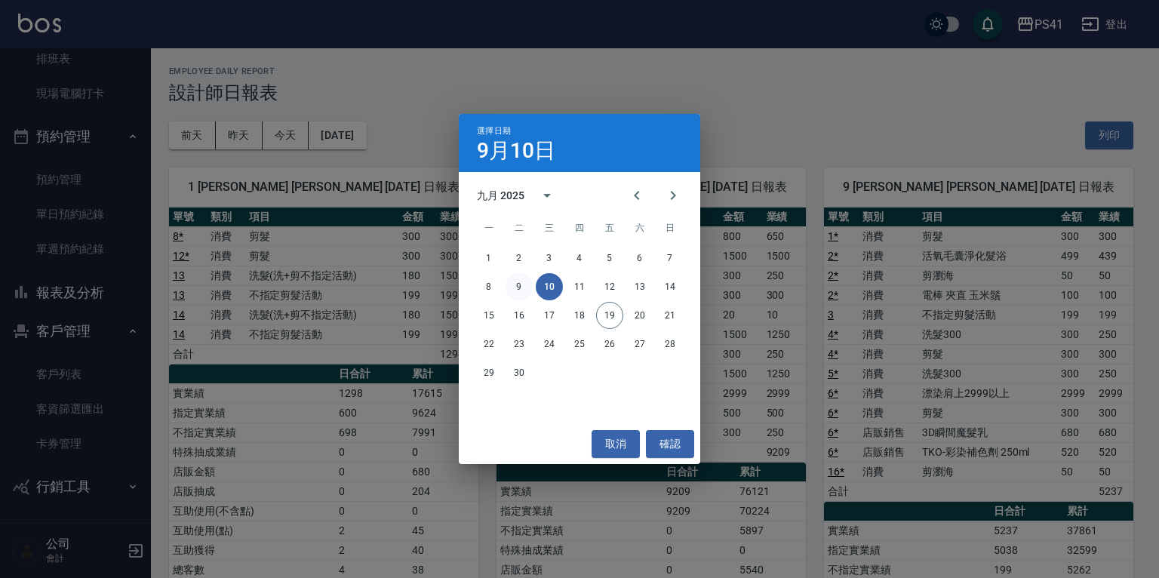
click at [516, 287] on button "9" at bounding box center [518, 286] width 27 height 27
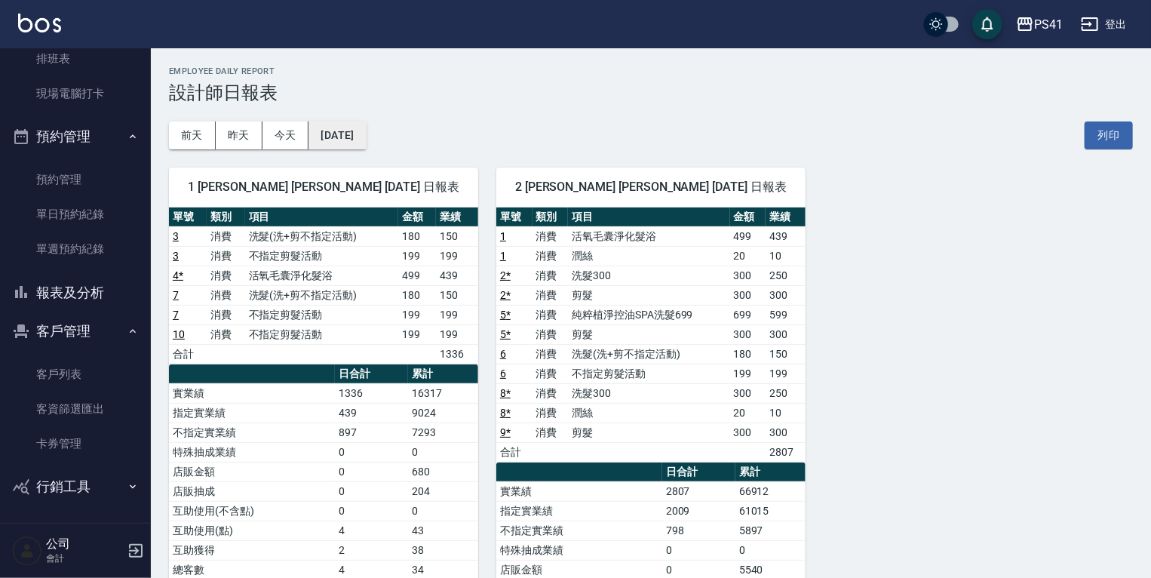
click at [352, 127] on button "[DATE]" at bounding box center [337, 135] width 57 height 28
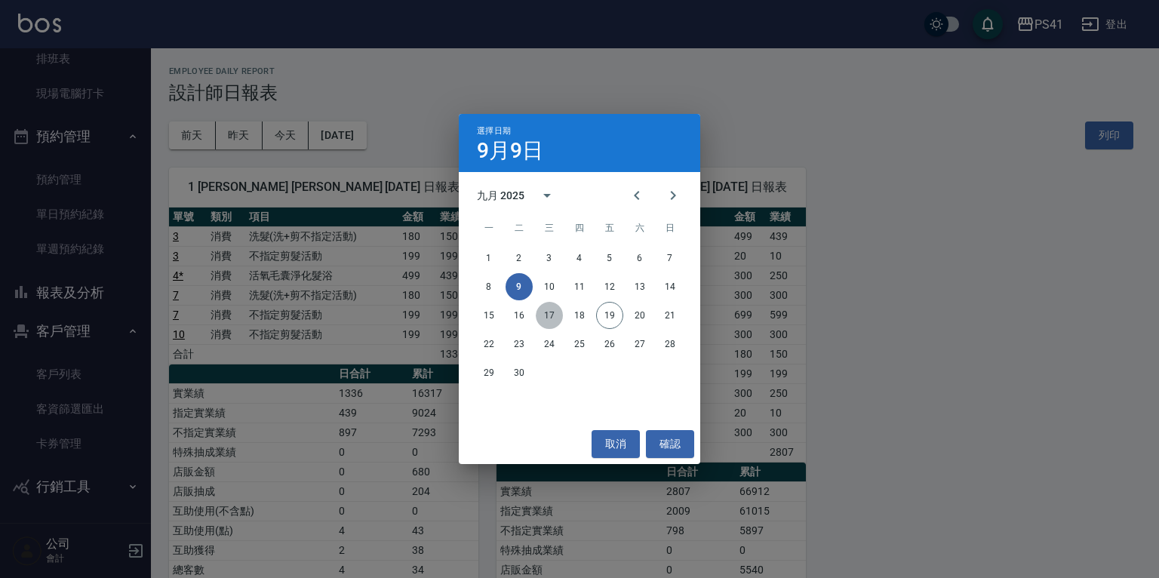
click at [552, 312] on button "17" at bounding box center [549, 315] width 27 height 27
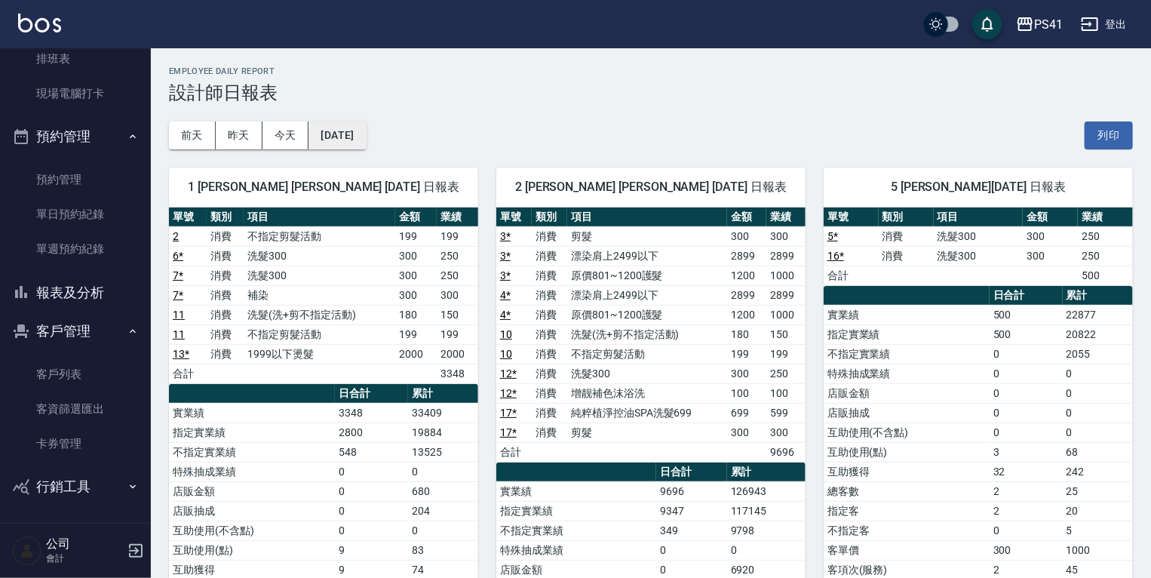
click at [366, 139] on button "[DATE]" at bounding box center [337, 135] width 57 height 28
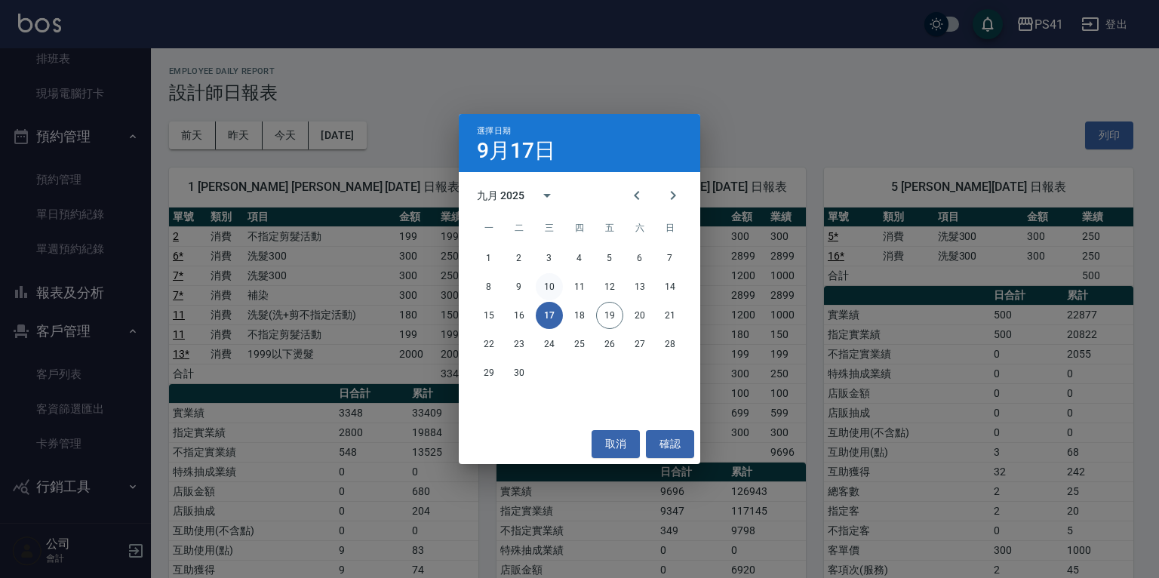
click at [554, 281] on button "10" at bounding box center [549, 286] width 27 height 27
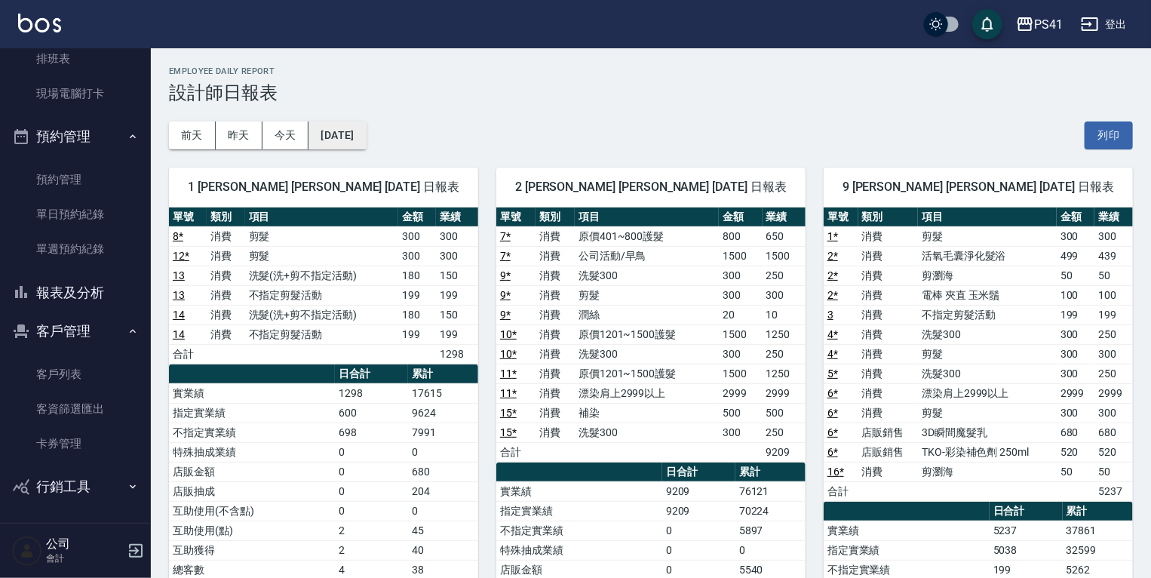
click at [361, 124] on button "[DATE]" at bounding box center [337, 135] width 57 height 28
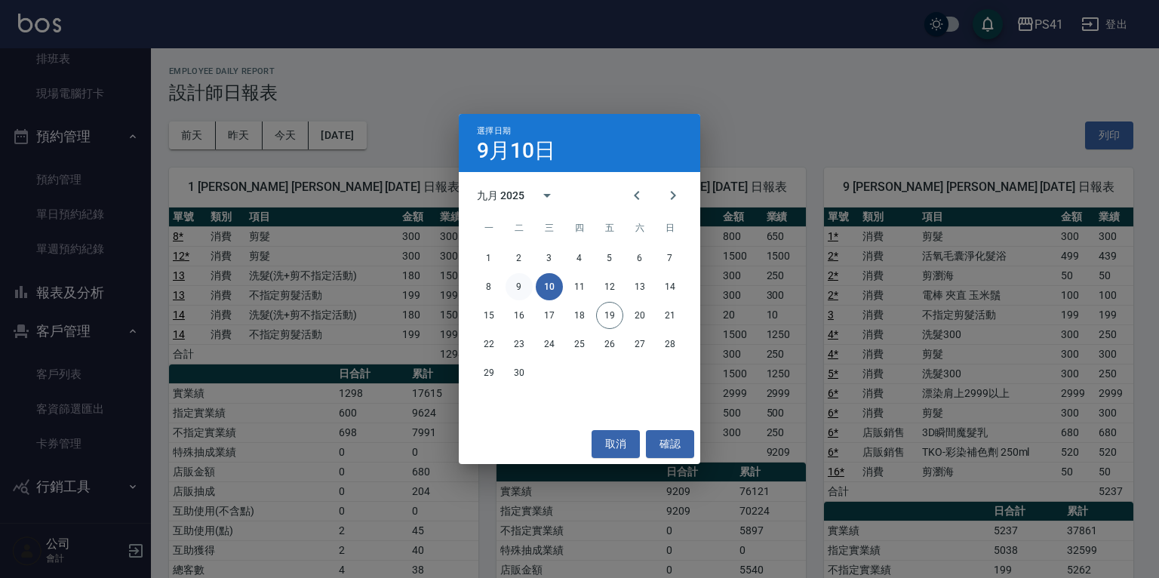
click at [525, 284] on button "9" at bounding box center [518, 286] width 27 height 27
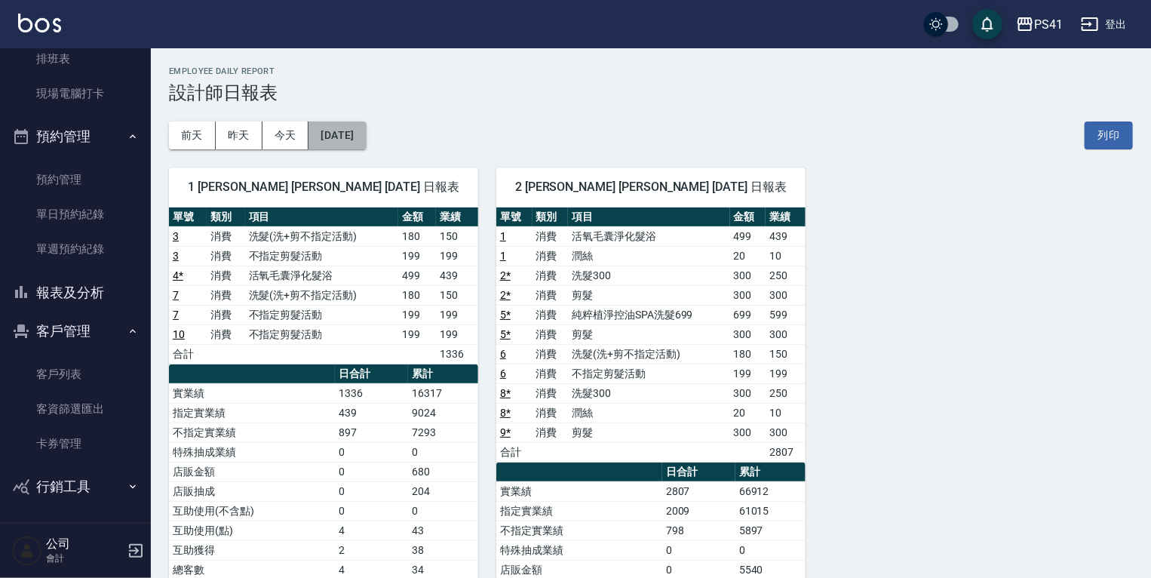
click at [315, 127] on button "[DATE]" at bounding box center [337, 135] width 57 height 28
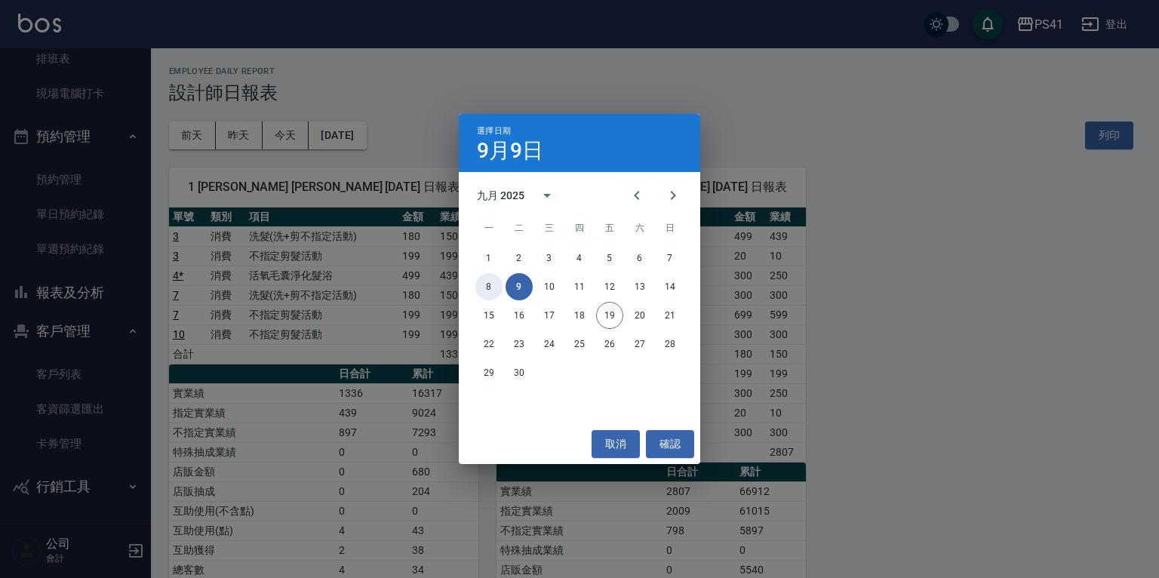
click at [494, 287] on button "8" at bounding box center [488, 286] width 27 height 27
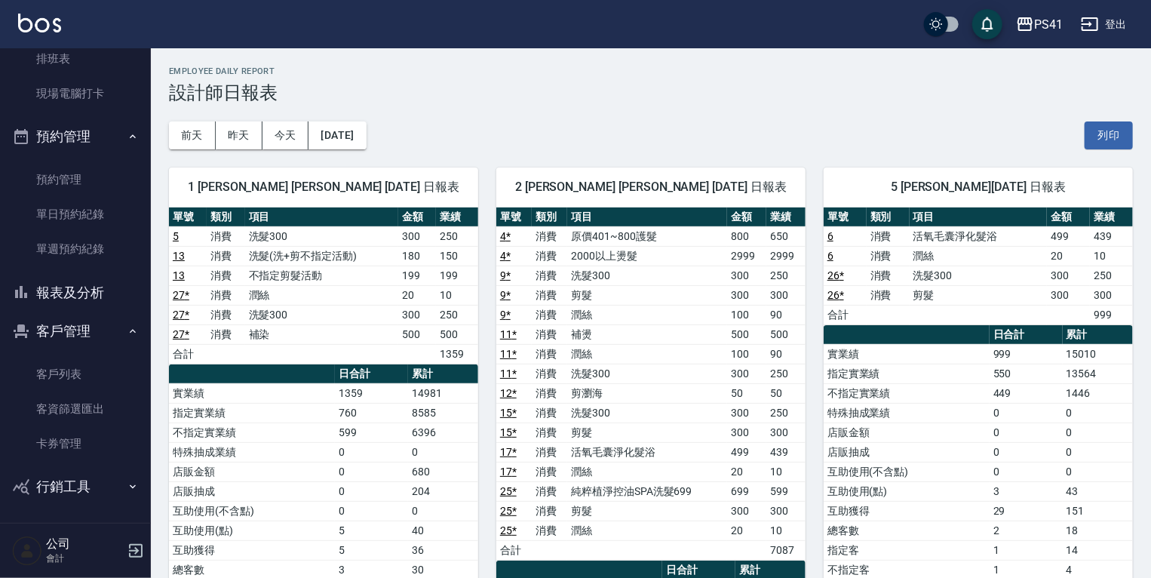
click at [358, 120] on div "[DATE] [DATE] [DATE] [DATE] 列印" at bounding box center [651, 135] width 964 height 64
click at [364, 133] on button "[DATE]" at bounding box center [337, 135] width 57 height 28
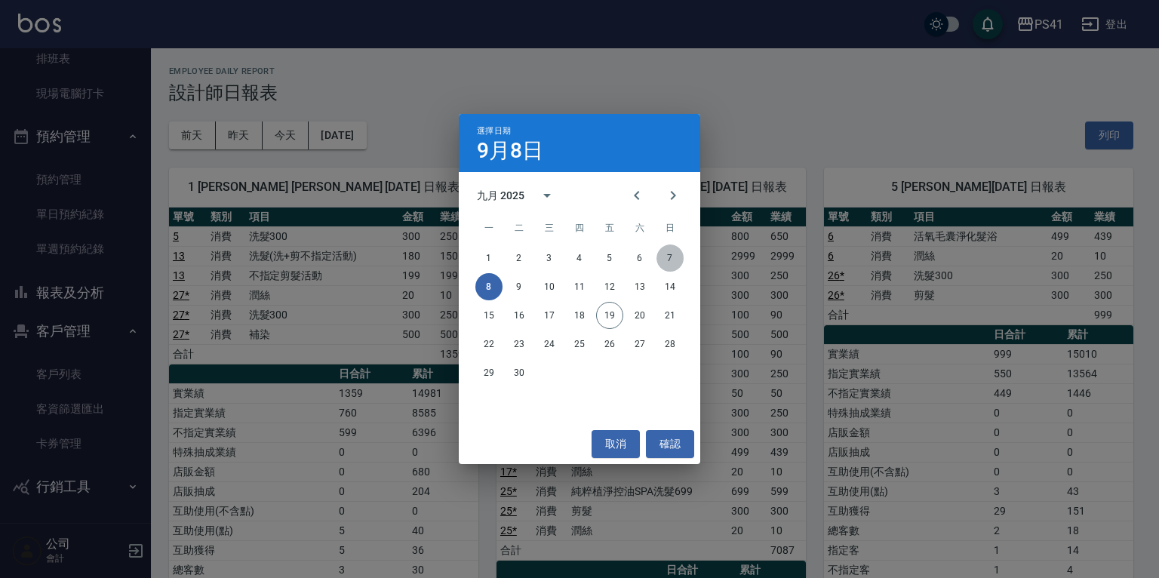
click at [672, 264] on button "7" at bounding box center [669, 257] width 27 height 27
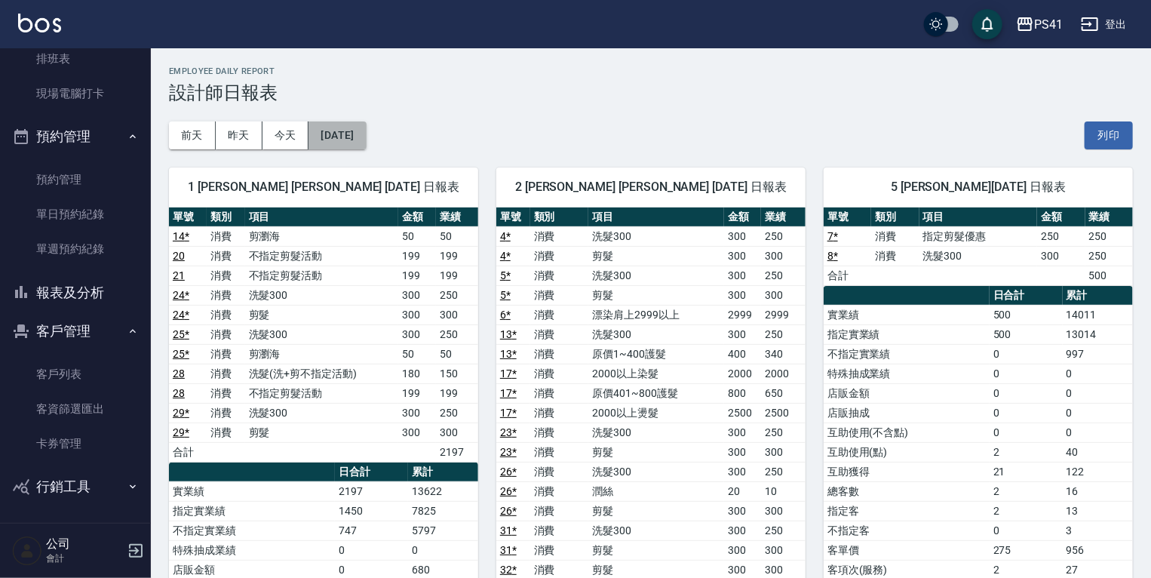
click at [345, 145] on button "[DATE]" at bounding box center [337, 135] width 57 height 28
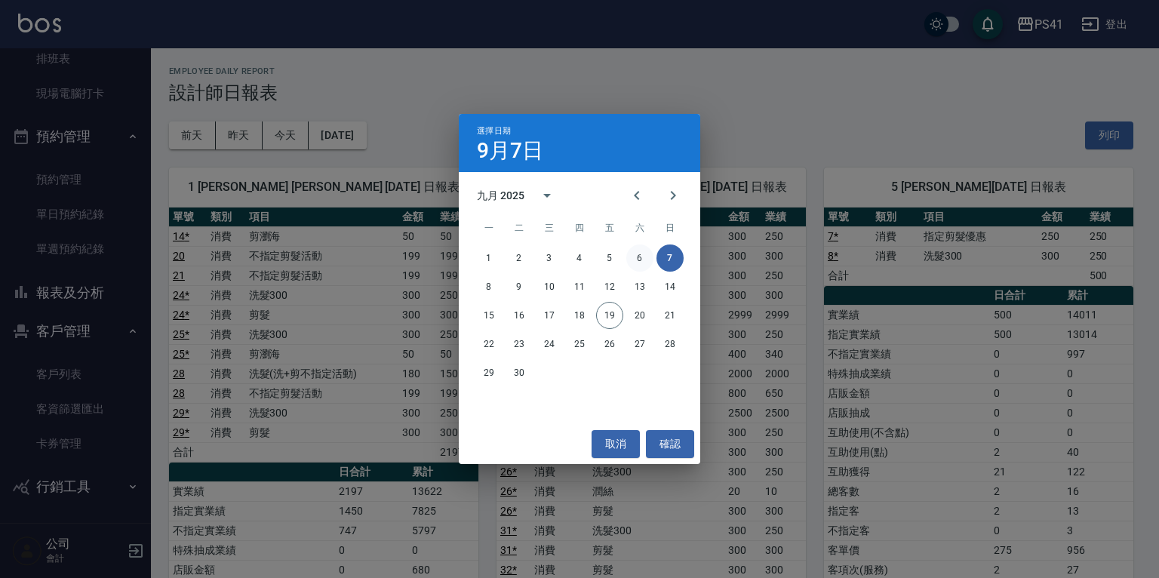
click at [636, 266] on button "6" at bounding box center [639, 257] width 27 height 27
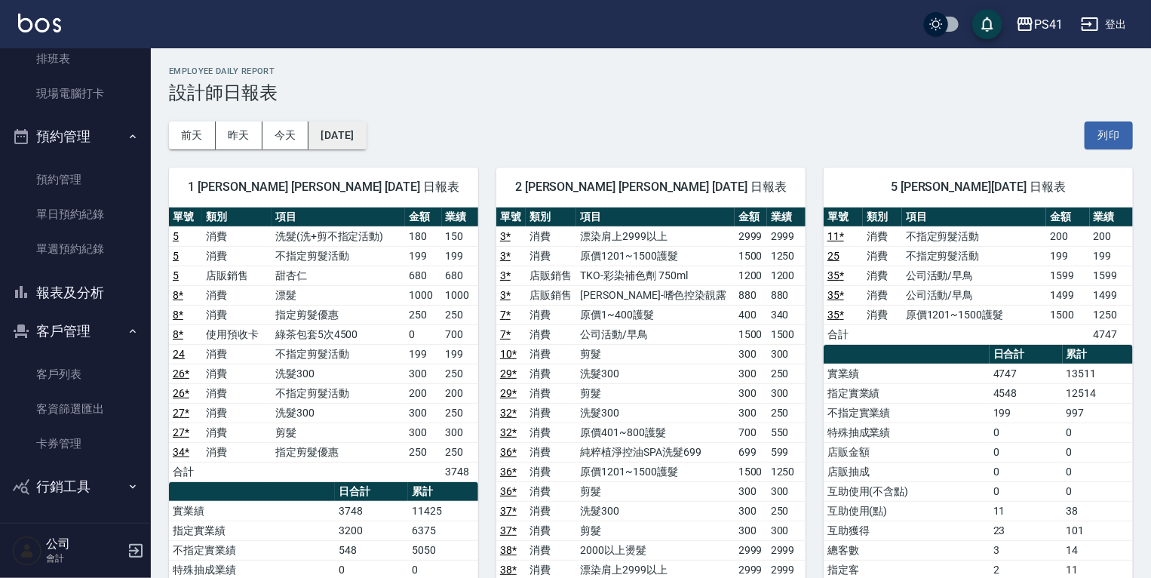
click at [363, 126] on button "[DATE]" at bounding box center [337, 135] width 57 height 28
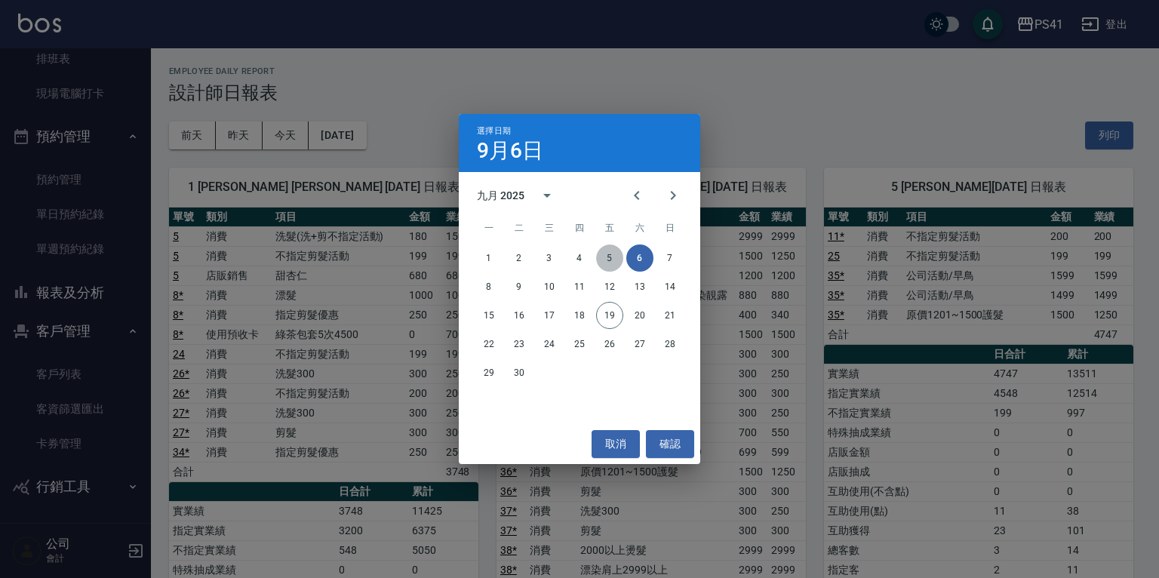
click at [613, 253] on button "5" at bounding box center [609, 257] width 27 height 27
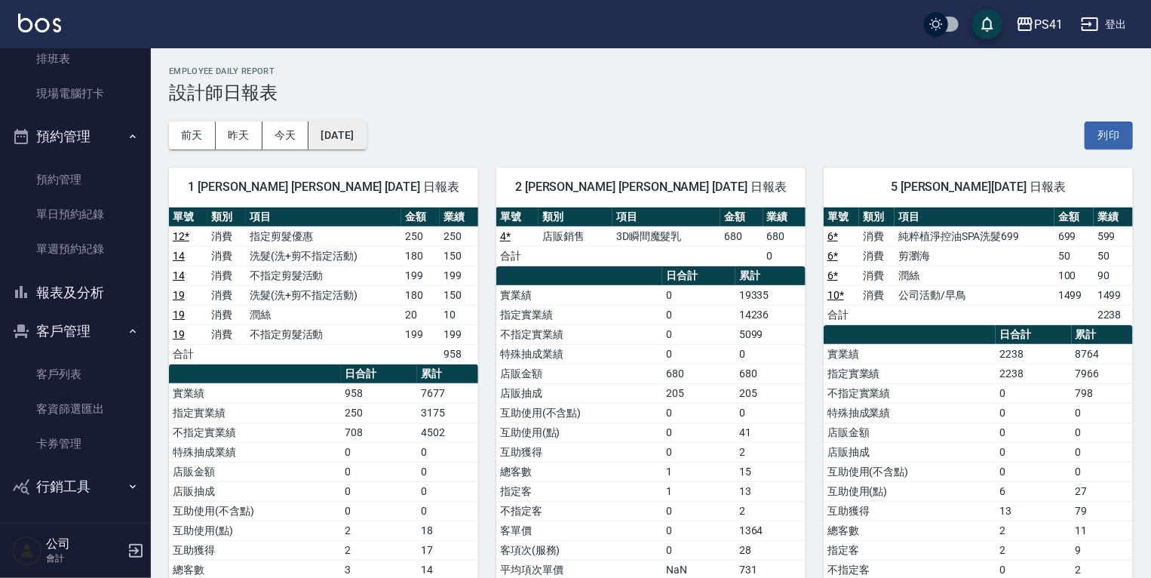
click at [359, 136] on button "[DATE]" at bounding box center [337, 135] width 57 height 28
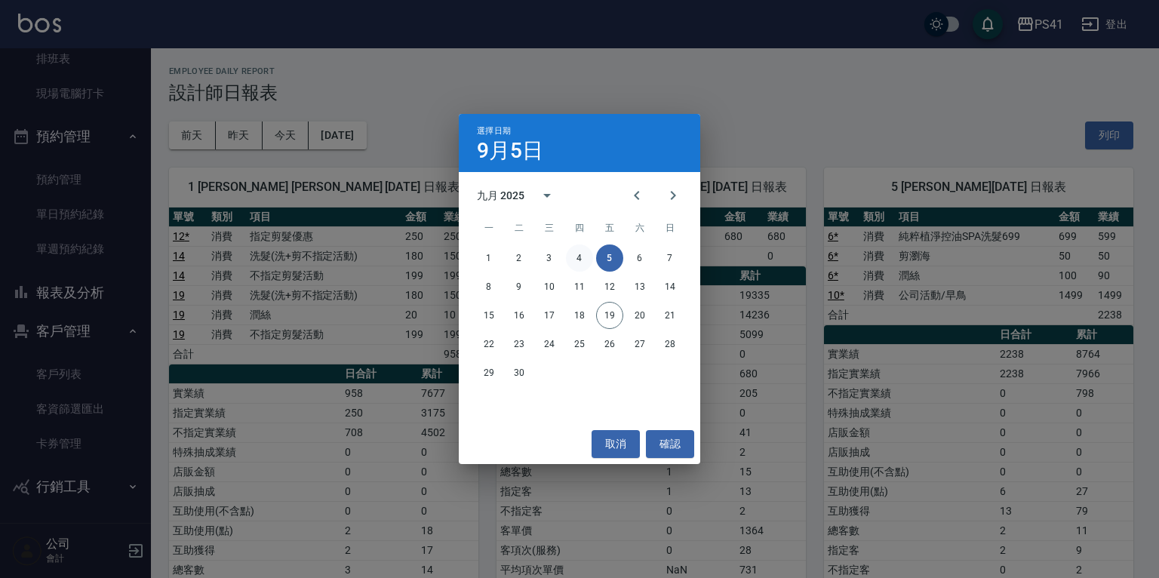
click at [580, 258] on button "4" at bounding box center [579, 257] width 27 height 27
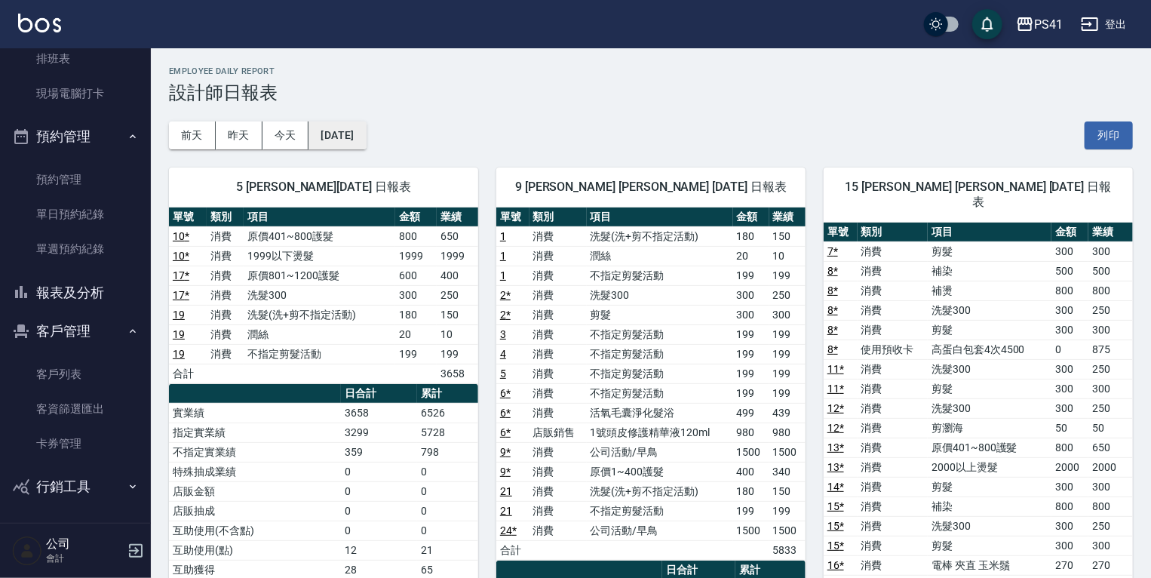
click at [339, 130] on button "[DATE]" at bounding box center [337, 135] width 57 height 28
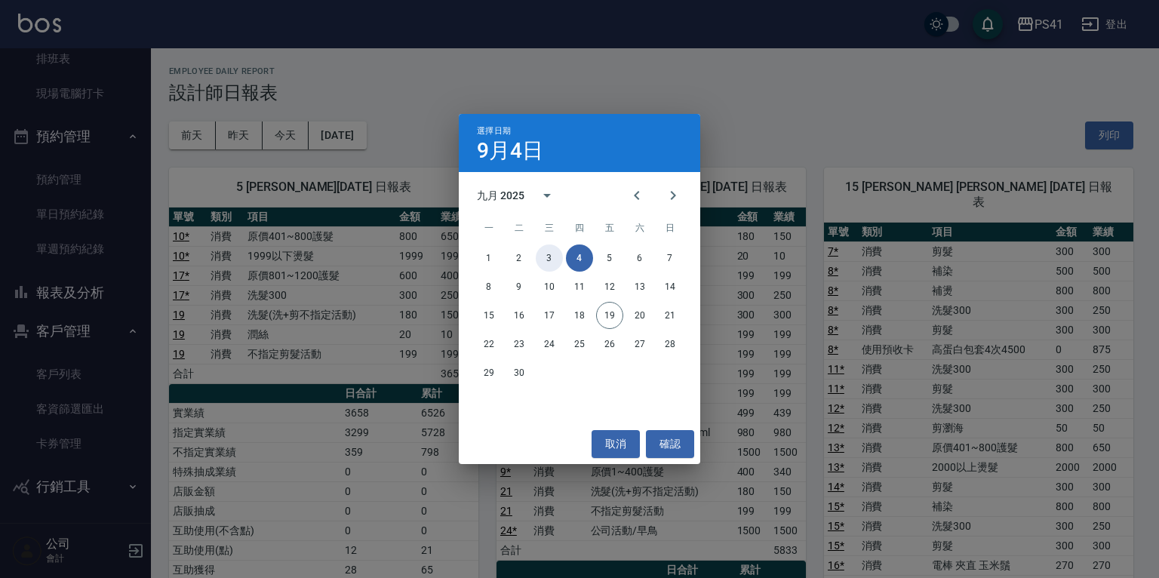
click at [555, 255] on button "3" at bounding box center [549, 257] width 27 height 27
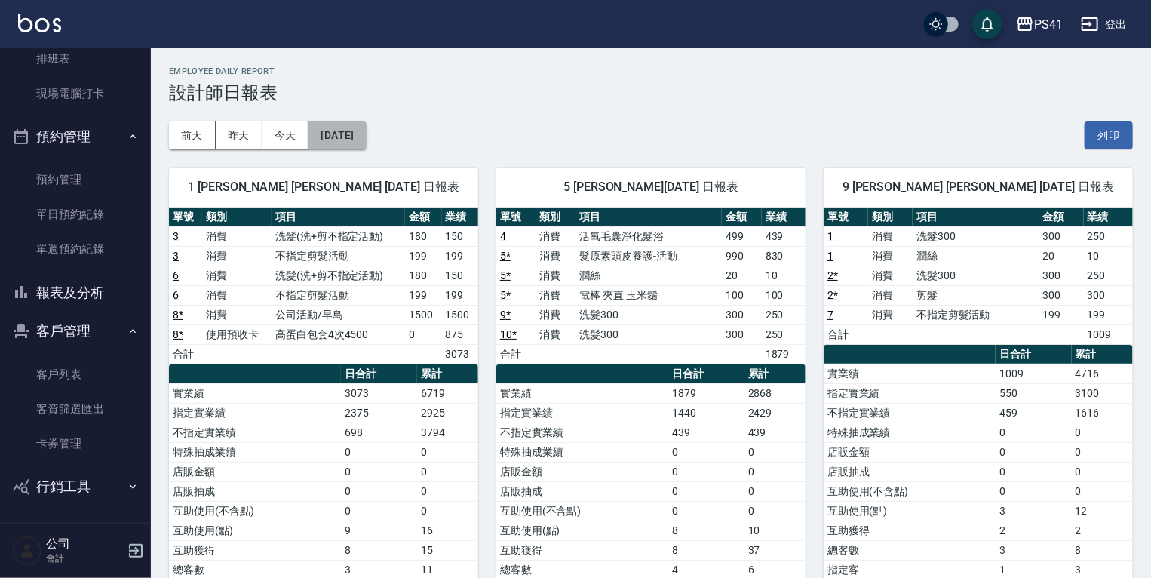
click at [339, 130] on button "[DATE]" at bounding box center [337, 135] width 57 height 28
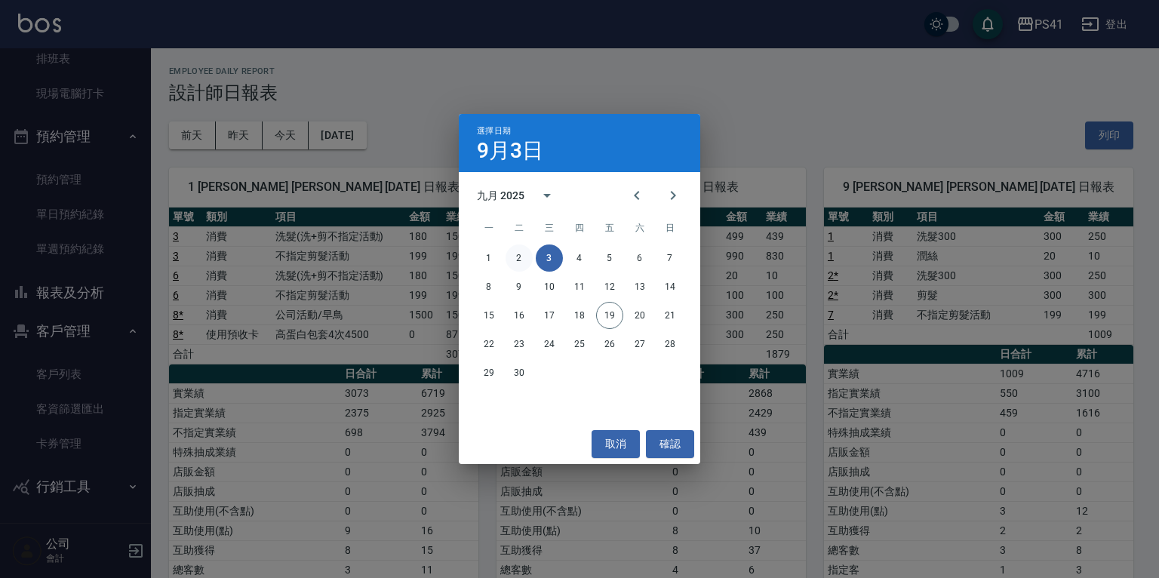
click at [520, 253] on button "2" at bounding box center [518, 257] width 27 height 27
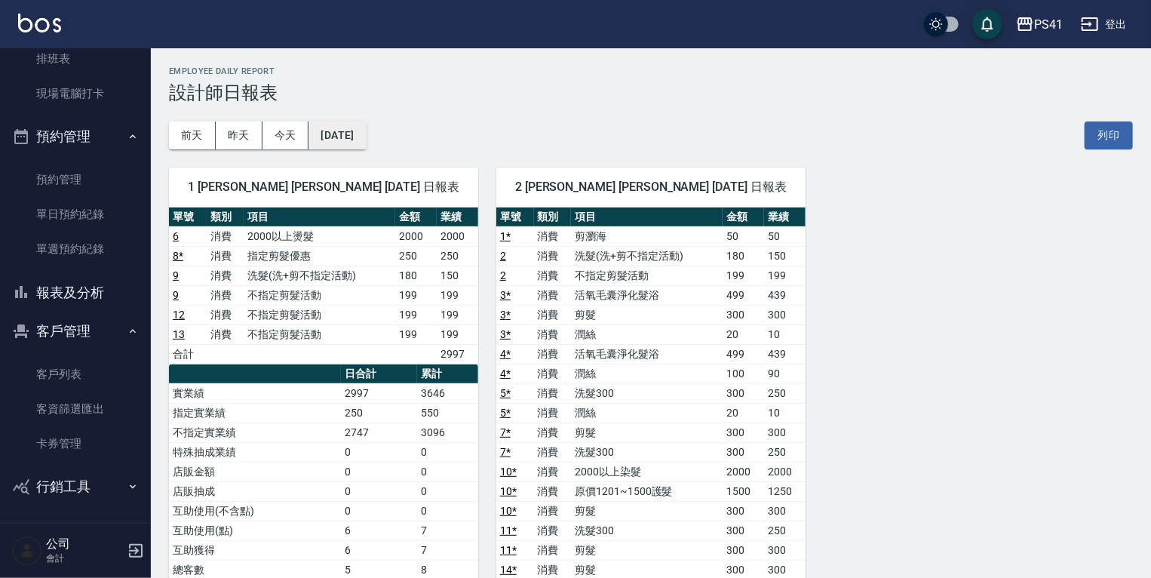
click at [342, 130] on button "[DATE]" at bounding box center [337, 135] width 57 height 28
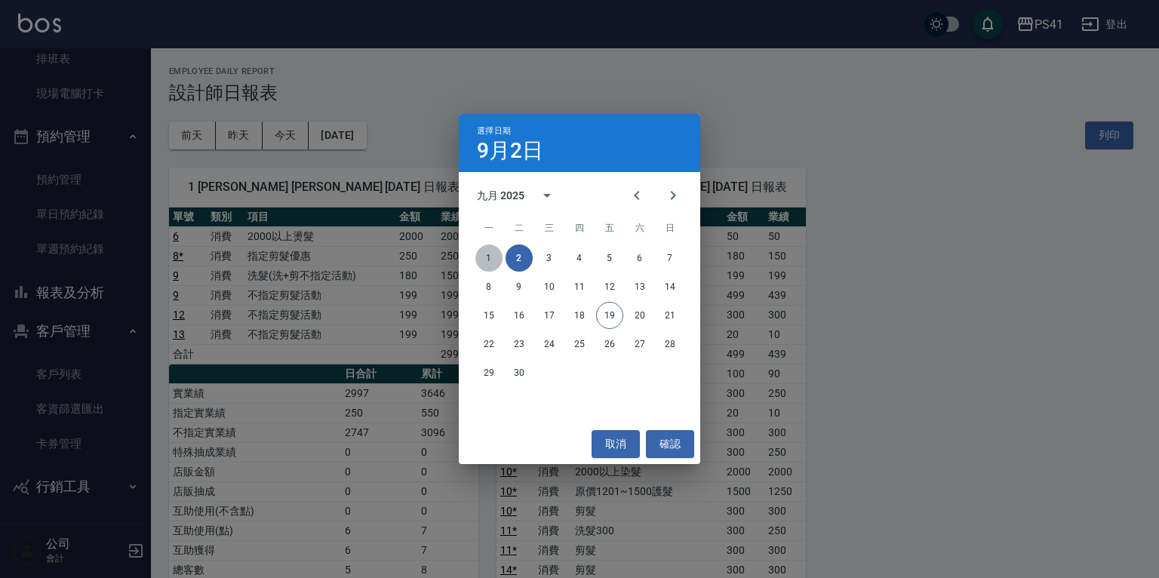
click at [491, 250] on button "1" at bounding box center [488, 257] width 27 height 27
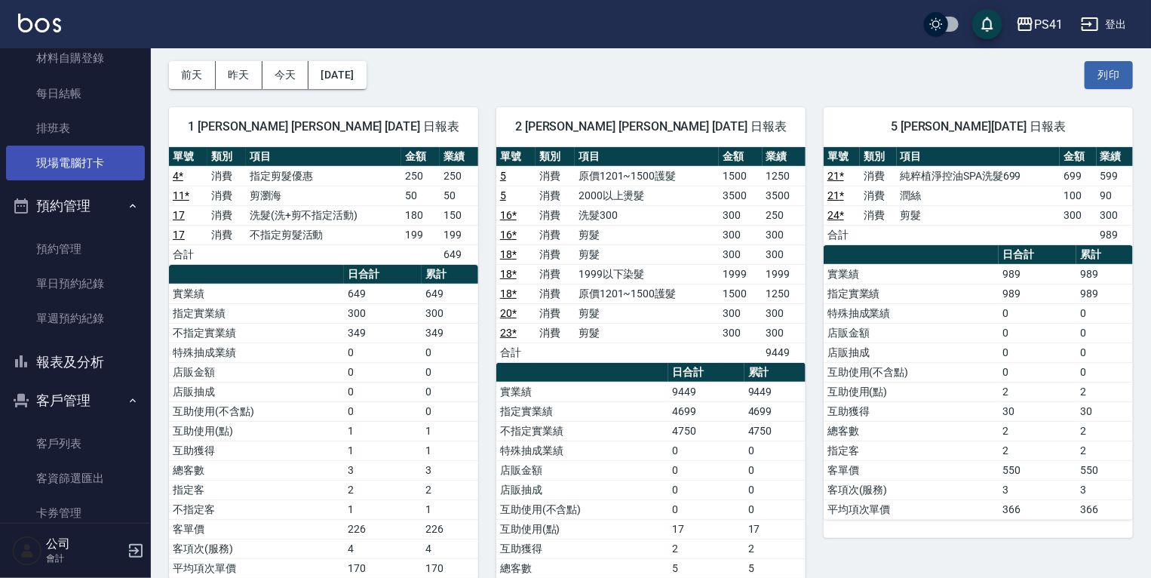
scroll to position [51, 0]
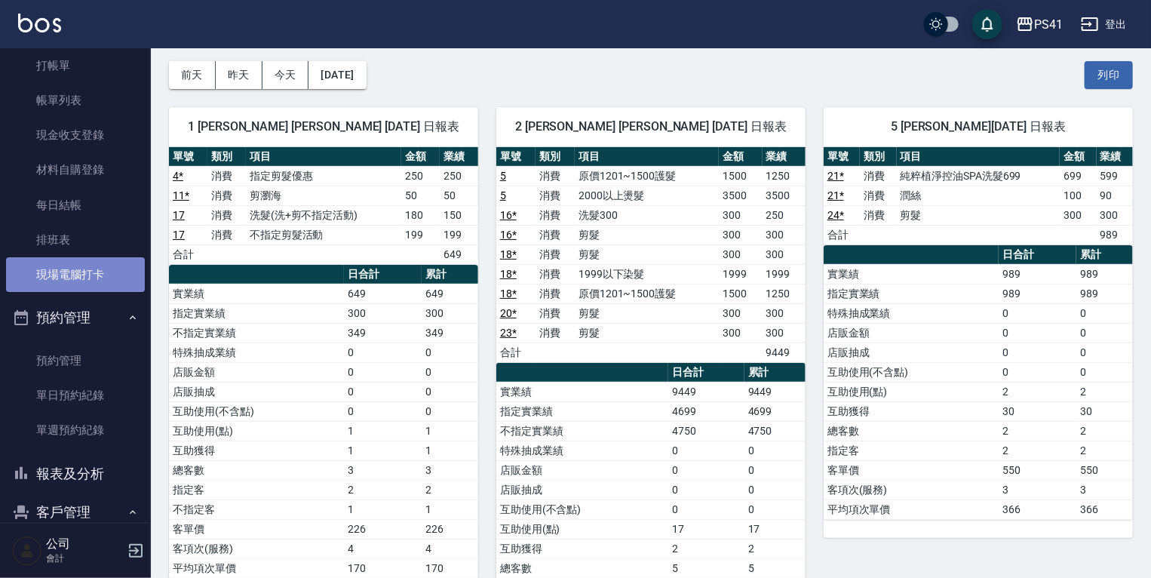
click at [91, 264] on link "現場電腦打卡" at bounding box center [75, 274] width 139 height 35
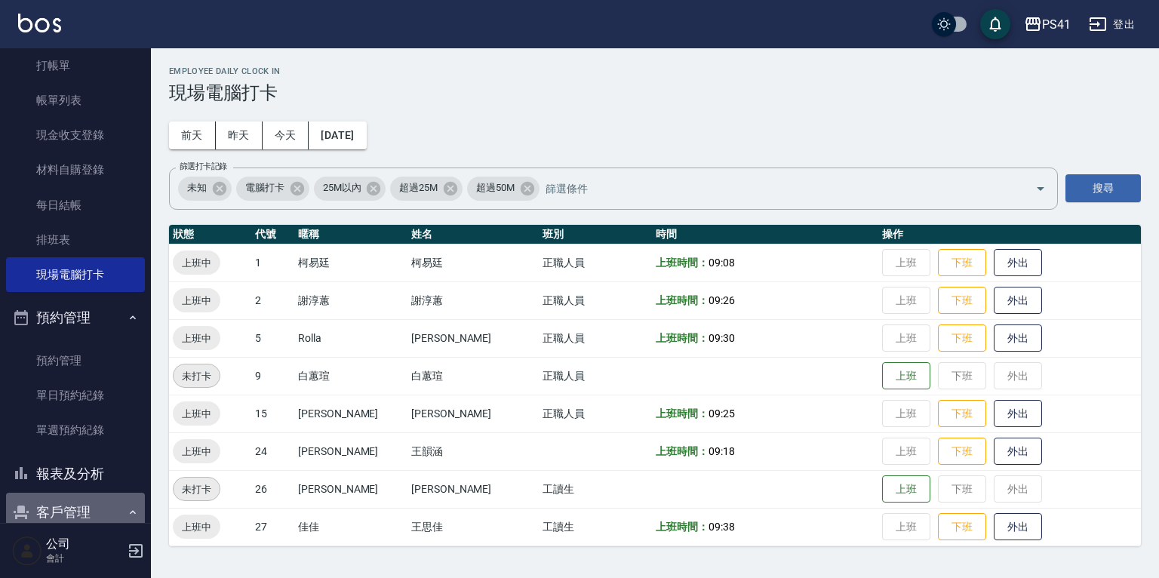
click at [88, 505] on button "客戶管理" at bounding box center [75, 512] width 139 height 39
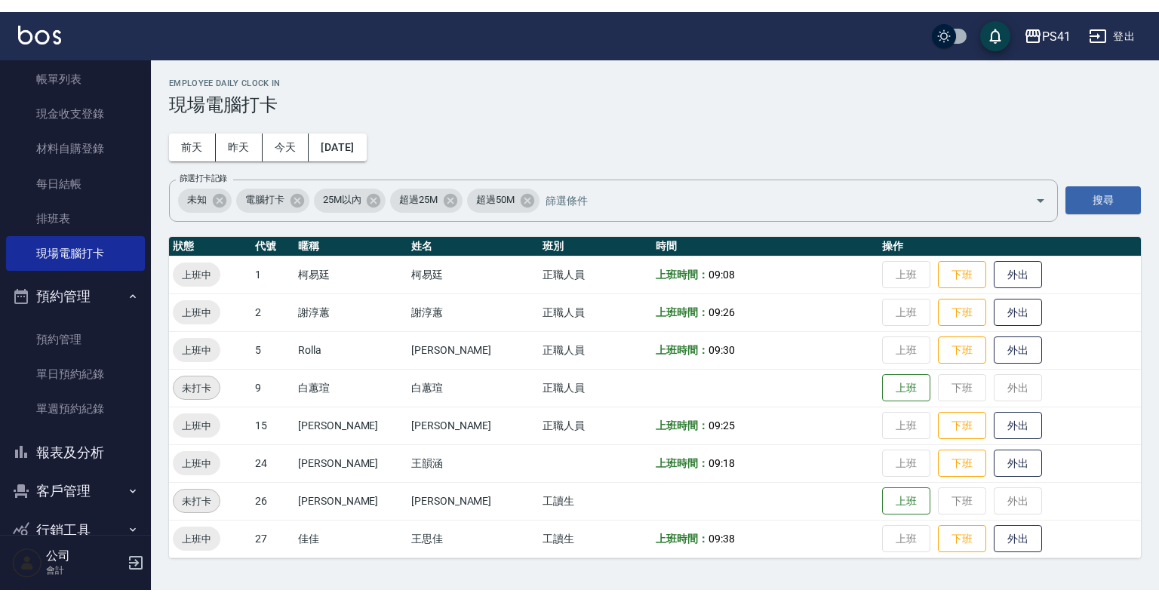
scroll to position [116, 0]
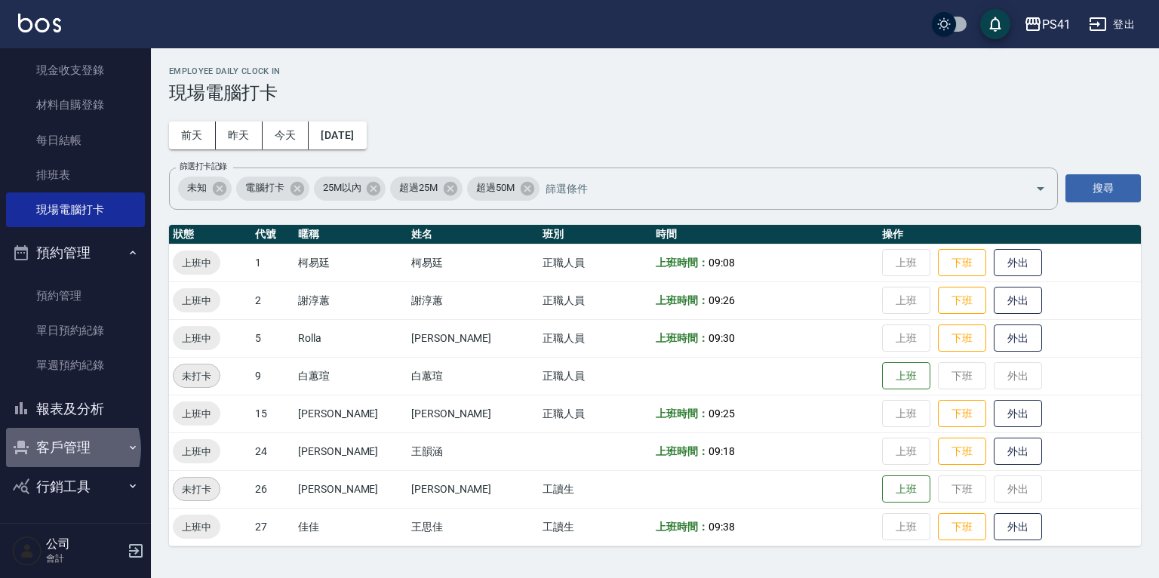
click at [60, 450] on button "客戶管理" at bounding box center [75, 447] width 139 height 39
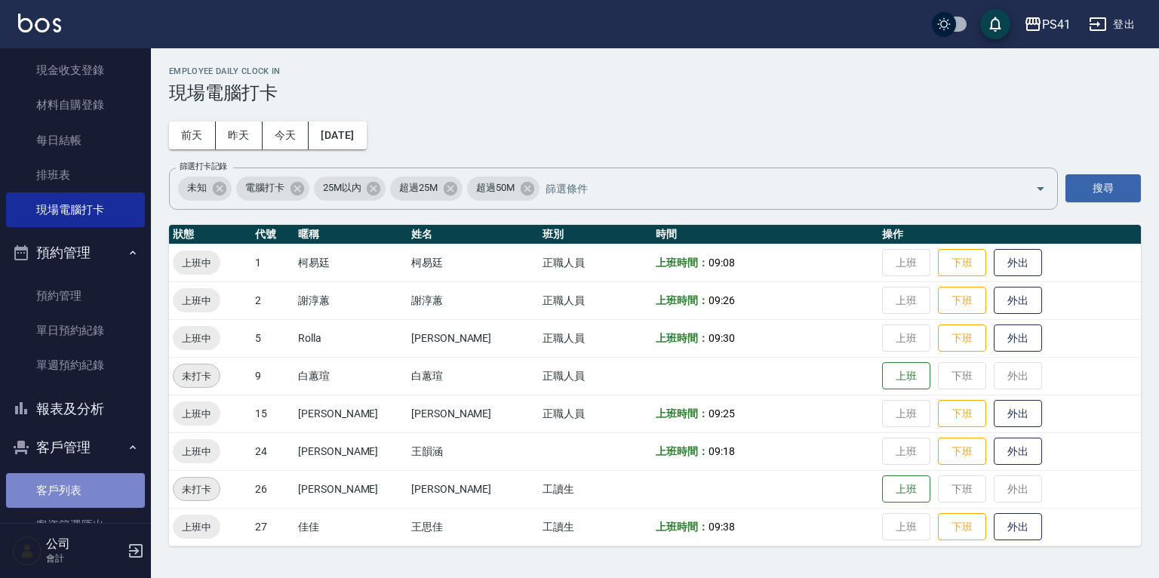
drag, startPoint x: 80, startPoint y: 487, endPoint x: 68, endPoint y: 493, distance: 13.2
click at [81, 486] on link "客戶列表" at bounding box center [75, 490] width 139 height 35
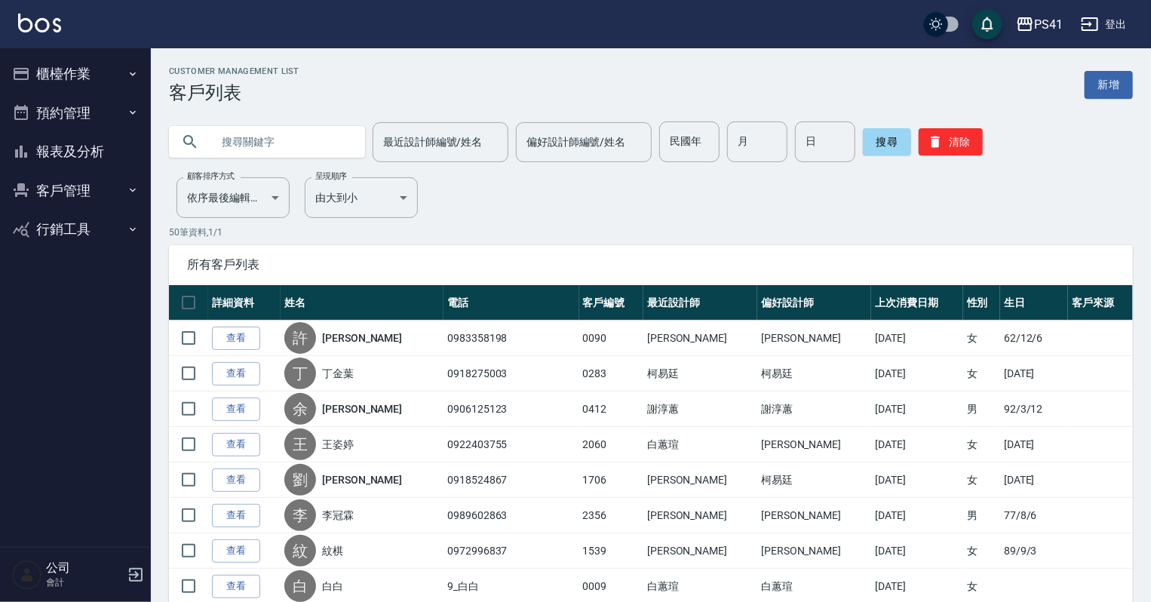
click at [299, 134] on input "text" at bounding box center [282, 141] width 142 height 41
type input "0919229654"
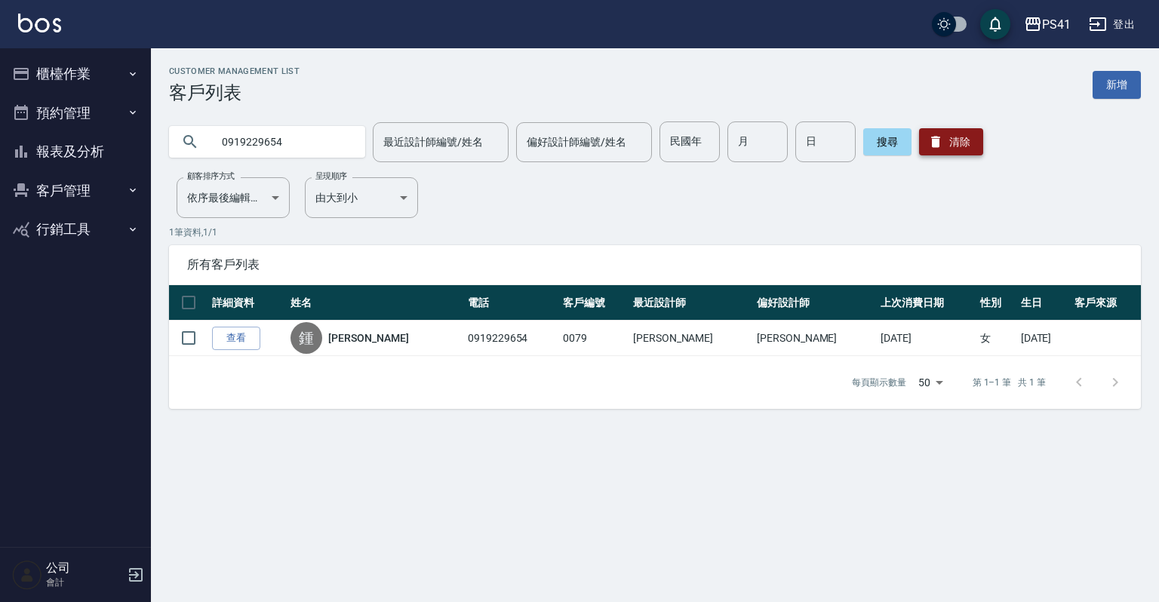
click at [966, 145] on button "清除" at bounding box center [951, 141] width 64 height 27
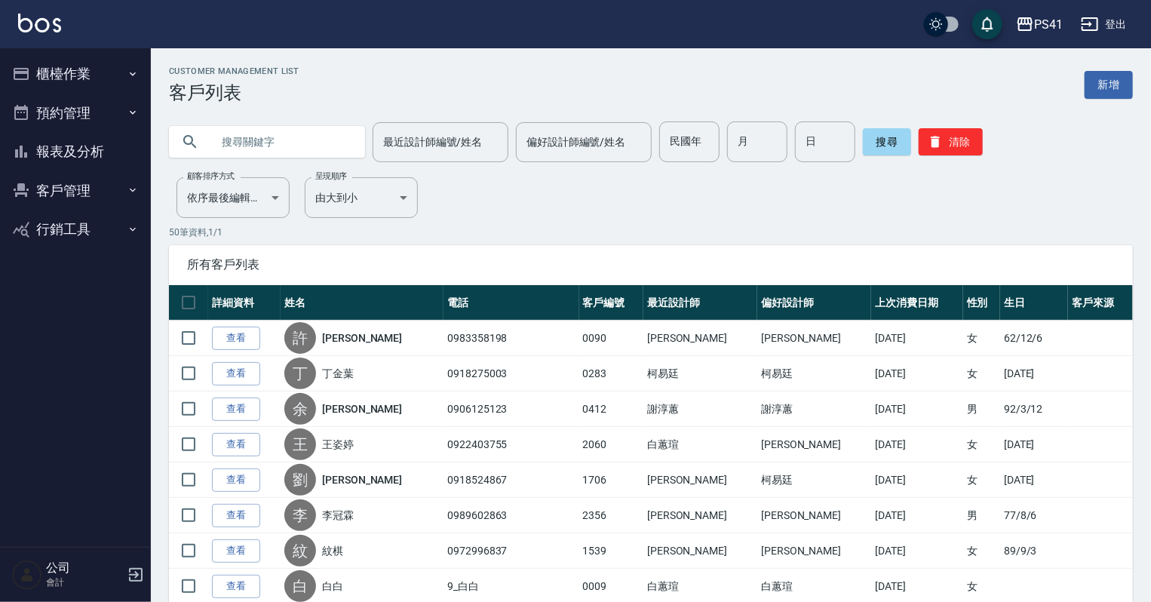
click at [227, 130] on input "text" at bounding box center [282, 141] width 142 height 41
type input "柯美玉"
